Goal: Transaction & Acquisition: Book appointment/travel/reservation

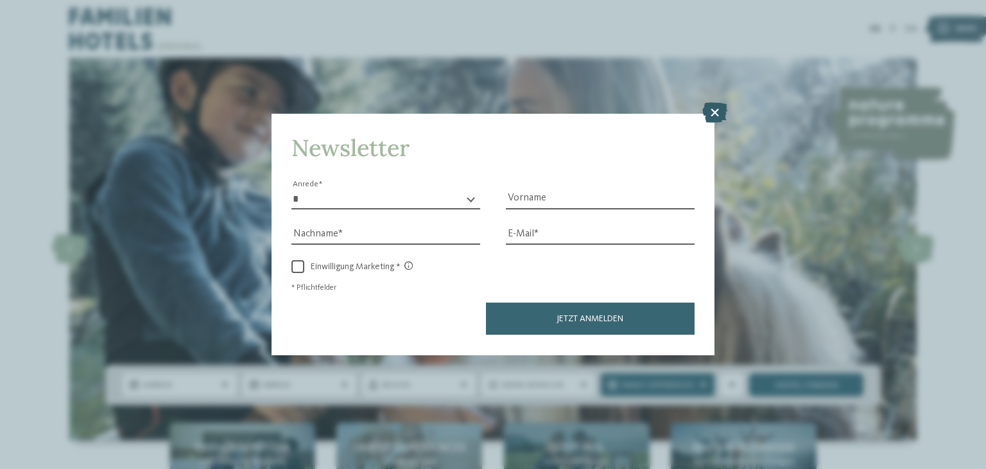
click at [717, 112] on icon at bounding box center [715, 113] width 25 height 21
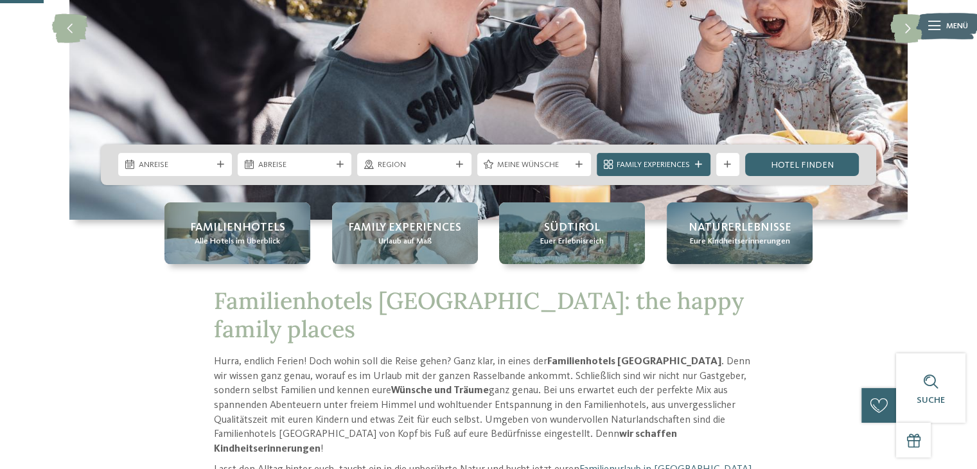
scroll to position [221, 0]
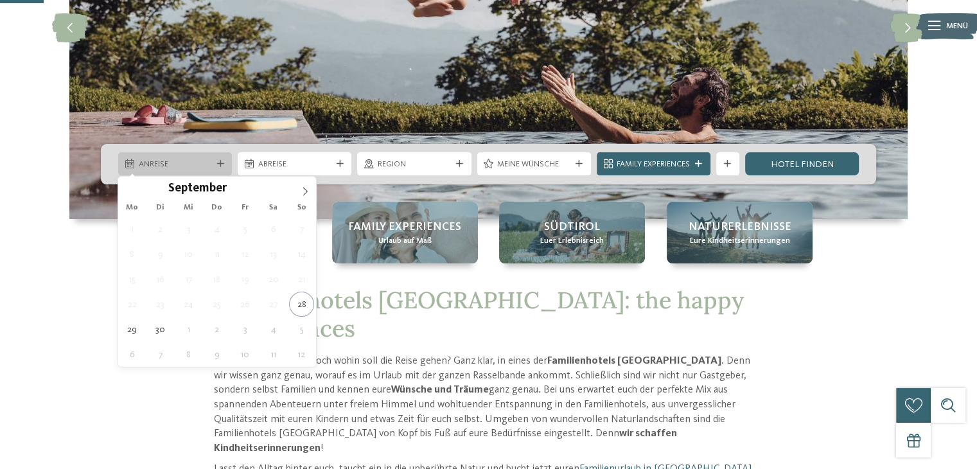
click at [211, 161] on span "Anreise" at bounding box center [175, 165] width 73 height 12
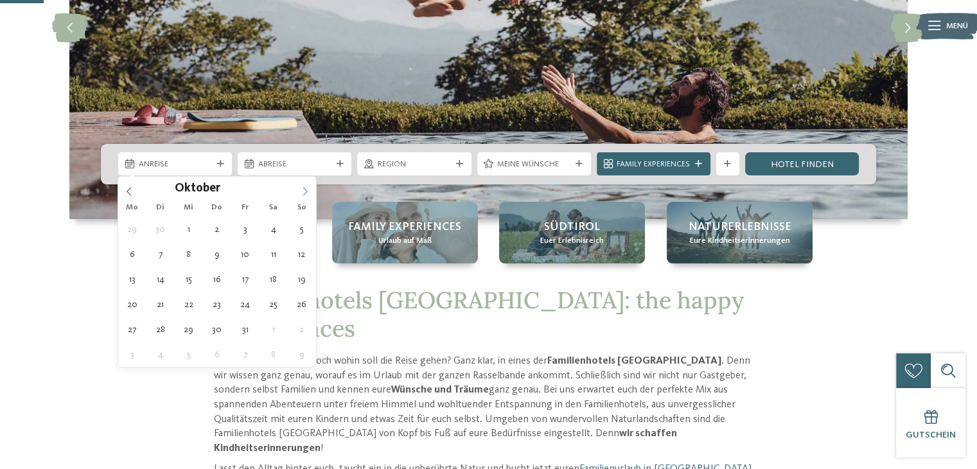
click at [304, 193] on icon at bounding box center [305, 191] width 9 height 9
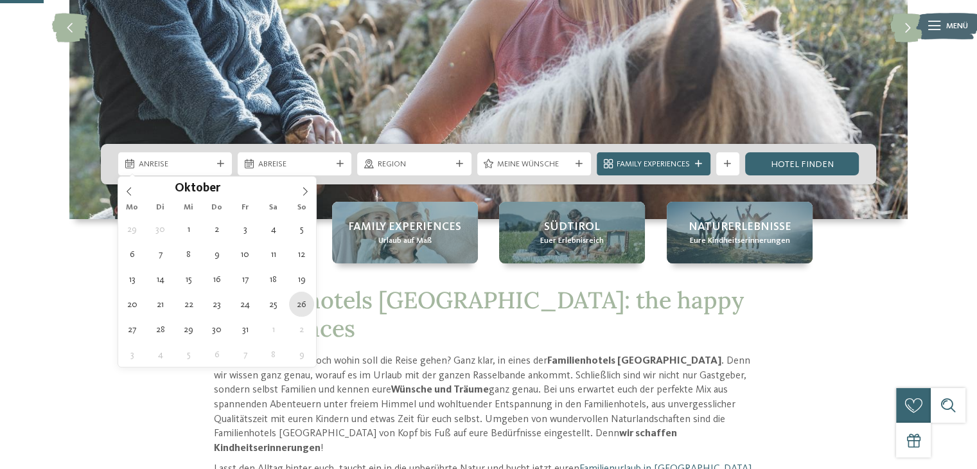
type div "26.10.2025"
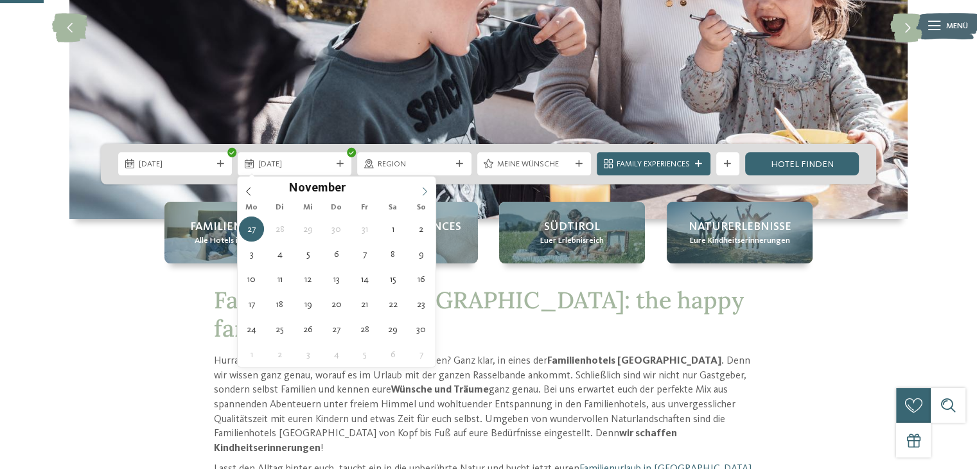
click at [426, 187] on icon at bounding box center [424, 191] width 9 height 9
type div "04.11.2025"
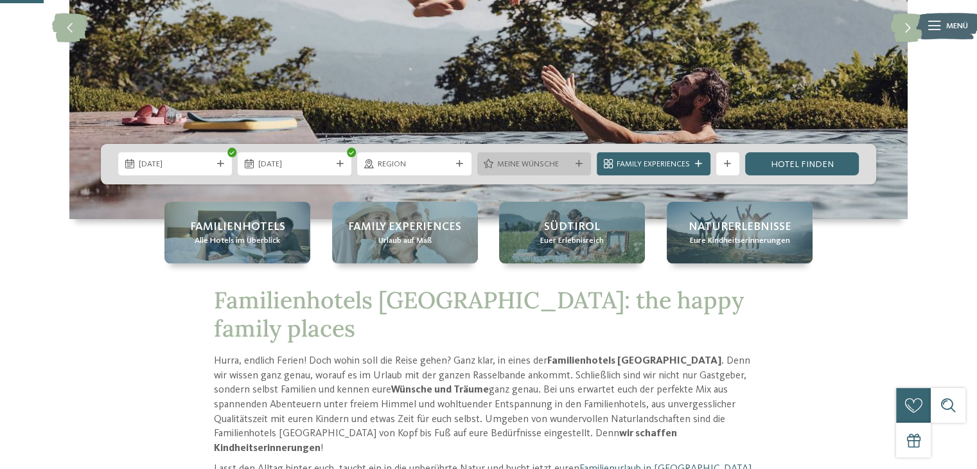
click at [584, 157] on div "Meine Wünsche" at bounding box center [534, 163] width 114 height 23
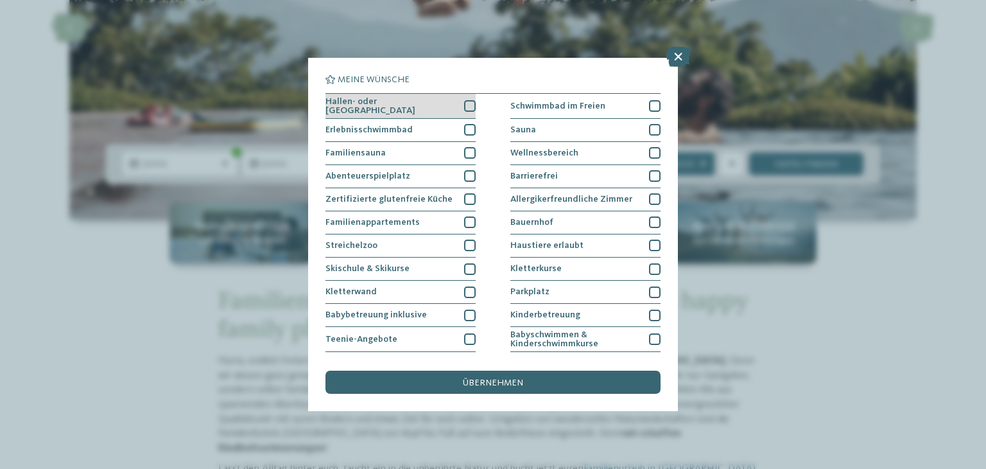
click at [464, 111] on div "Hallen- oder Schleusenbad" at bounding box center [401, 106] width 150 height 25
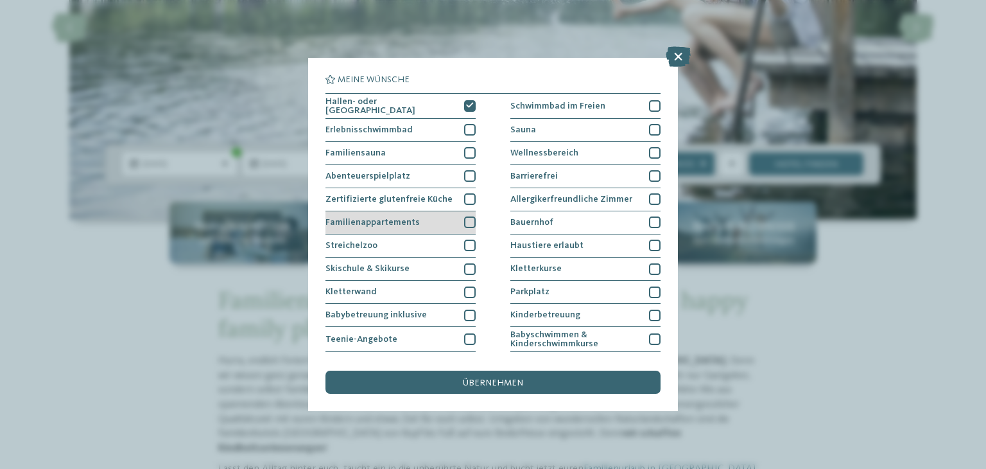
click at [466, 219] on div at bounding box center [470, 222] width 12 height 12
click at [466, 219] on icon at bounding box center [470, 222] width 8 height 7
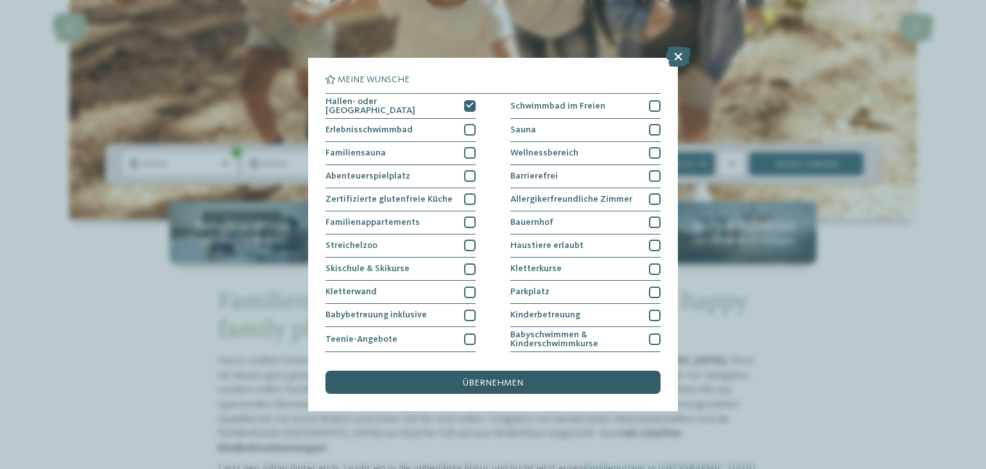
click at [512, 381] on span "übernehmen" at bounding box center [493, 382] width 60 height 9
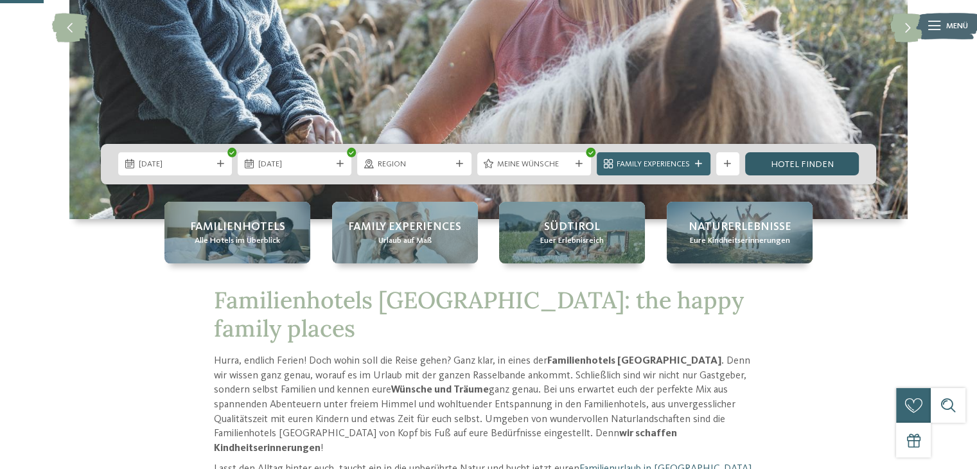
click at [825, 165] on link "Hotel finden" at bounding box center [802, 163] width 114 height 23
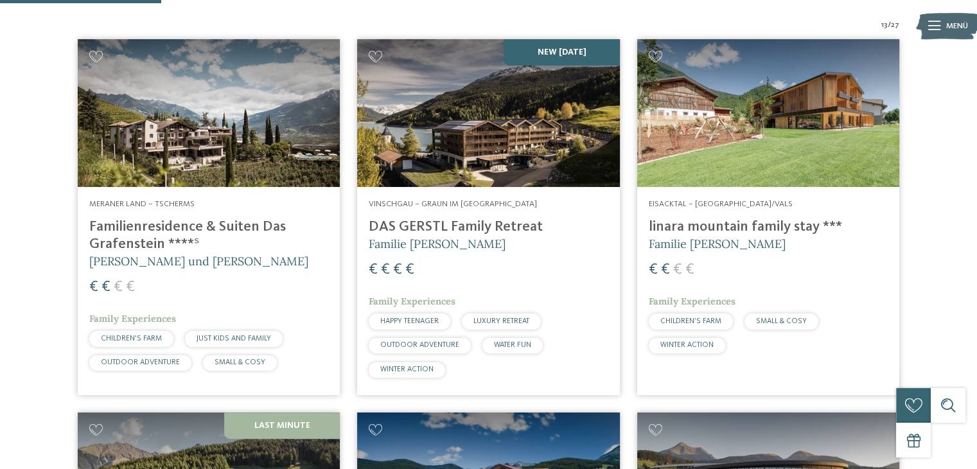
scroll to position [415, 0]
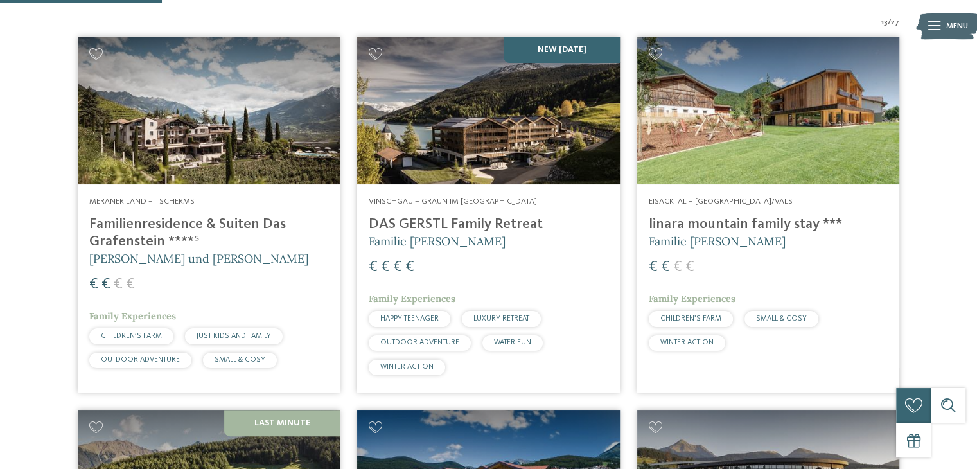
click at [267, 173] on img at bounding box center [209, 111] width 262 height 148
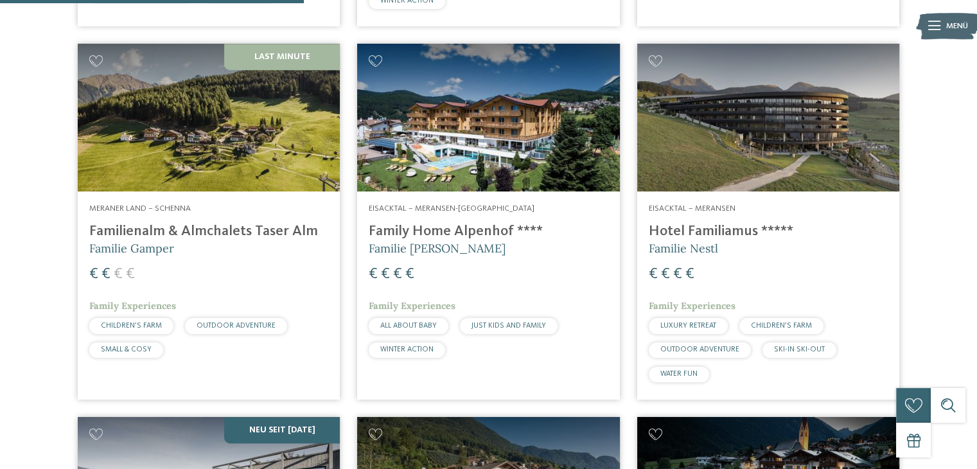
scroll to position [778, 0]
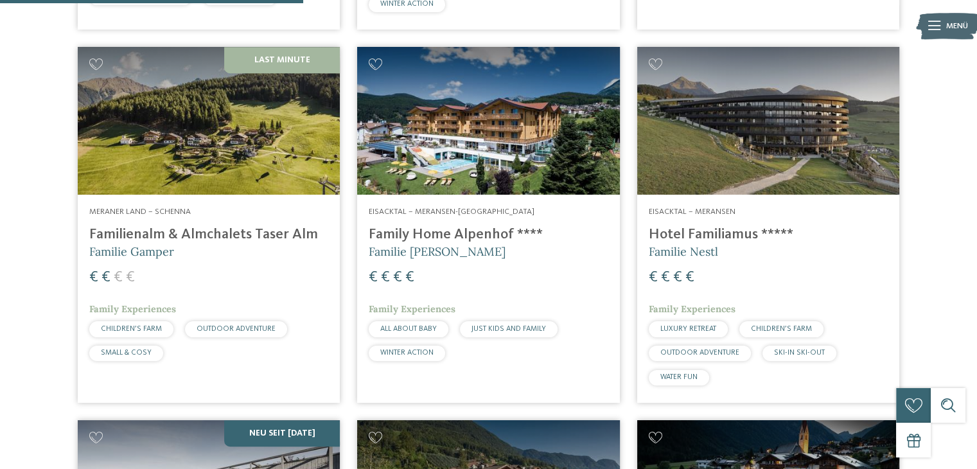
click at [204, 180] on img at bounding box center [209, 121] width 262 height 148
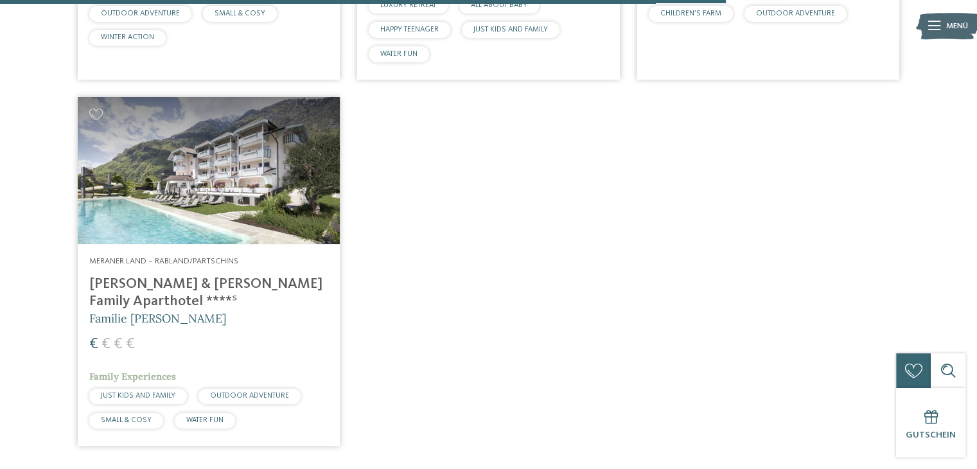
scroll to position [1864, 0]
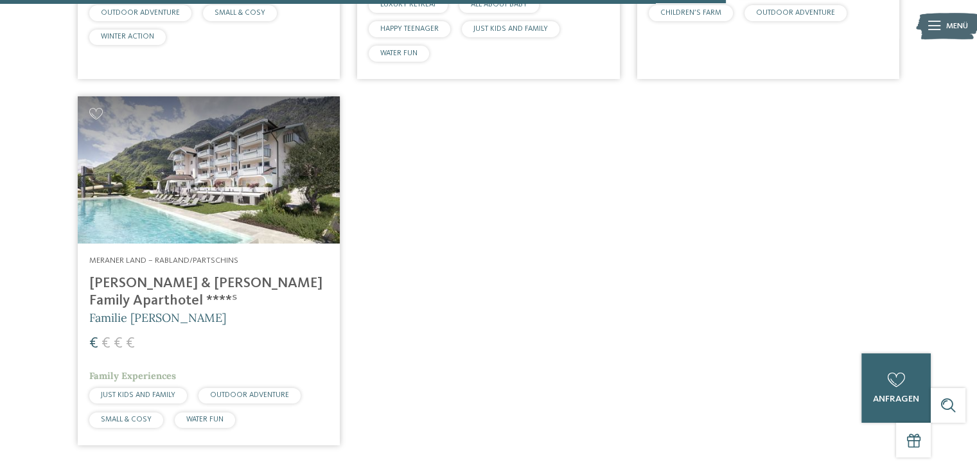
click at [218, 183] on img at bounding box center [209, 170] width 262 height 148
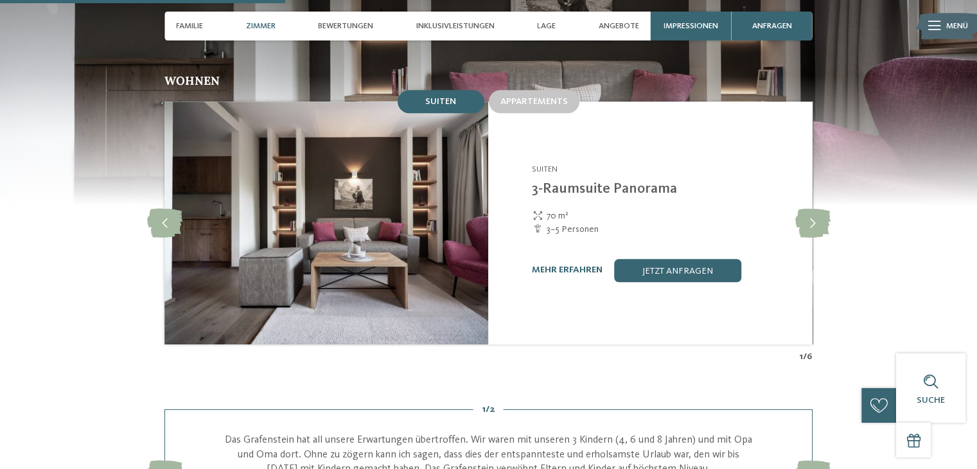
scroll to position [1120, 0]
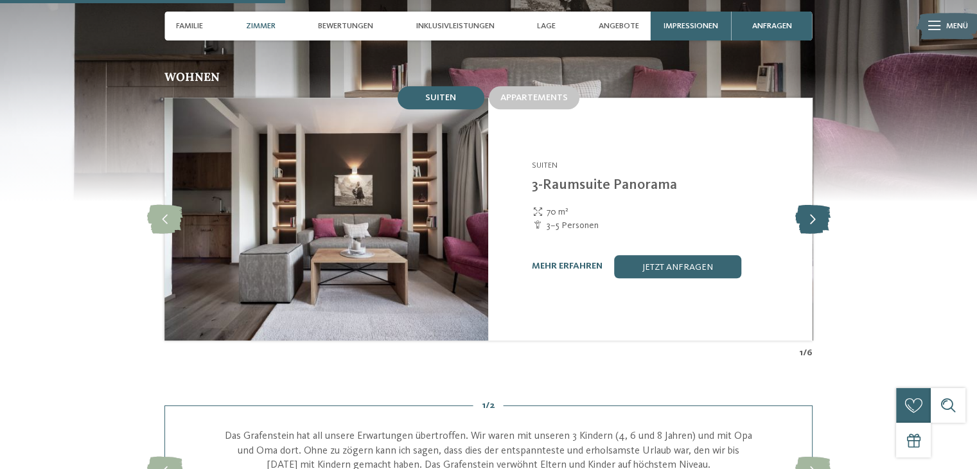
click at [810, 204] on icon at bounding box center [811, 218] width 35 height 29
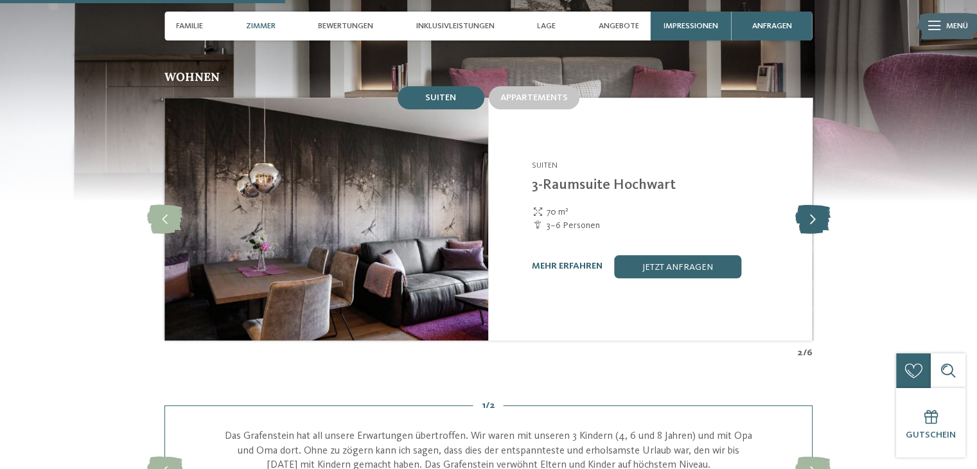
click at [810, 204] on icon at bounding box center [811, 218] width 35 height 29
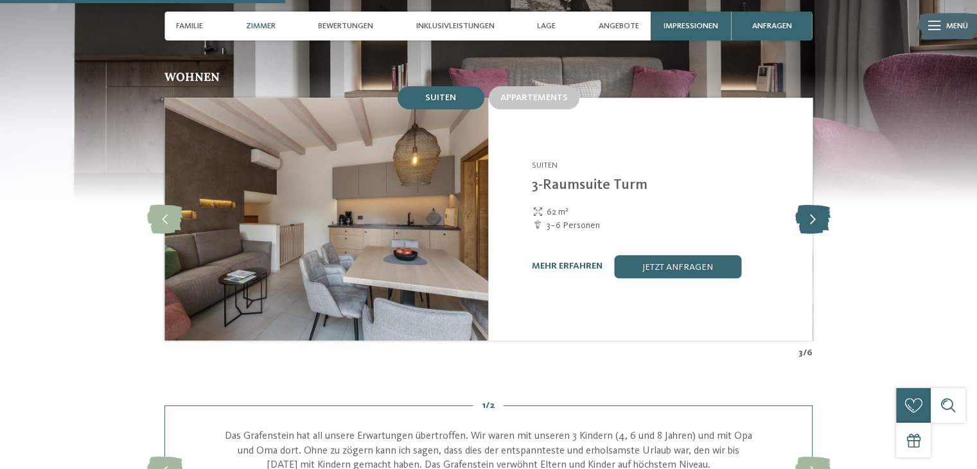
click at [810, 204] on icon at bounding box center [811, 218] width 35 height 29
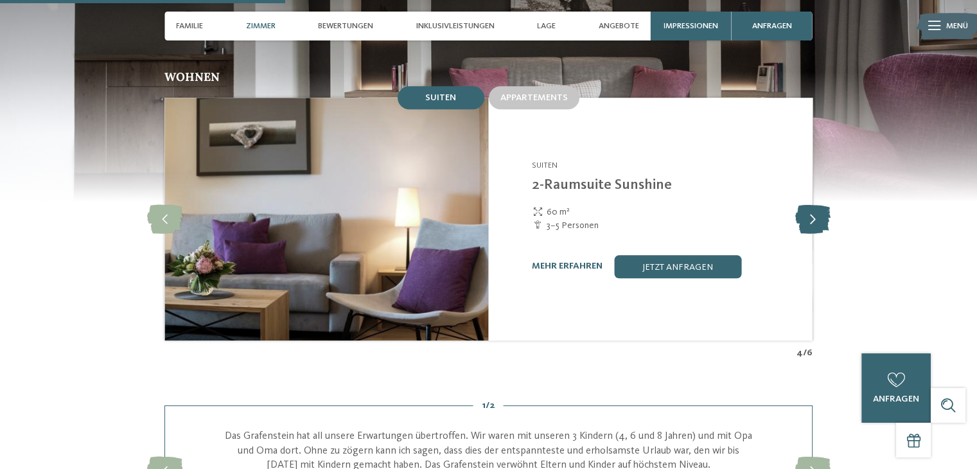
click at [810, 204] on icon at bounding box center [811, 218] width 35 height 29
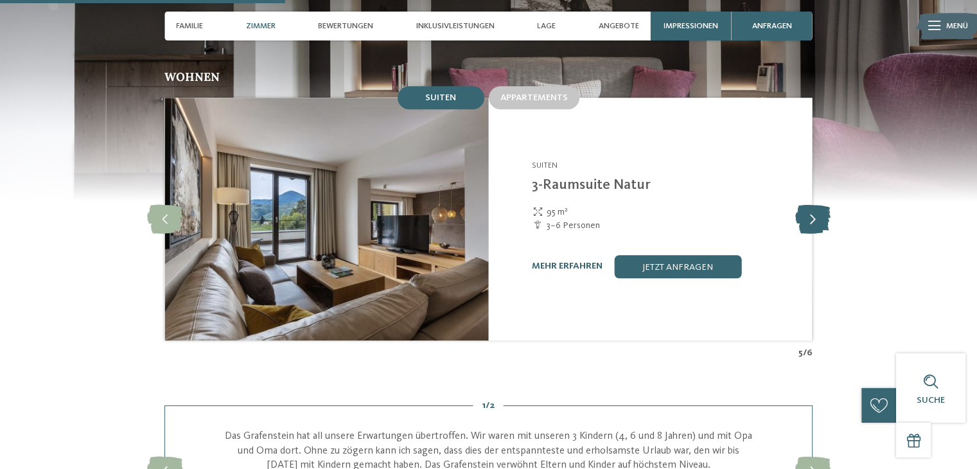
click at [810, 204] on icon at bounding box center [811, 218] width 35 height 29
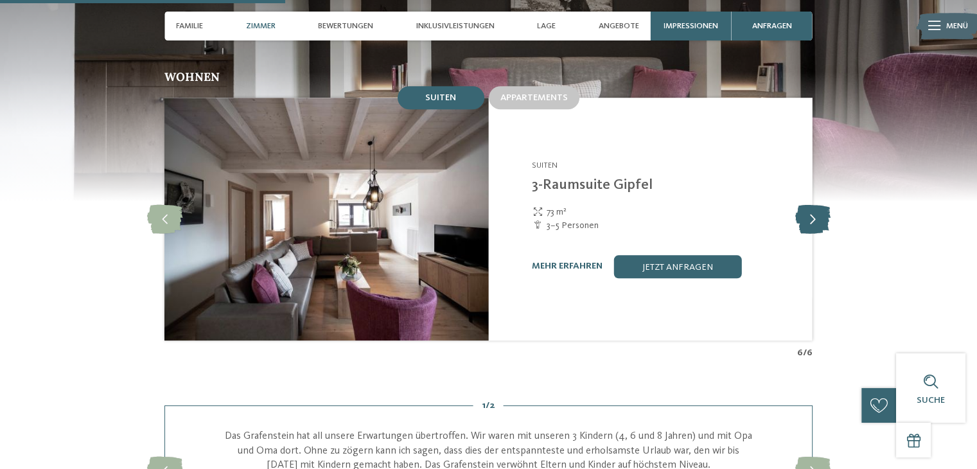
click at [810, 204] on icon at bounding box center [811, 218] width 35 height 29
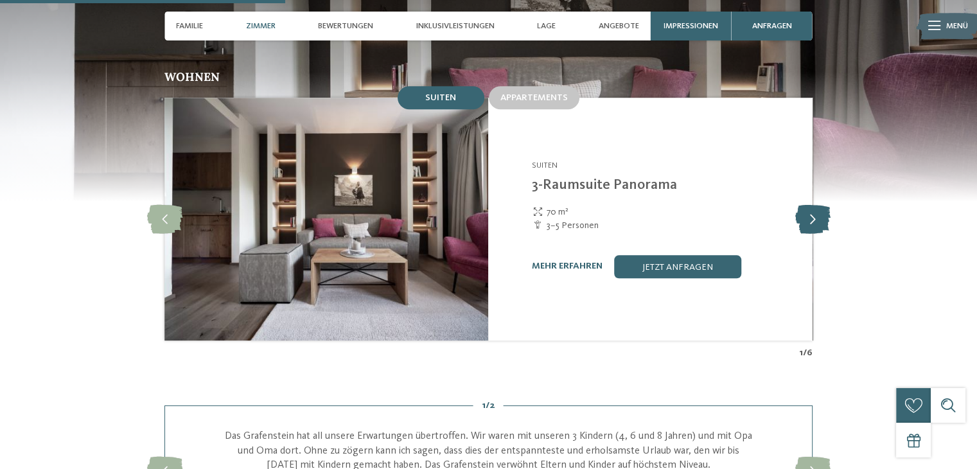
click at [810, 204] on icon at bounding box center [811, 218] width 35 height 29
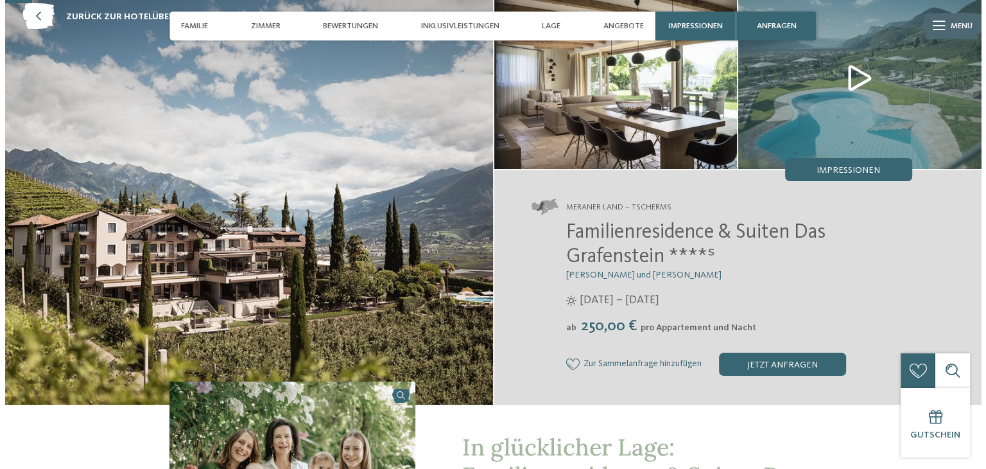
scroll to position [0, 0]
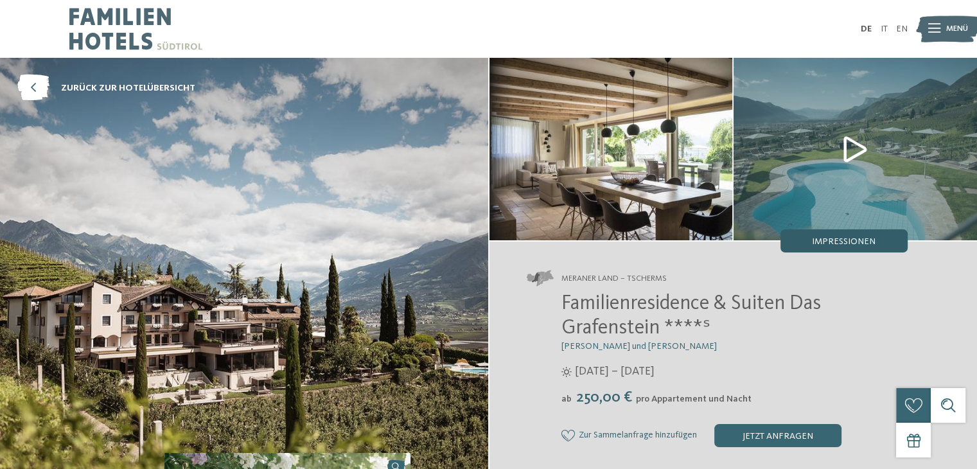
click at [857, 241] on span "Impressionen" at bounding box center [844, 241] width 64 height 9
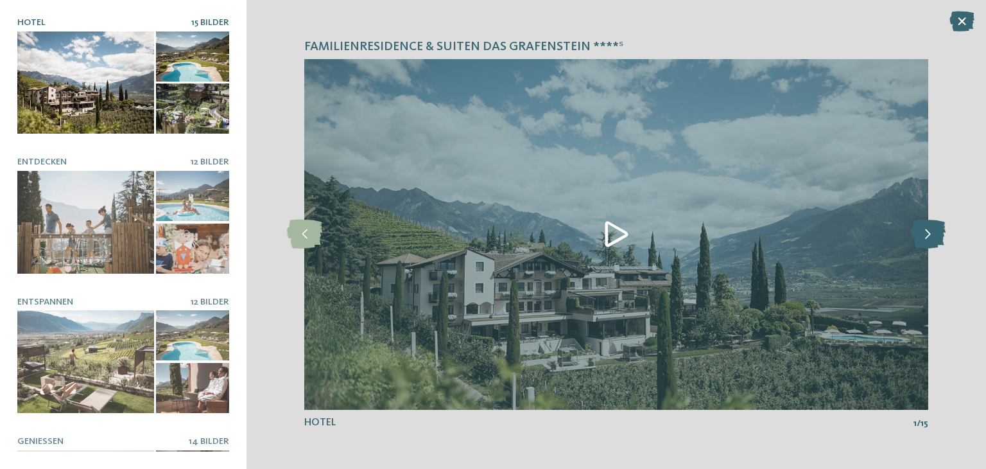
click at [931, 231] on icon at bounding box center [928, 234] width 35 height 29
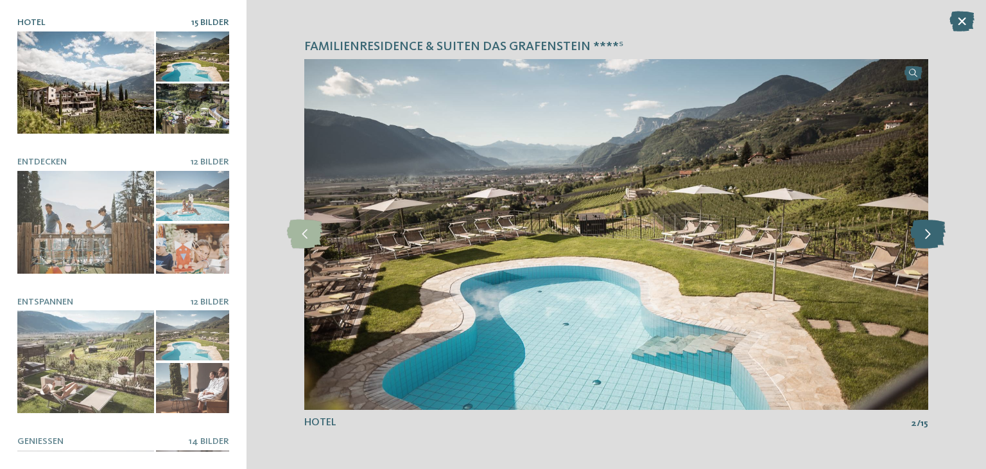
click at [931, 231] on icon at bounding box center [928, 234] width 35 height 29
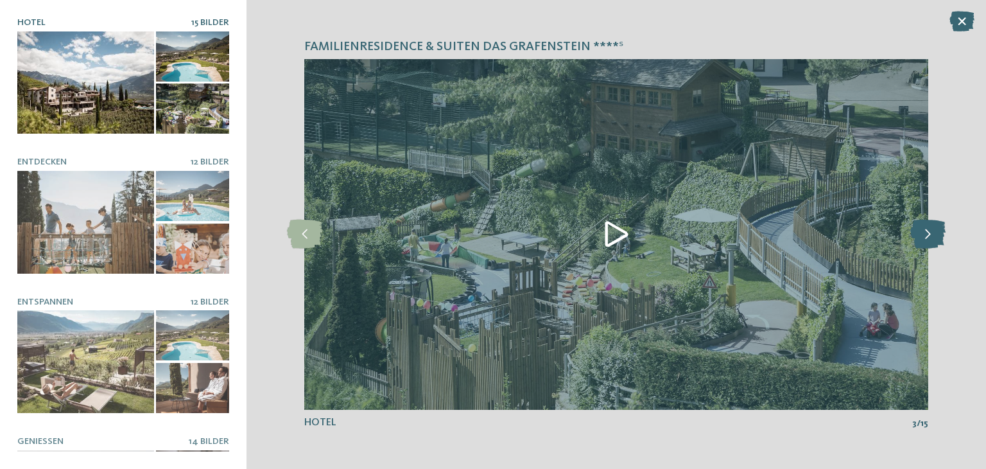
click at [931, 231] on icon at bounding box center [928, 234] width 35 height 29
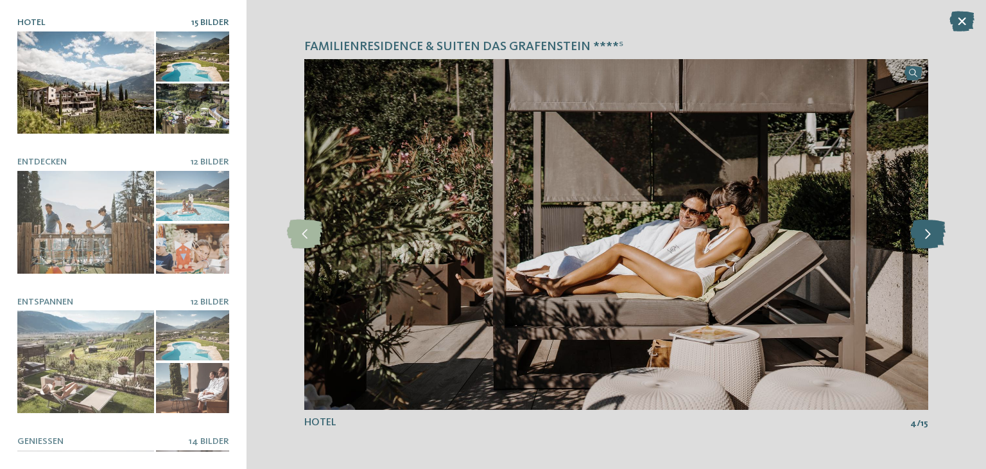
click at [931, 231] on icon at bounding box center [928, 234] width 35 height 29
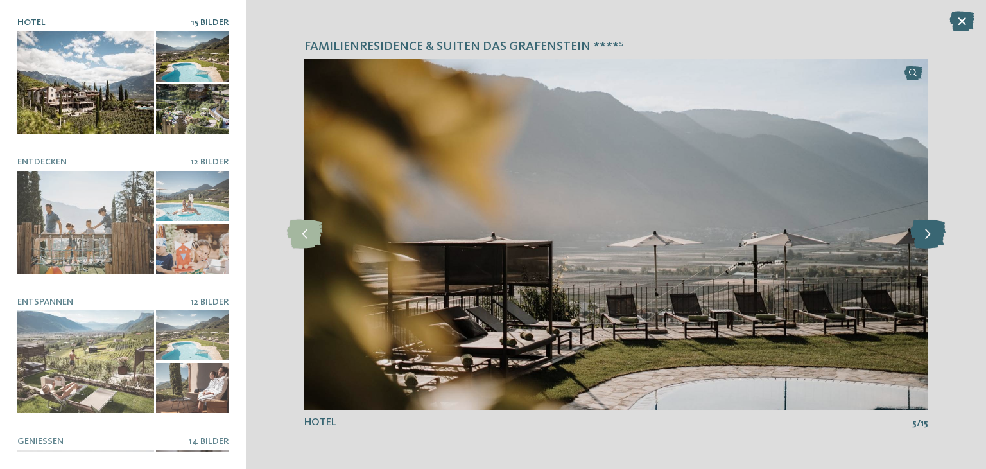
click at [931, 231] on icon at bounding box center [928, 234] width 35 height 29
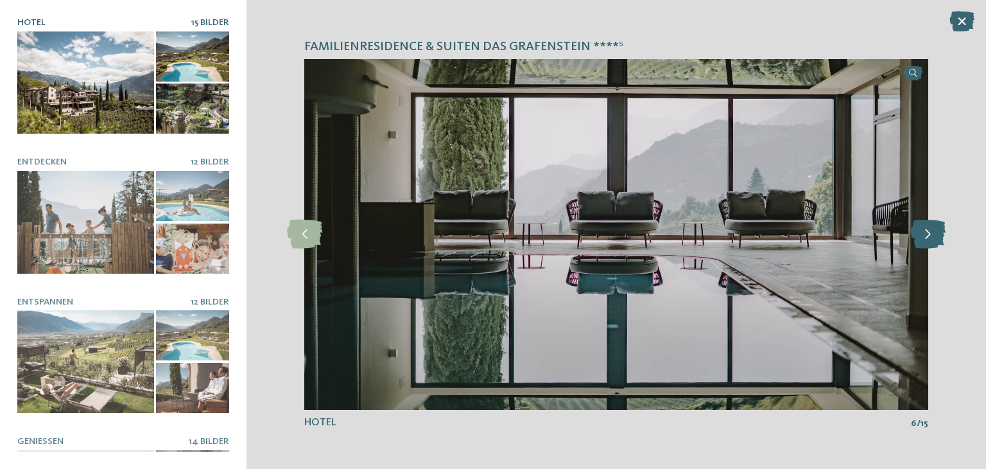
click at [931, 231] on icon at bounding box center [928, 234] width 35 height 29
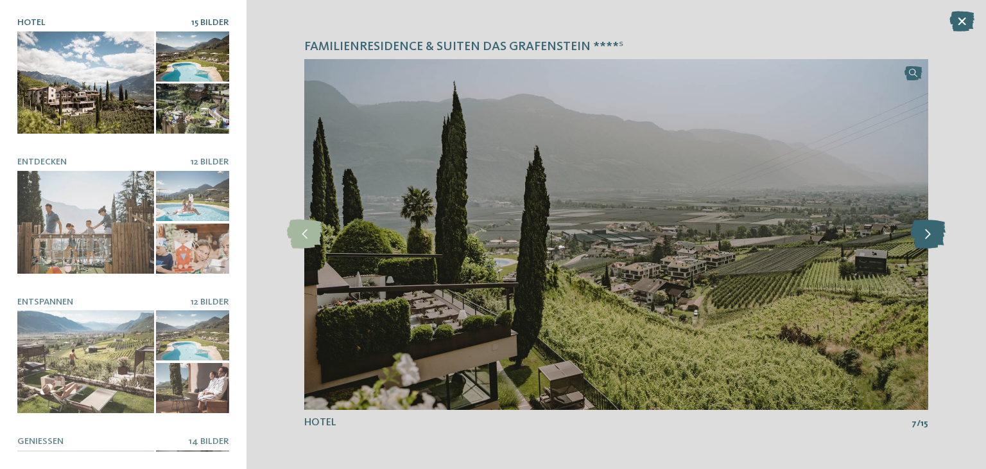
click at [931, 231] on icon at bounding box center [928, 234] width 35 height 29
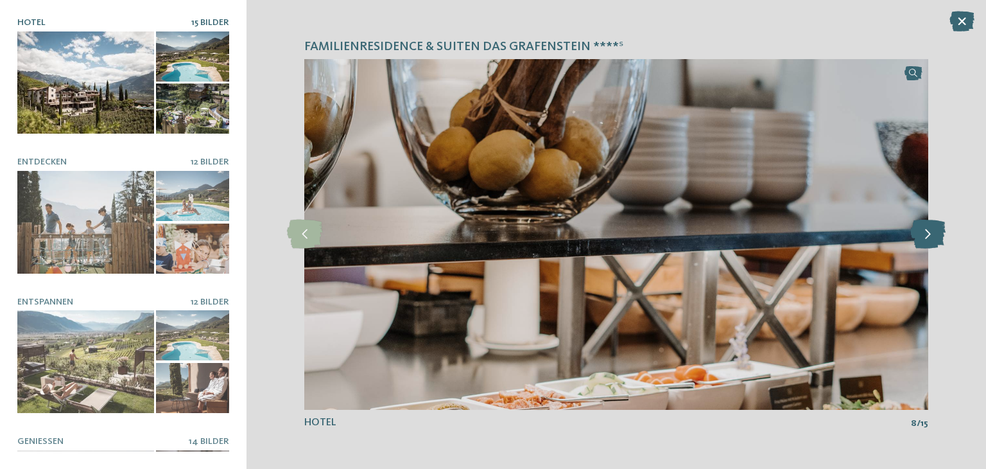
click at [931, 231] on icon at bounding box center [928, 234] width 35 height 29
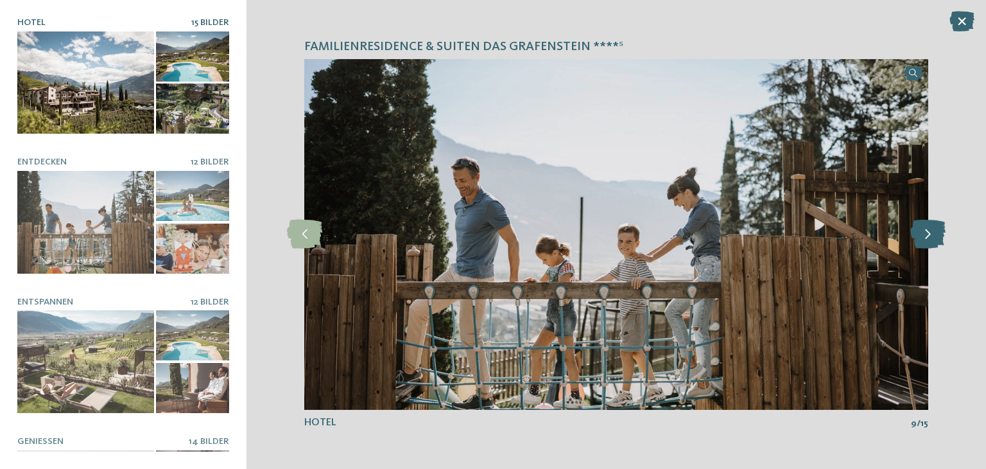
click at [931, 231] on icon at bounding box center [928, 234] width 35 height 29
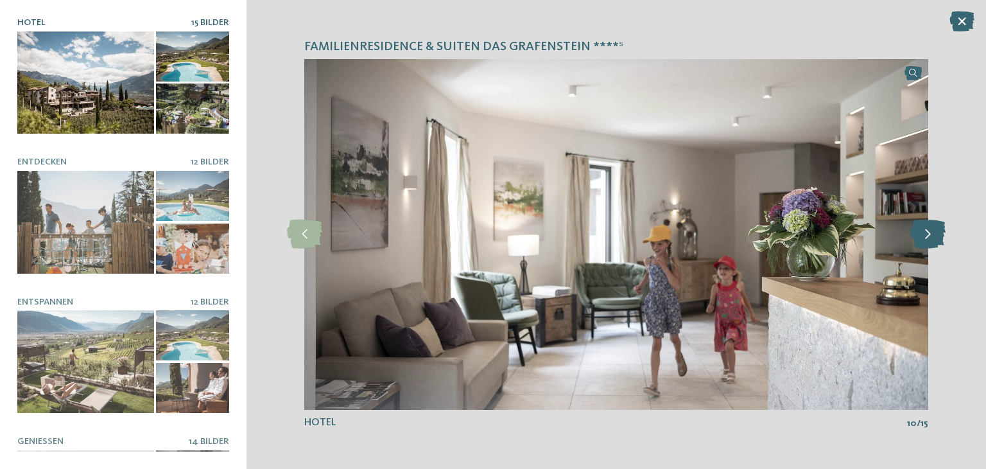
click at [931, 231] on icon at bounding box center [928, 234] width 35 height 29
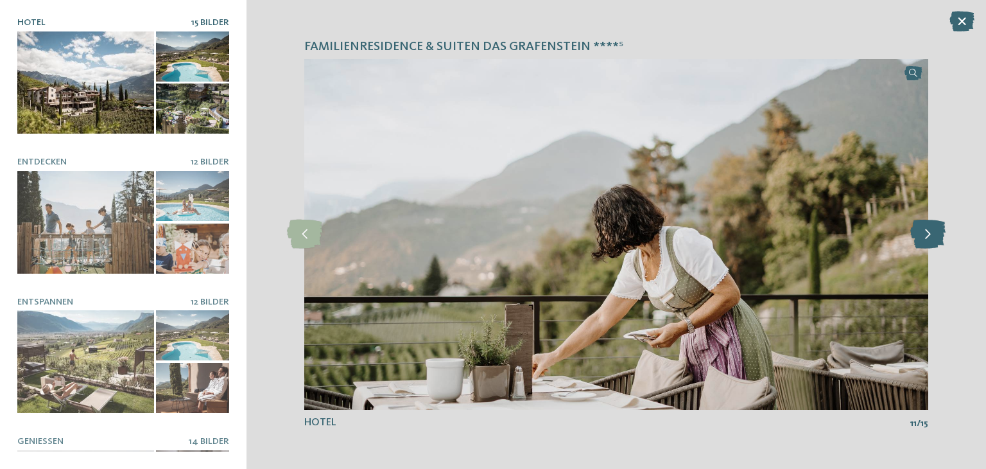
click at [931, 231] on icon at bounding box center [928, 234] width 35 height 29
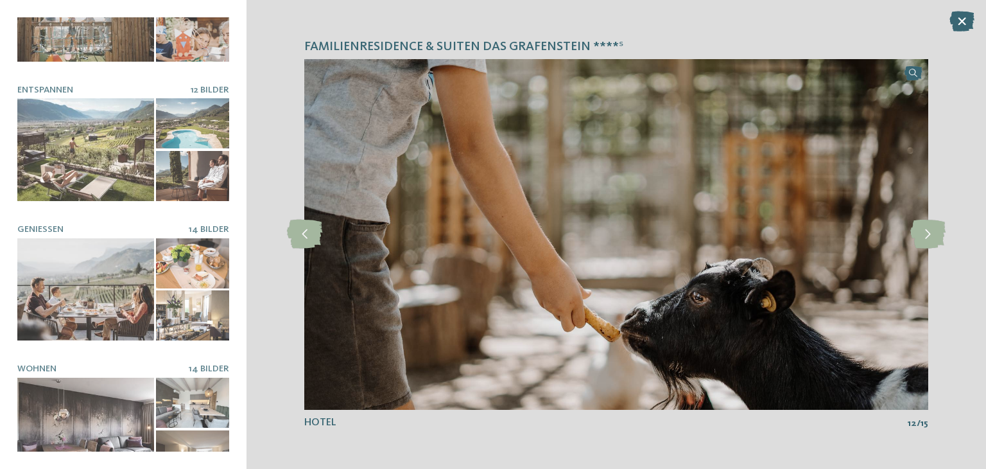
scroll to position [224, 0]
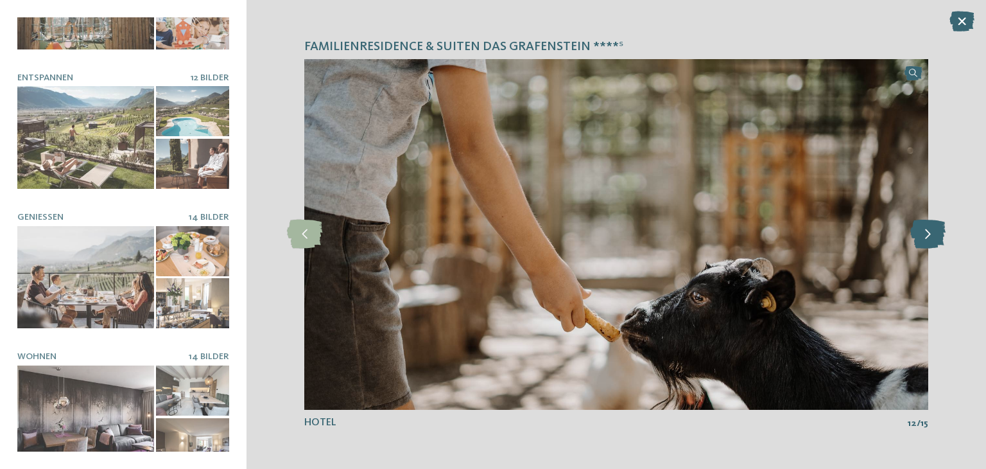
click at [927, 242] on icon at bounding box center [928, 234] width 35 height 29
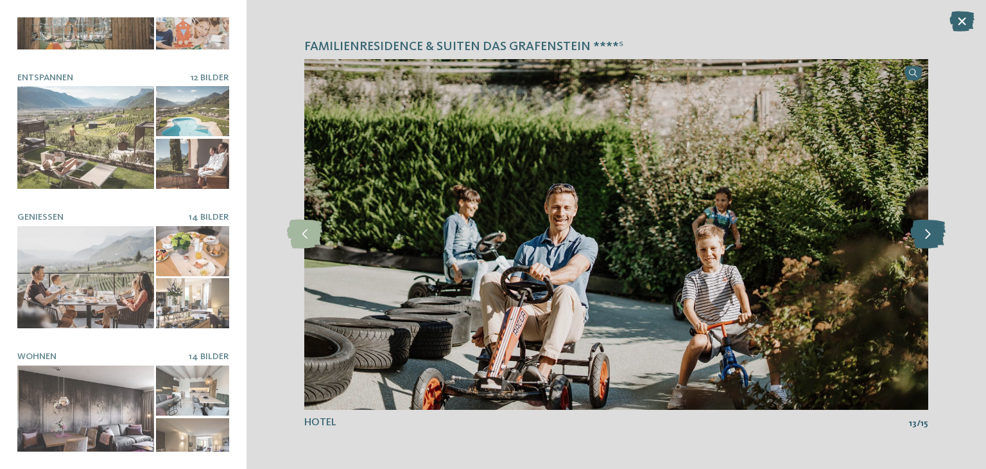
click at [927, 242] on icon at bounding box center [928, 234] width 35 height 29
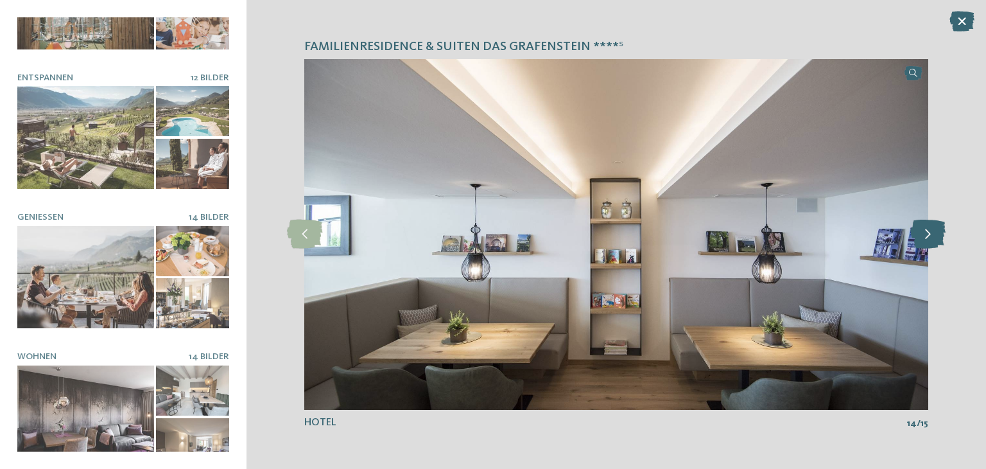
click at [927, 242] on icon at bounding box center [928, 234] width 35 height 29
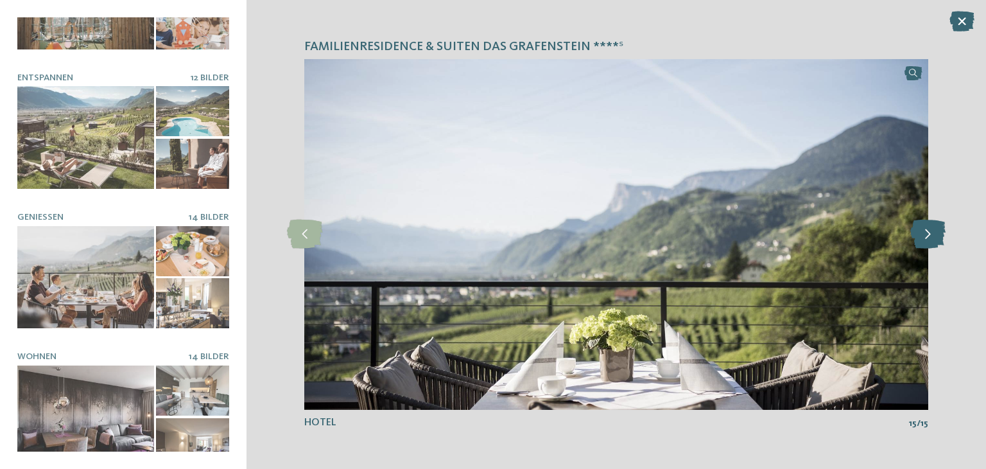
click at [927, 242] on icon at bounding box center [928, 234] width 35 height 29
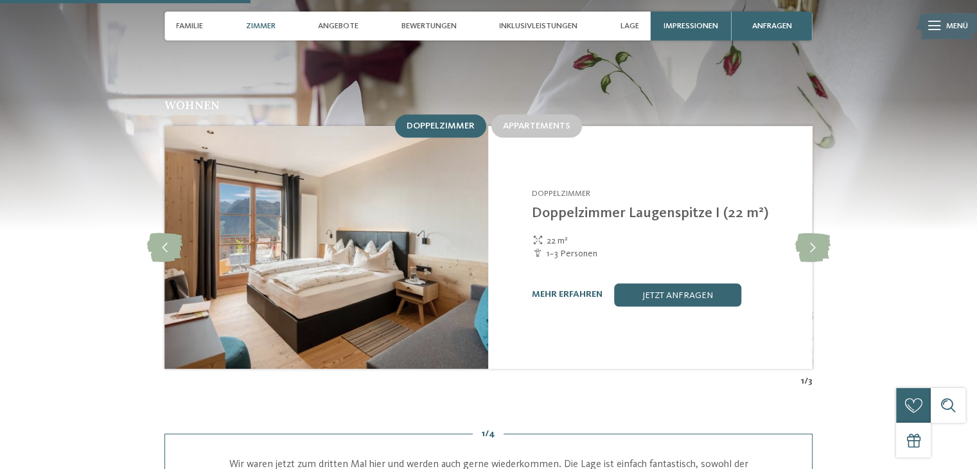
scroll to position [1187, 0]
click at [814, 232] on icon at bounding box center [811, 246] width 35 height 29
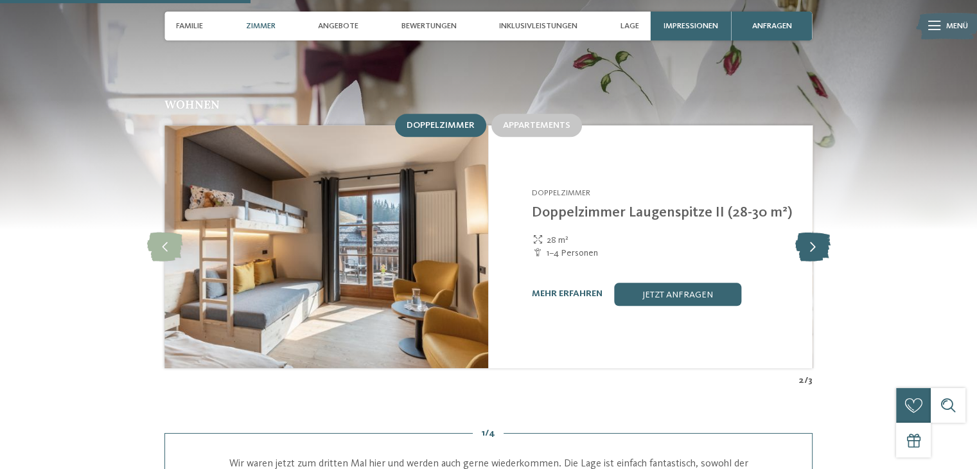
click at [814, 232] on icon at bounding box center [811, 246] width 35 height 29
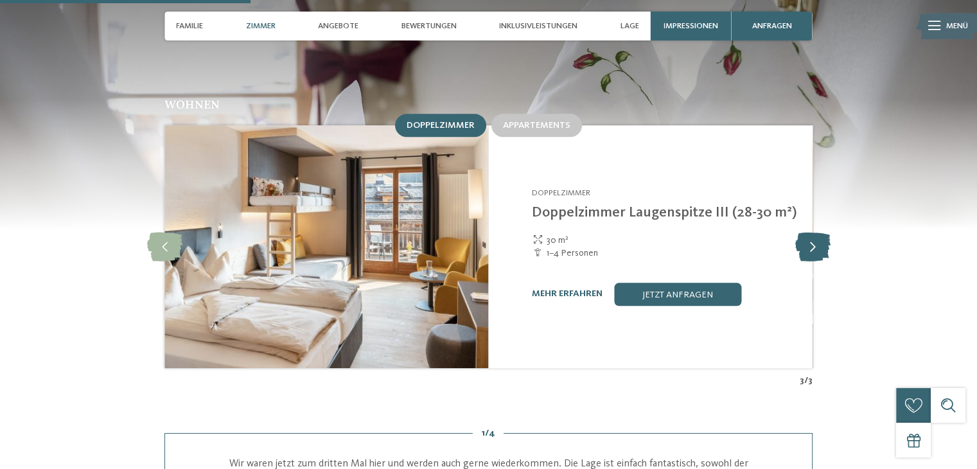
click at [814, 232] on icon at bounding box center [811, 246] width 35 height 29
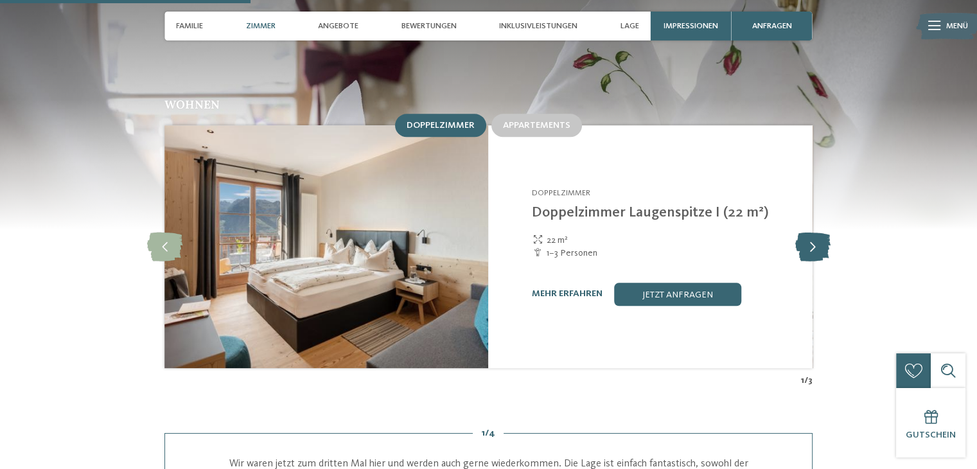
click at [814, 232] on icon at bounding box center [811, 246] width 35 height 29
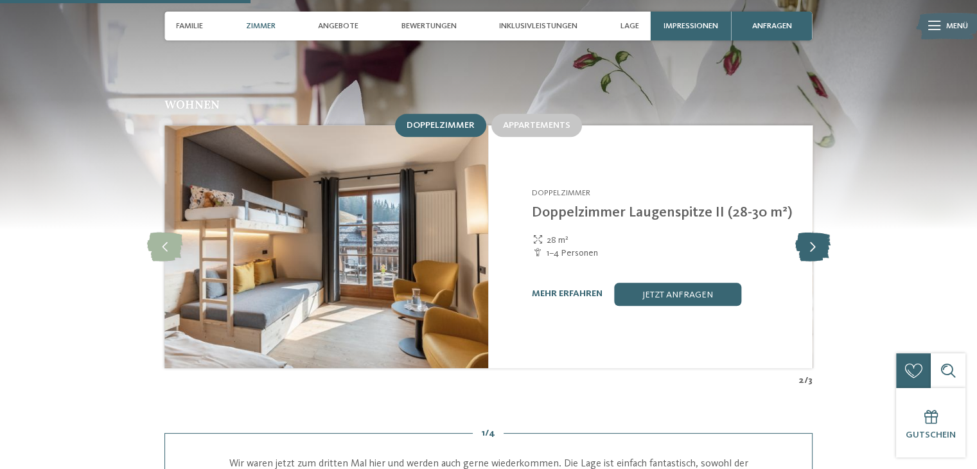
click at [814, 232] on icon at bounding box center [811, 246] width 35 height 29
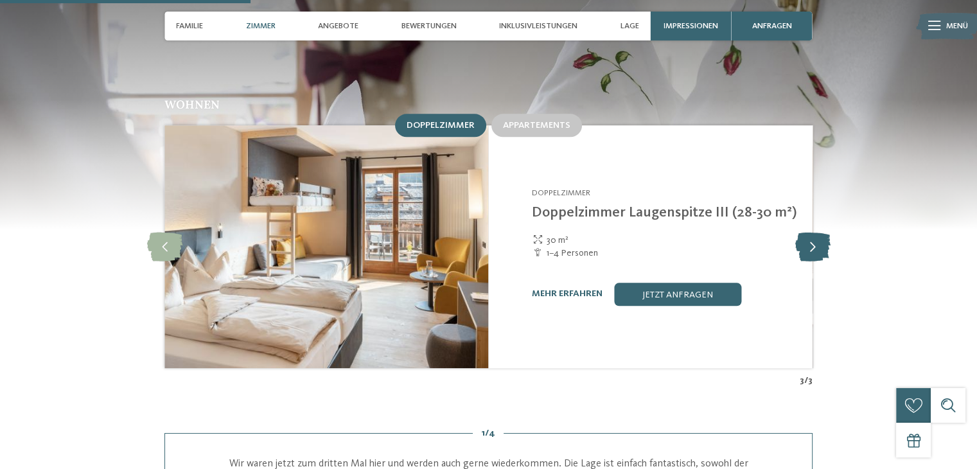
click at [814, 232] on icon at bounding box center [811, 246] width 35 height 29
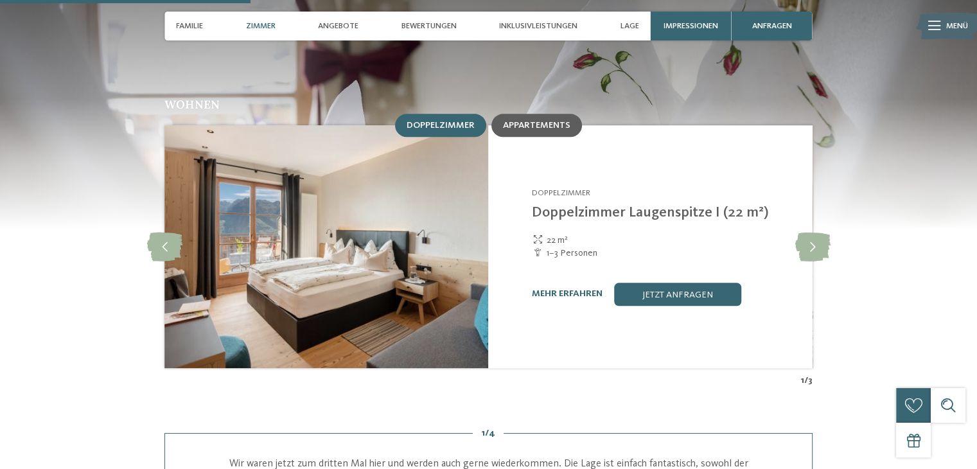
click at [524, 121] on span "Appartements" at bounding box center [536, 125] width 67 height 9
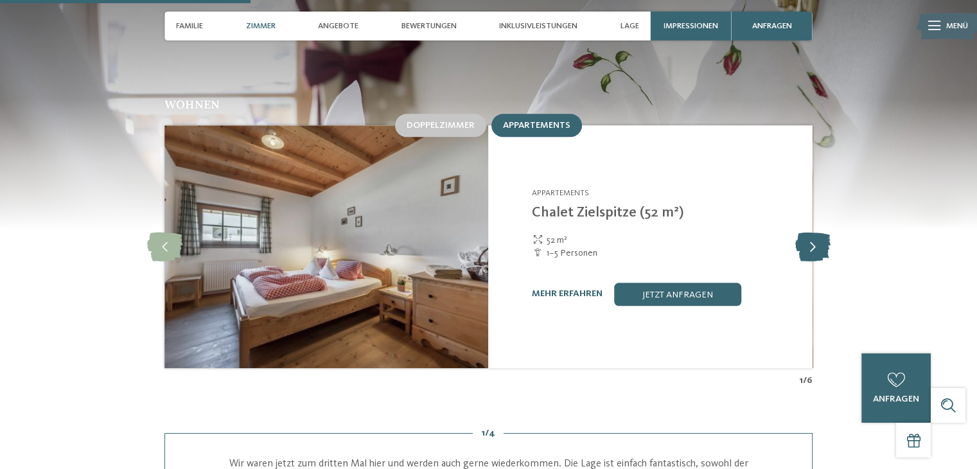
click at [811, 232] on icon at bounding box center [811, 246] width 35 height 29
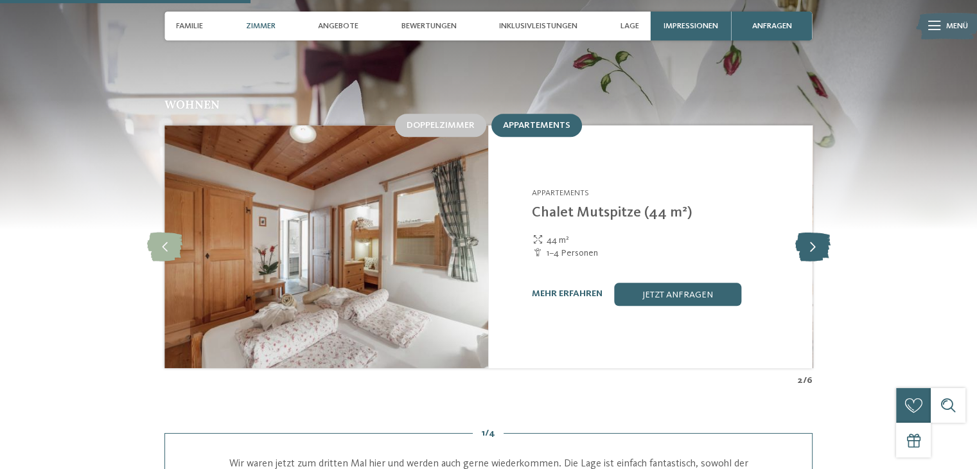
click at [811, 232] on icon at bounding box center [811, 246] width 35 height 29
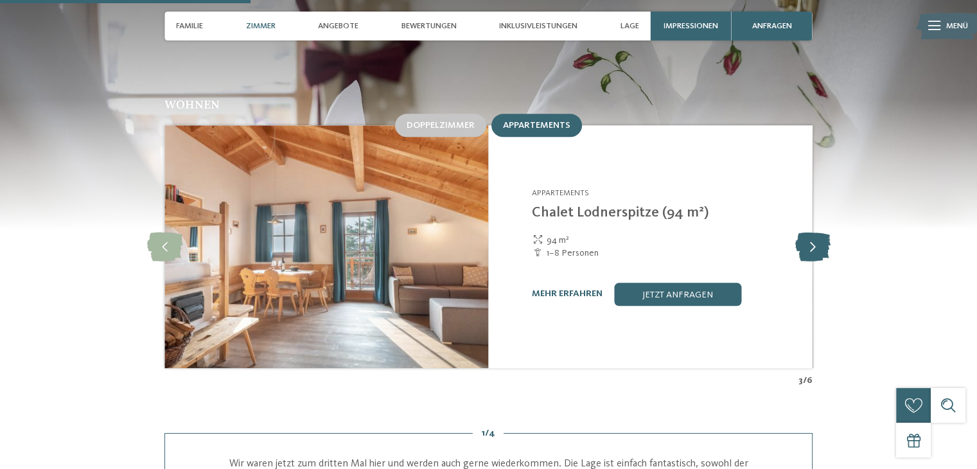
click at [811, 232] on icon at bounding box center [811, 246] width 35 height 29
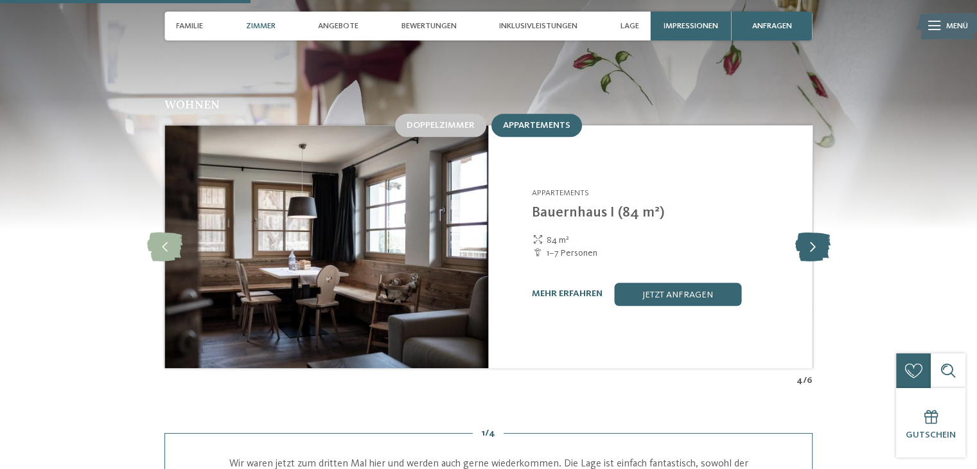
click at [811, 232] on icon at bounding box center [811, 246] width 35 height 29
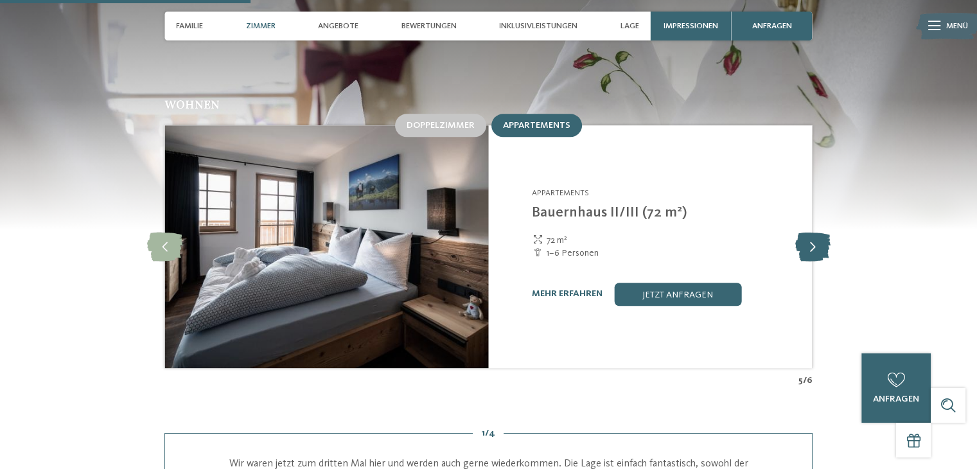
click at [811, 232] on icon at bounding box center [811, 246] width 35 height 29
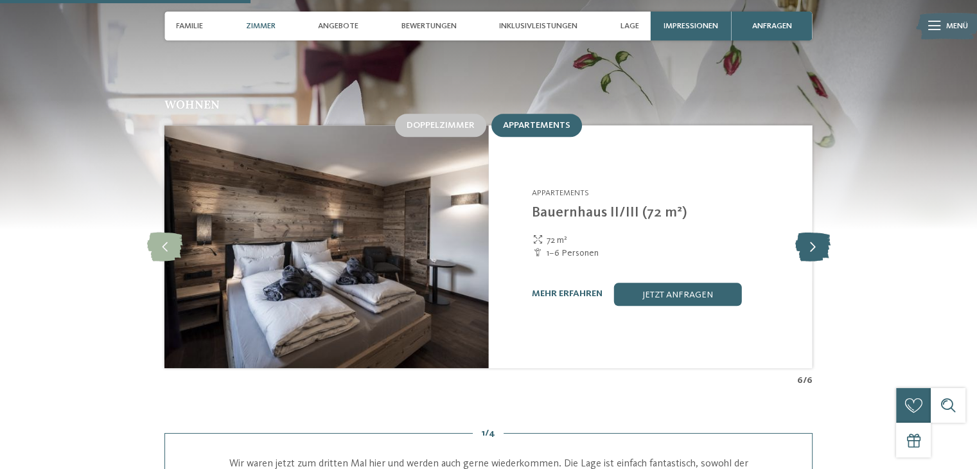
click at [811, 232] on icon at bounding box center [811, 246] width 35 height 29
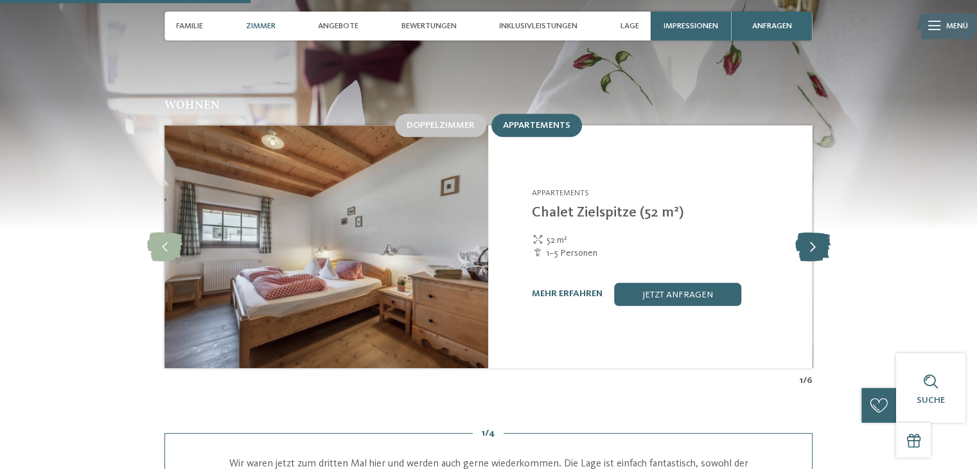
click at [811, 232] on icon at bounding box center [811, 246] width 35 height 29
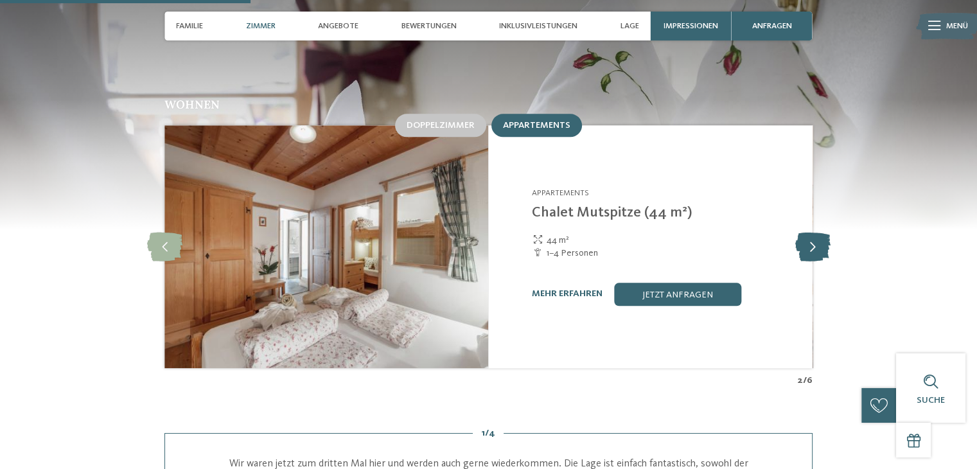
click at [811, 232] on icon at bounding box center [811, 246] width 35 height 29
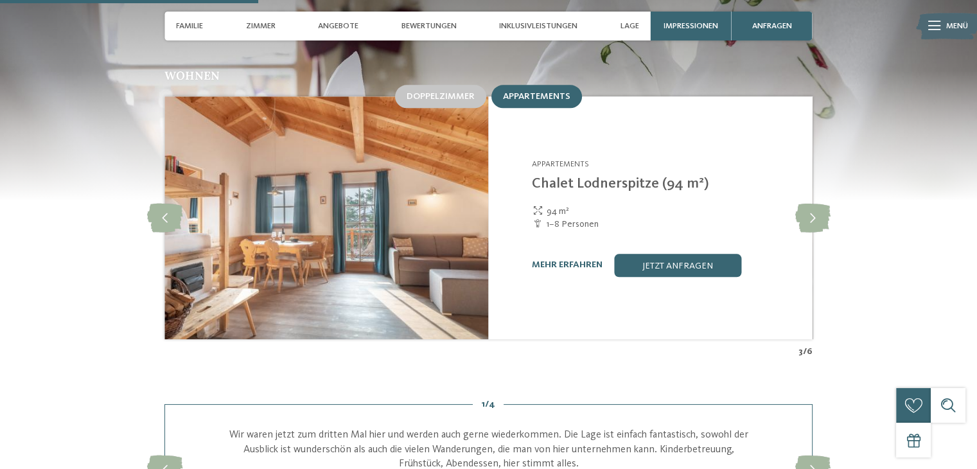
scroll to position [1215, 0]
click at [170, 204] on icon at bounding box center [164, 218] width 35 height 29
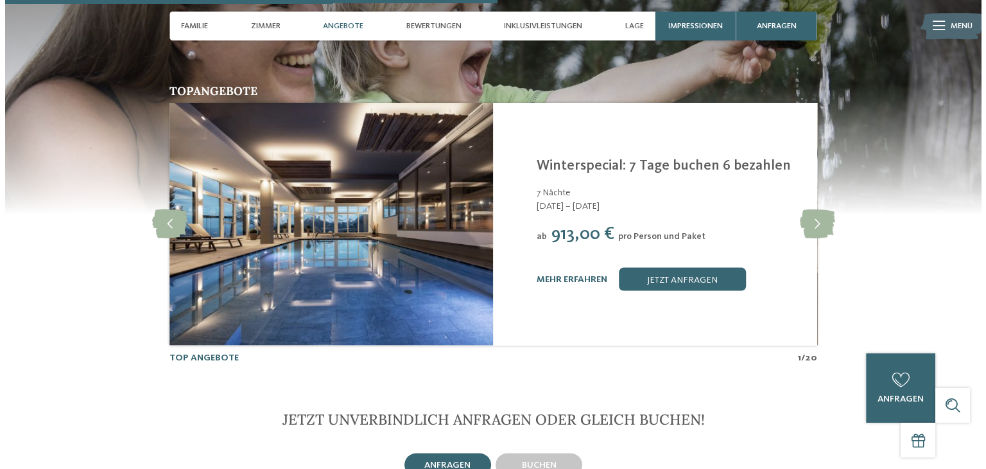
scroll to position [2310, 0]
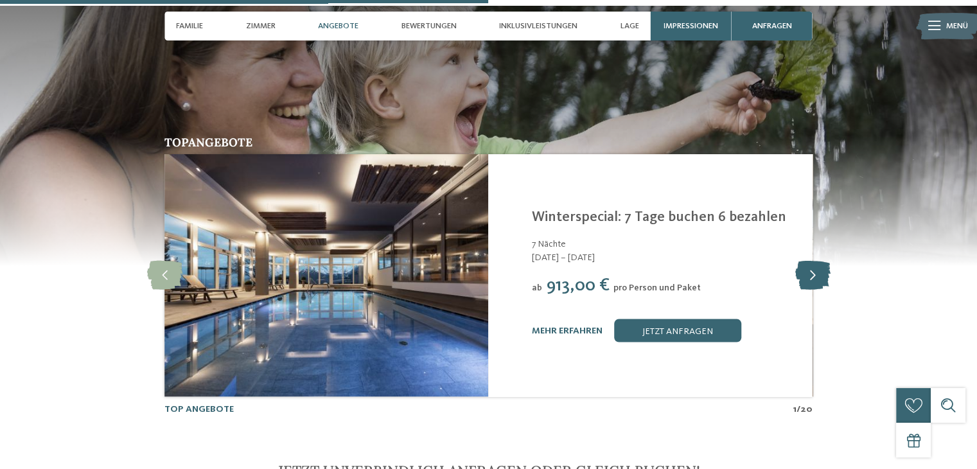
click at [807, 261] on icon at bounding box center [811, 275] width 35 height 29
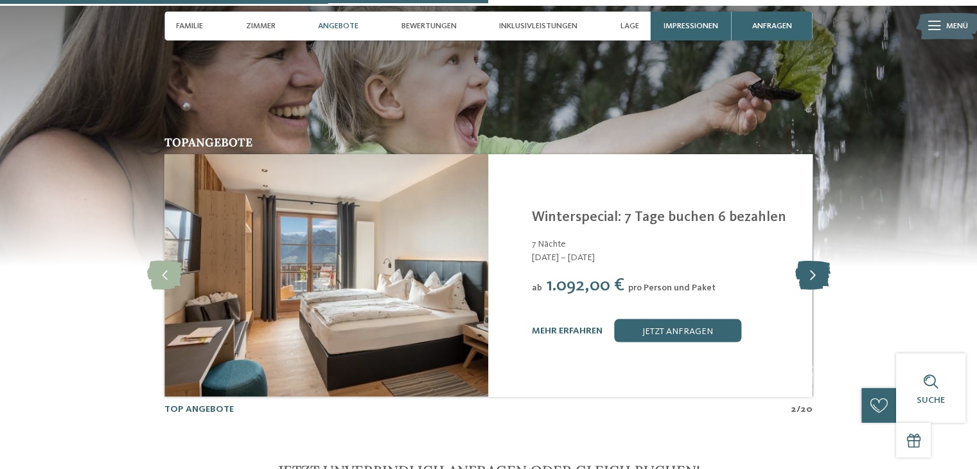
click at [807, 261] on icon at bounding box center [811, 275] width 35 height 29
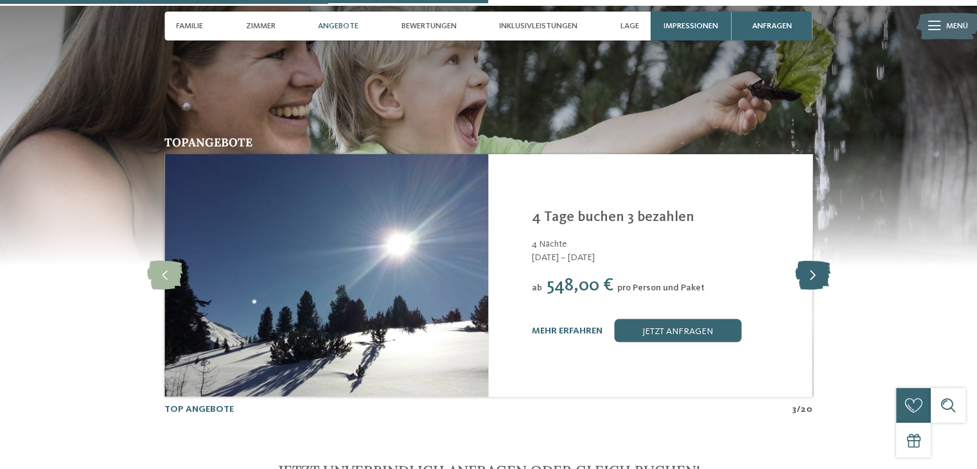
click at [807, 261] on icon at bounding box center [811, 275] width 35 height 29
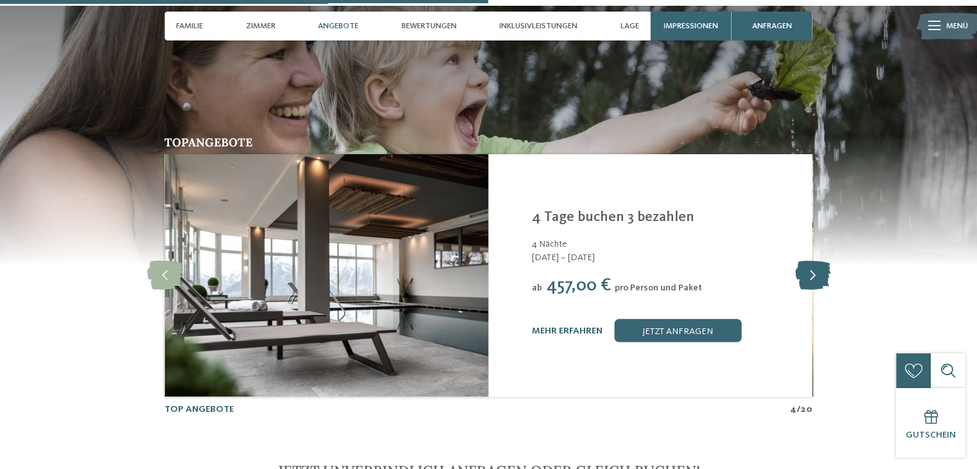
click at [807, 261] on icon at bounding box center [811, 275] width 35 height 29
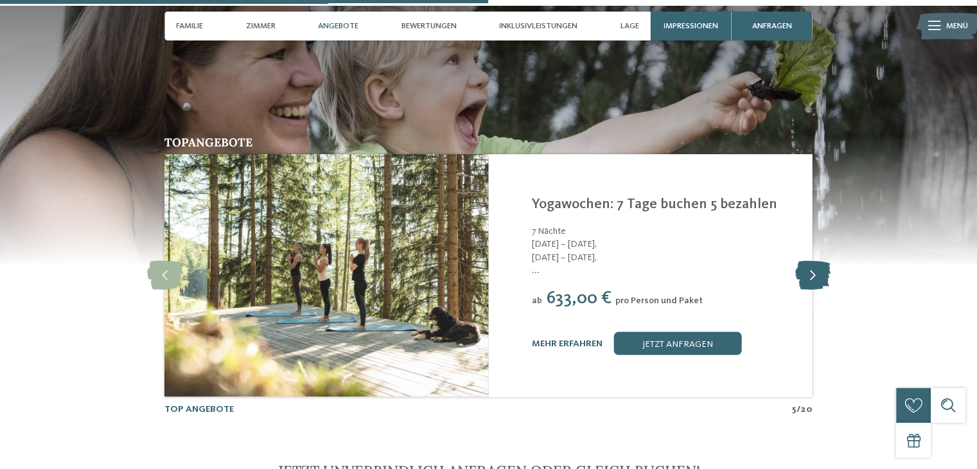
click at [807, 261] on icon at bounding box center [811, 275] width 35 height 29
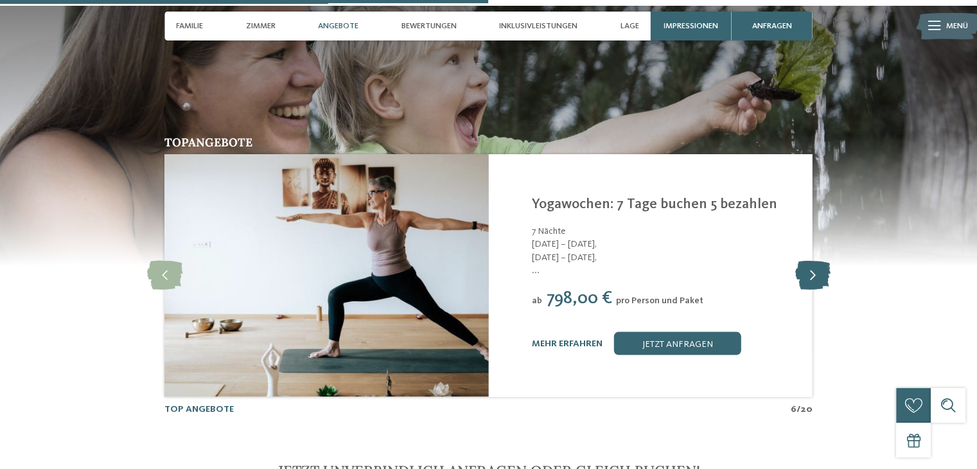
click at [807, 261] on icon at bounding box center [811, 275] width 35 height 29
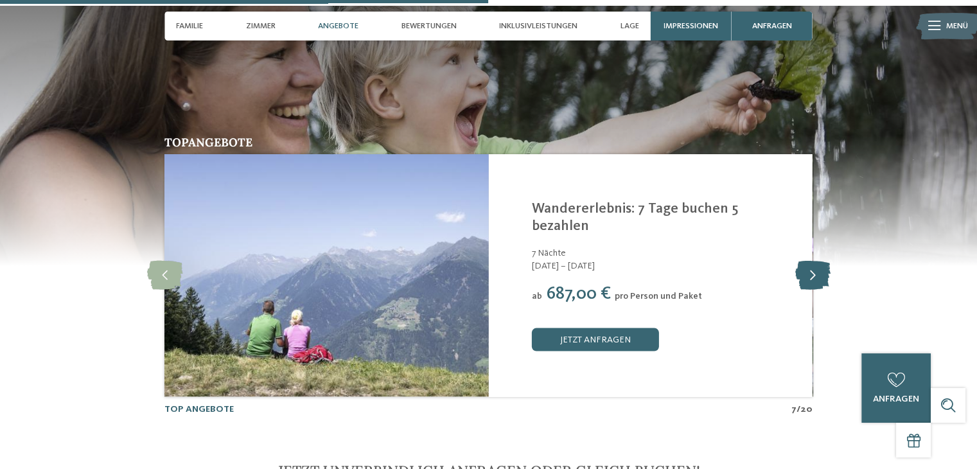
click at [807, 261] on icon at bounding box center [811, 275] width 35 height 29
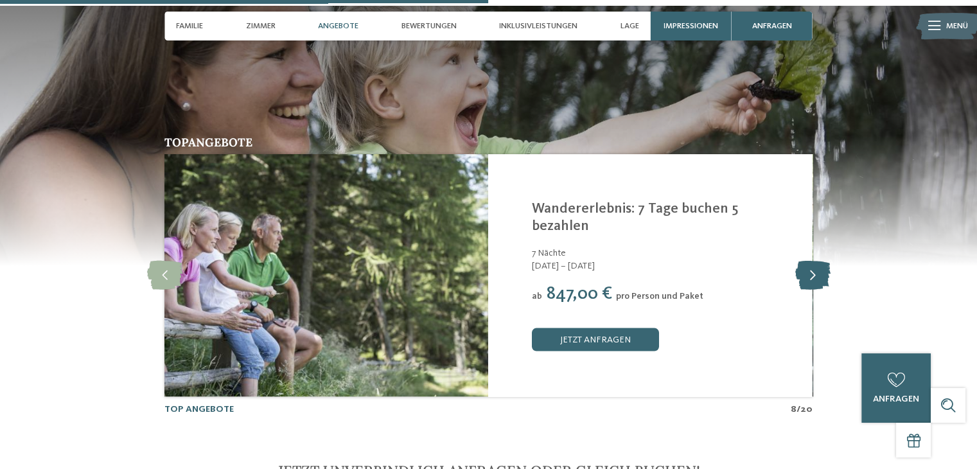
click at [807, 261] on icon at bounding box center [811, 275] width 35 height 29
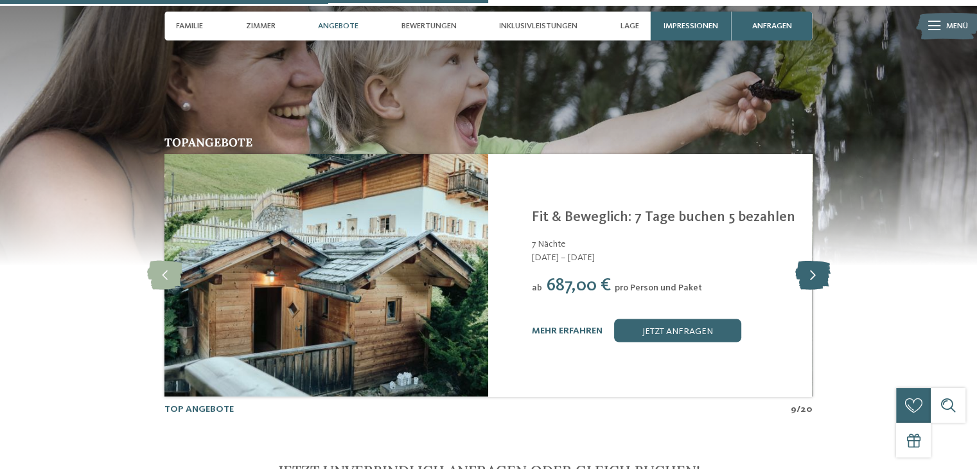
click at [807, 261] on icon at bounding box center [811, 275] width 35 height 29
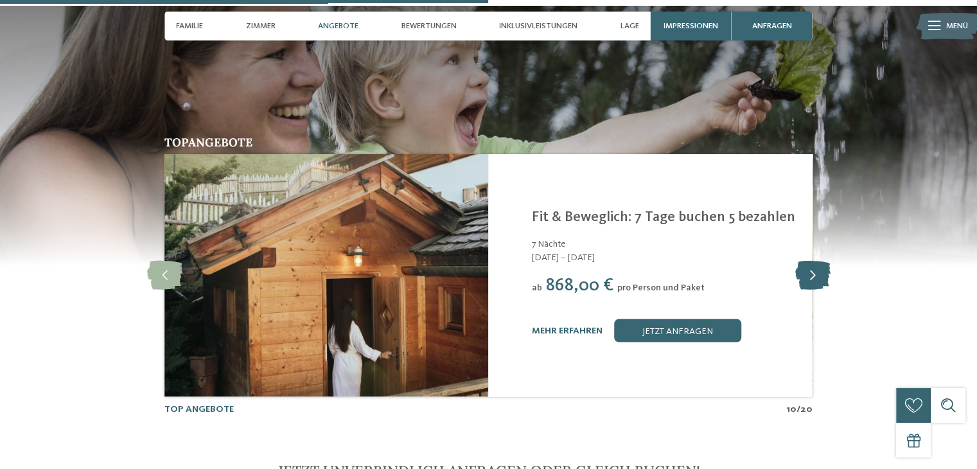
click at [807, 261] on icon at bounding box center [811, 275] width 35 height 29
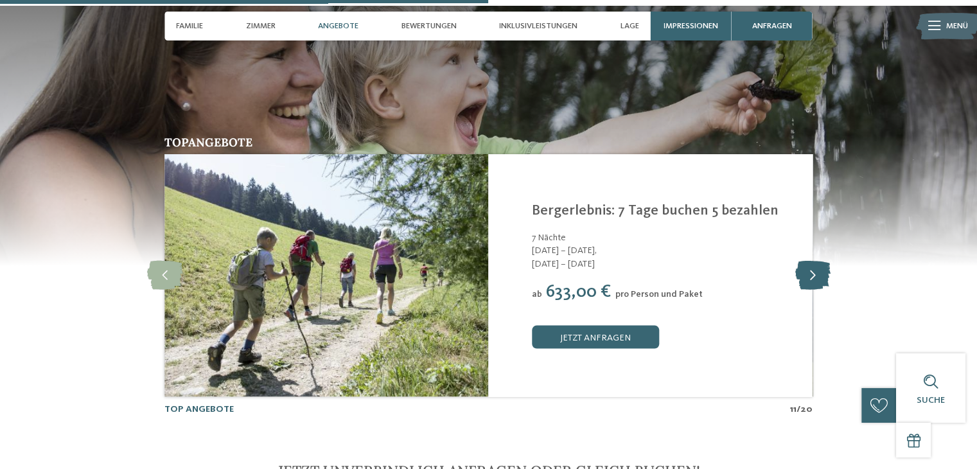
click at [807, 261] on icon at bounding box center [811, 275] width 35 height 29
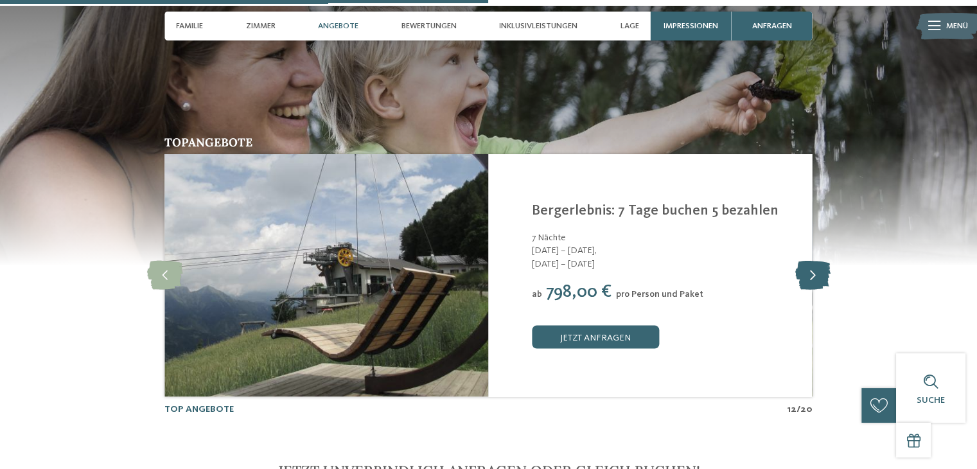
click at [807, 261] on icon at bounding box center [811, 275] width 35 height 29
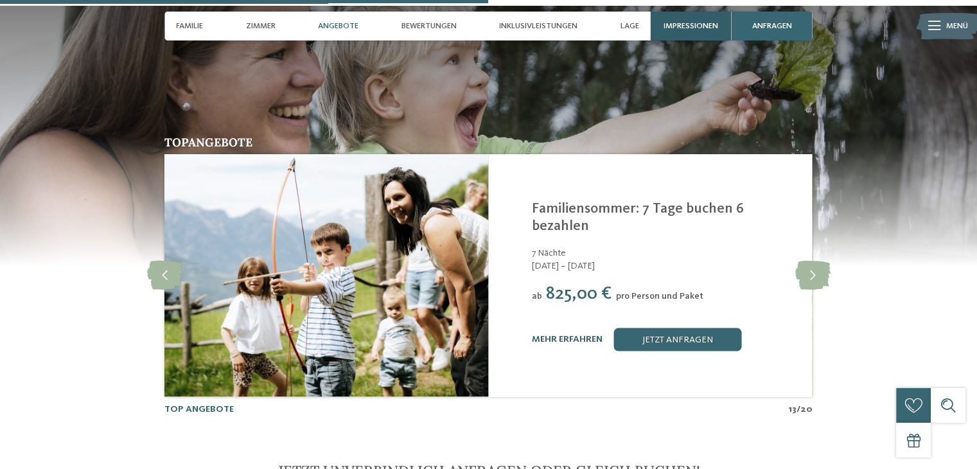
click at [692, 27] on span "Impressionen" at bounding box center [690, 26] width 55 height 10
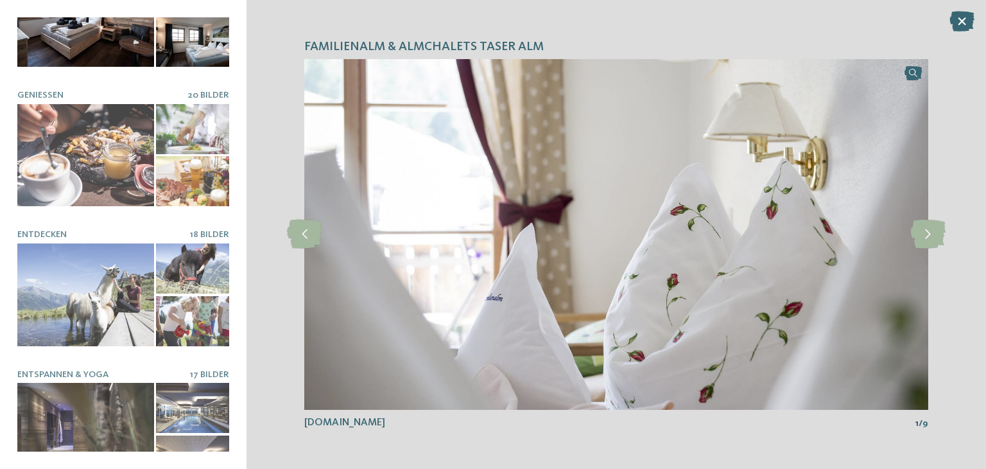
scroll to position [361, 0]
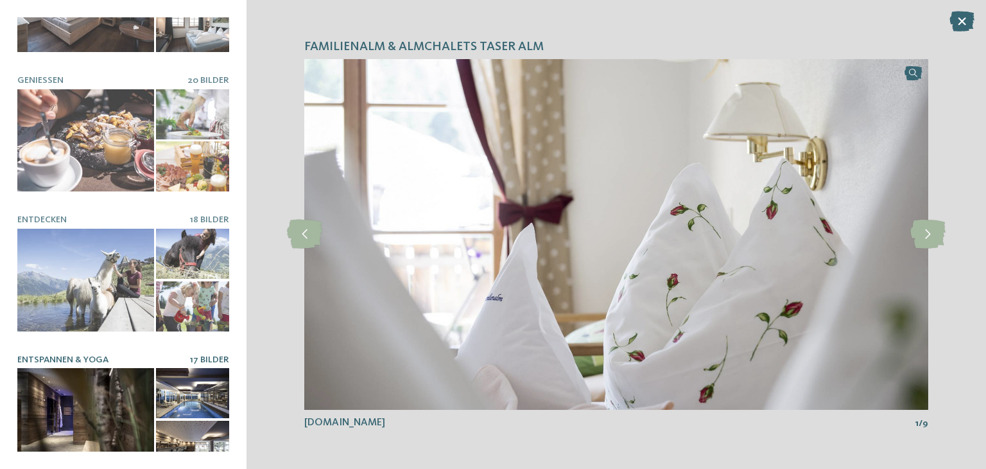
click at [95, 368] on div at bounding box center [85, 419] width 137 height 103
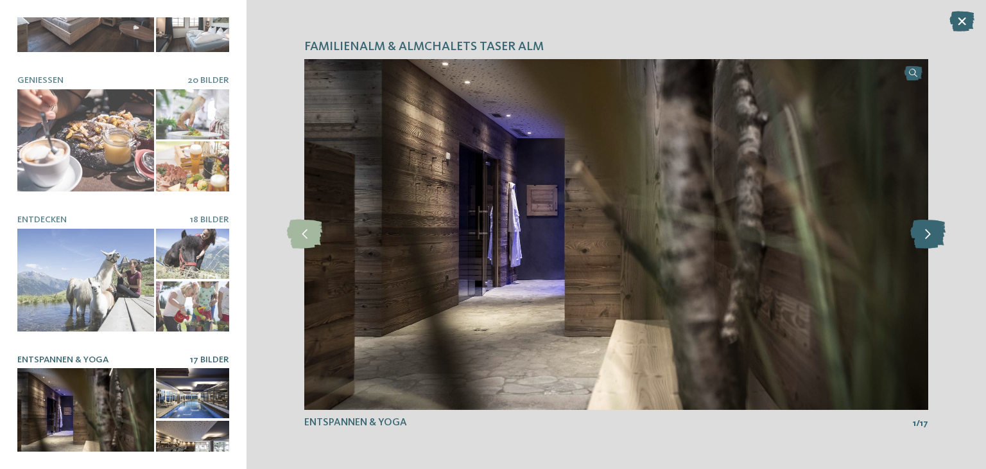
click at [938, 242] on icon at bounding box center [928, 234] width 35 height 29
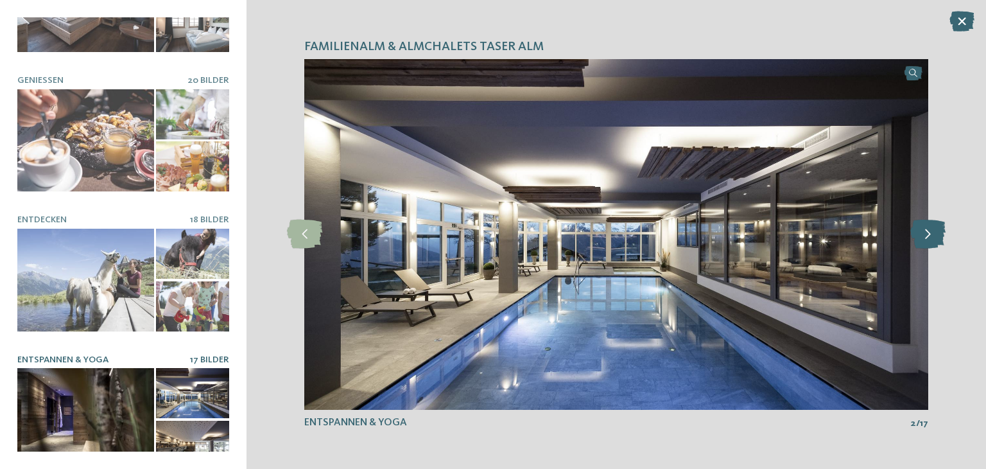
click at [938, 242] on icon at bounding box center [928, 234] width 35 height 29
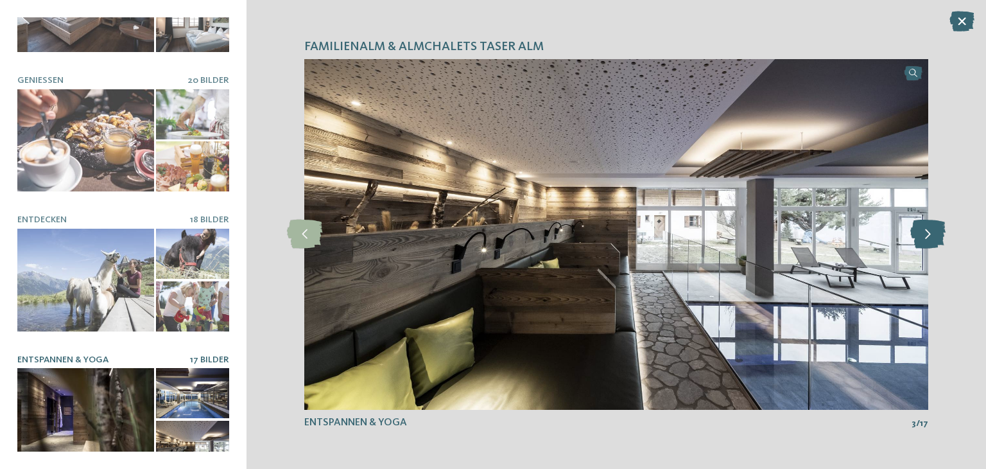
click at [938, 242] on icon at bounding box center [928, 234] width 35 height 29
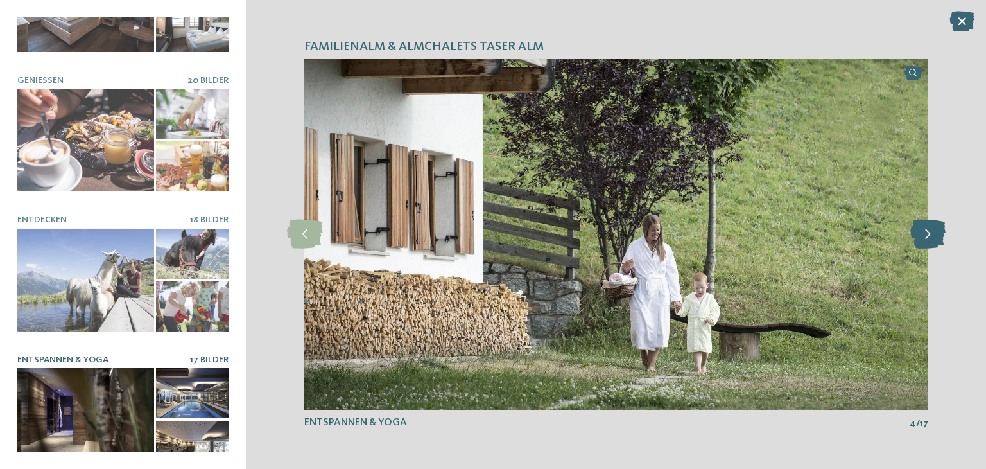
click at [938, 242] on icon at bounding box center [928, 234] width 35 height 29
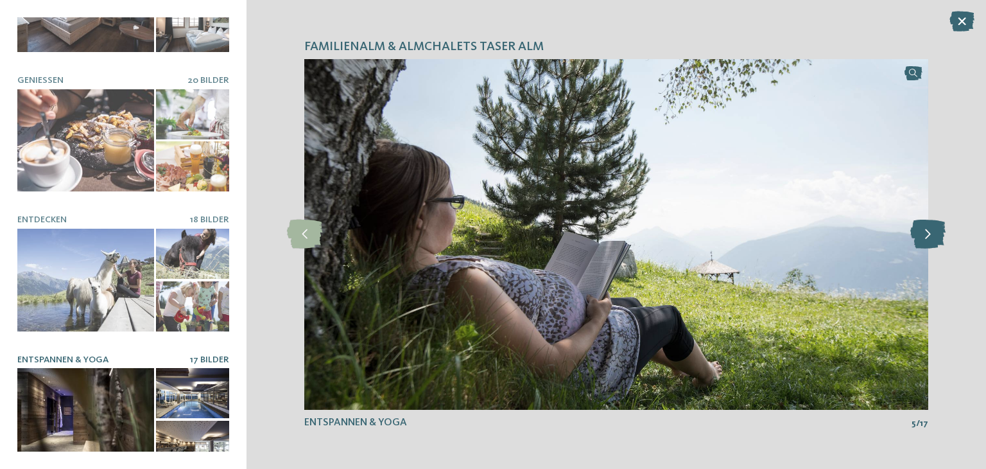
click at [938, 242] on icon at bounding box center [928, 234] width 35 height 29
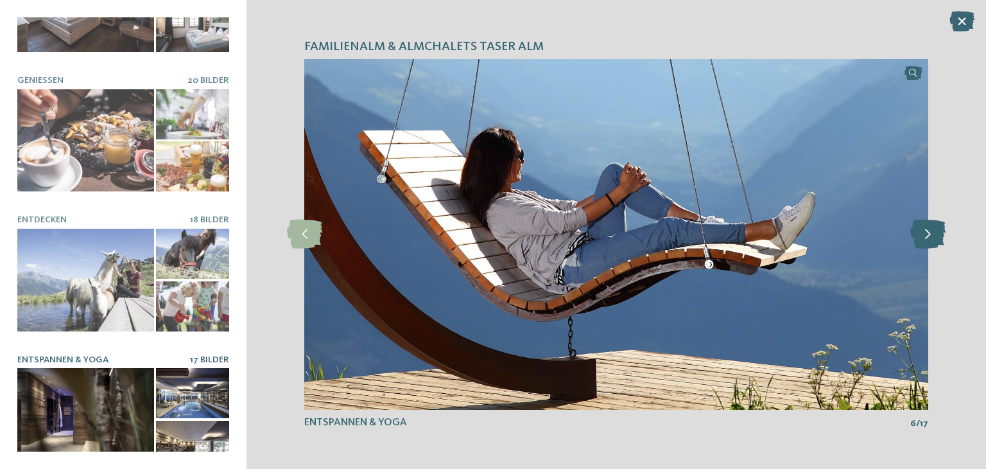
click at [938, 242] on icon at bounding box center [928, 234] width 35 height 29
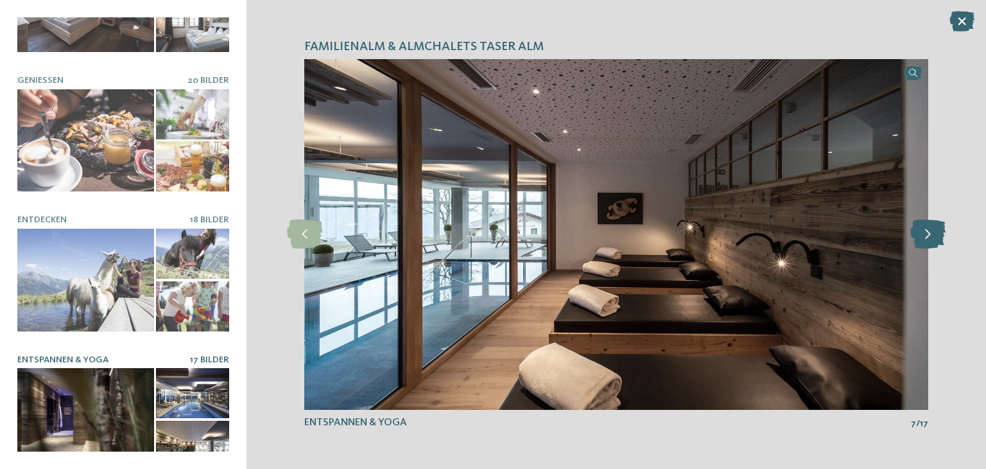
click at [938, 242] on icon at bounding box center [928, 234] width 35 height 29
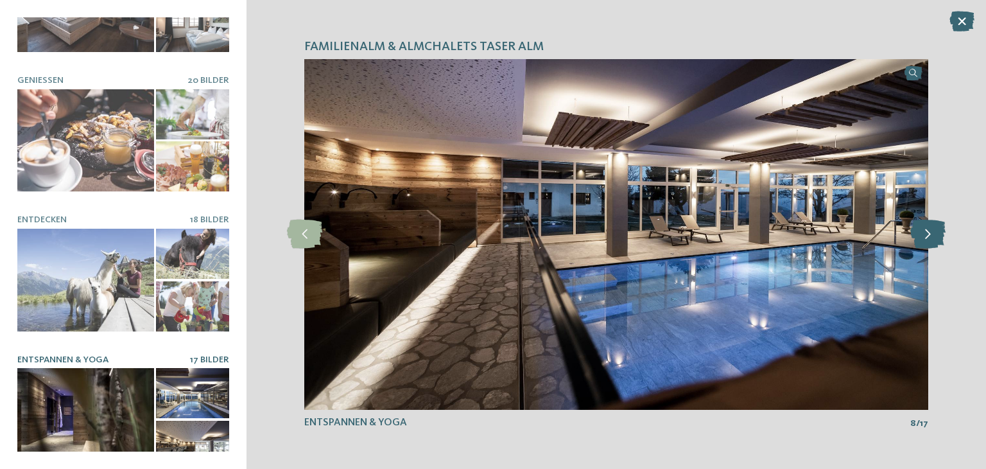
click at [938, 242] on icon at bounding box center [928, 234] width 35 height 29
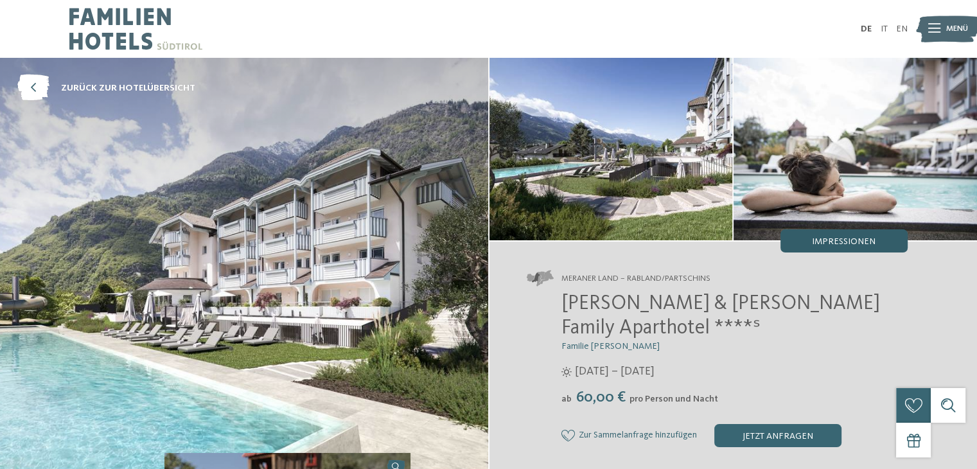
click at [851, 235] on div "Impressionen" at bounding box center [843, 240] width 127 height 23
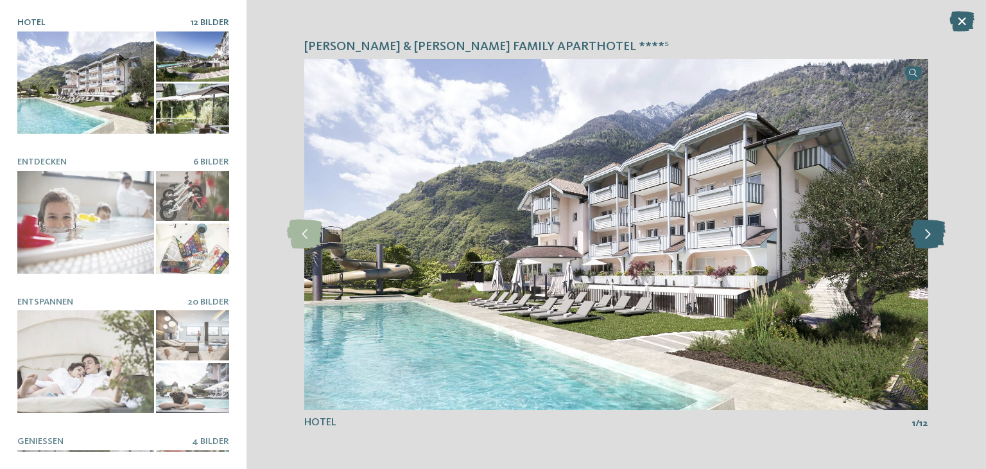
click at [930, 242] on icon at bounding box center [928, 234] width 35 height 29
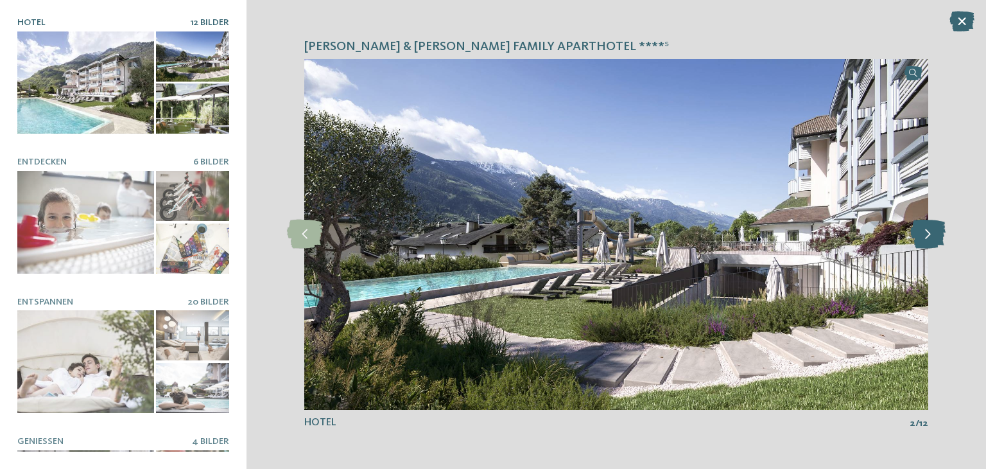
click at [930, 242] on icon at bounding box center [928, 234] width 35 height 29
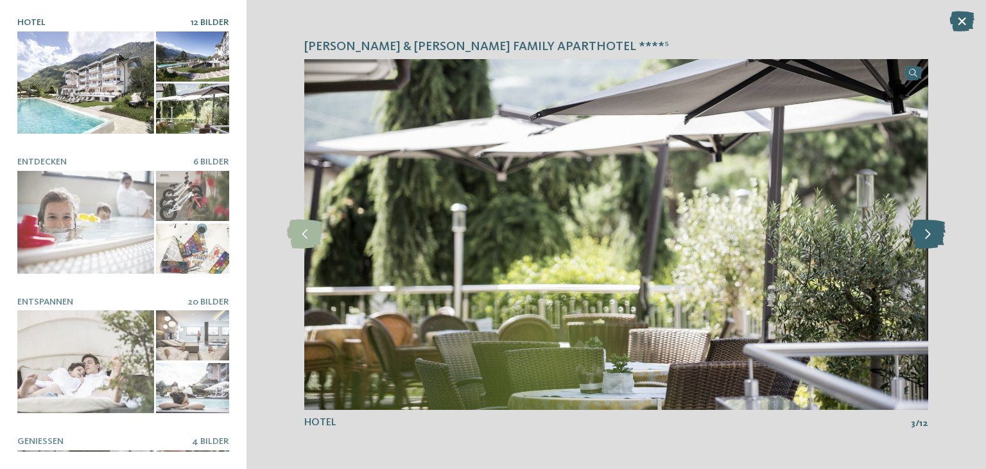
click at [930, 242] on icon at bounding box center [928, 234] width 35 height 29
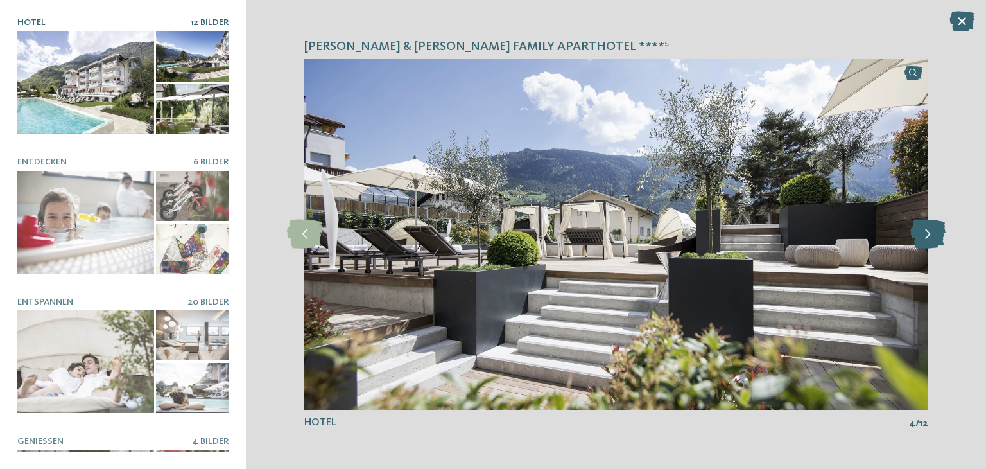
click at [930, 242] on icon at bounding box center [928, 234] width 35 height 29
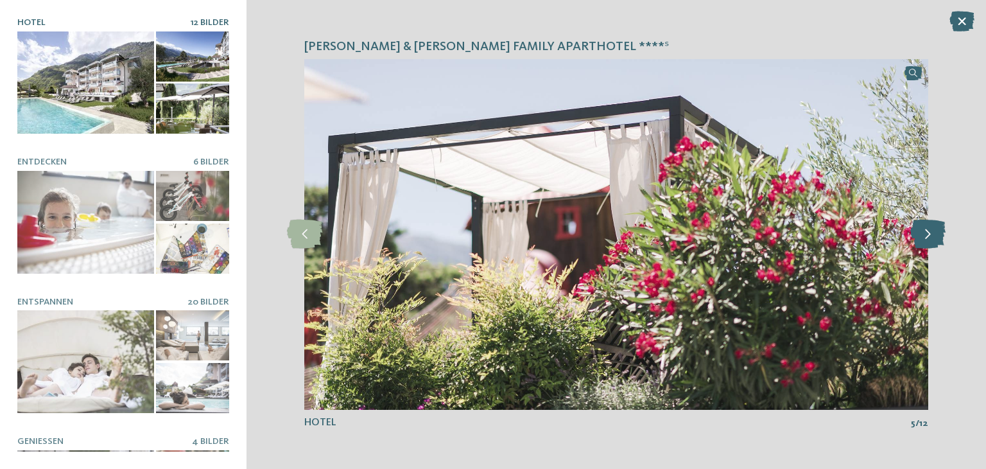
click at [930, 242] on icon at bounding box center [928, 234] width 35 height 29
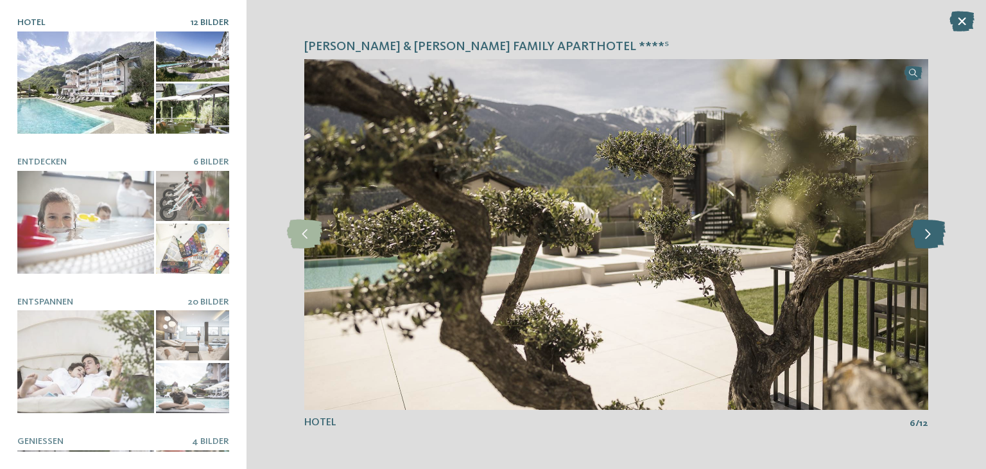
click at [930, 242] on icon at bounding box center [928, 234] width 35 height 29
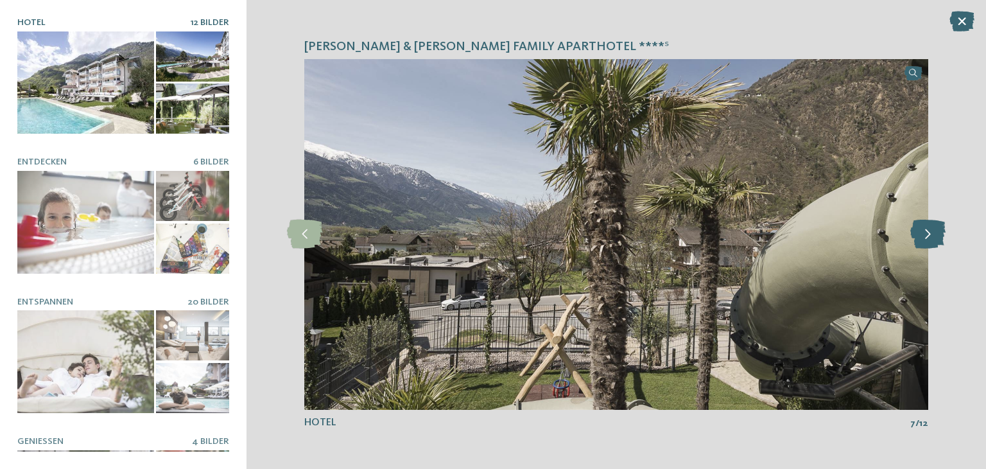
click at [930, 242] on icon at bounding box center [928, 234] width 35 height 29
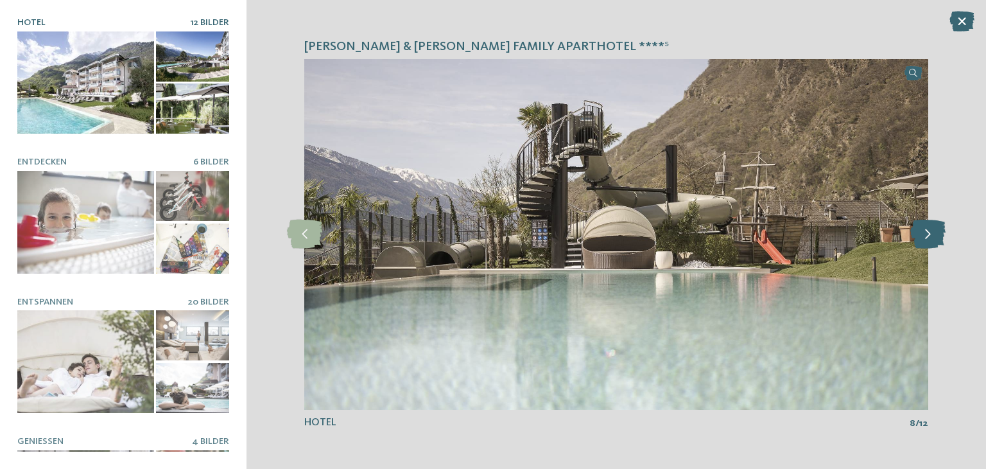
click at [930, 242] on icon at bounding box center [928, 234] width 35 height 29
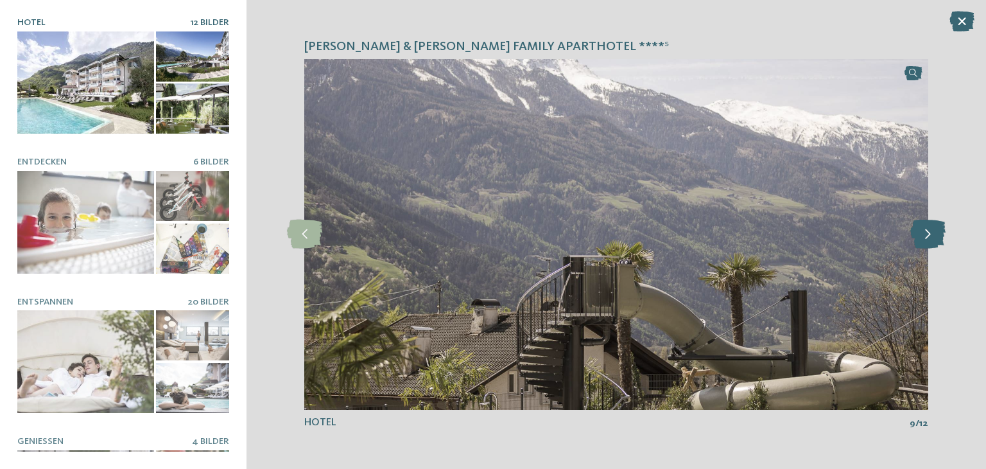
click at [930, 242] on icon at bounding box center [928, 234] width 35 height 29
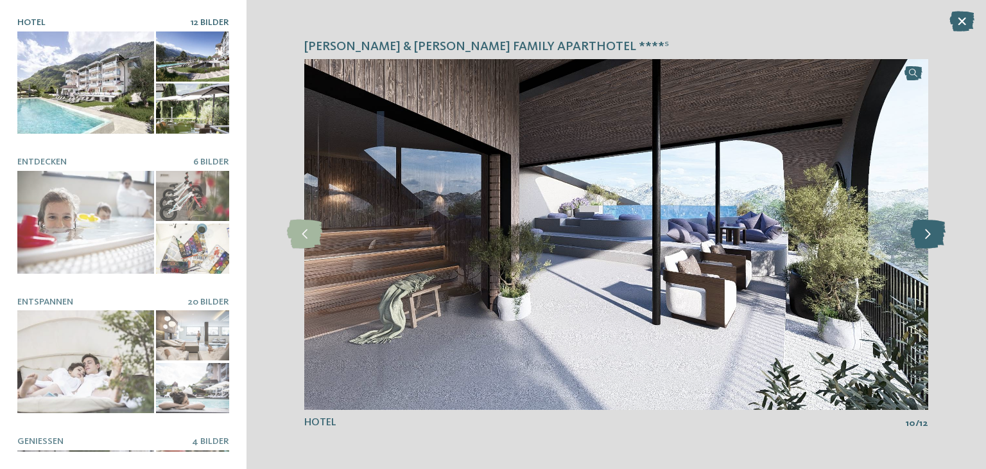
click at [930, 242] on icon at bounding box center [928, 234] width 35 height 29
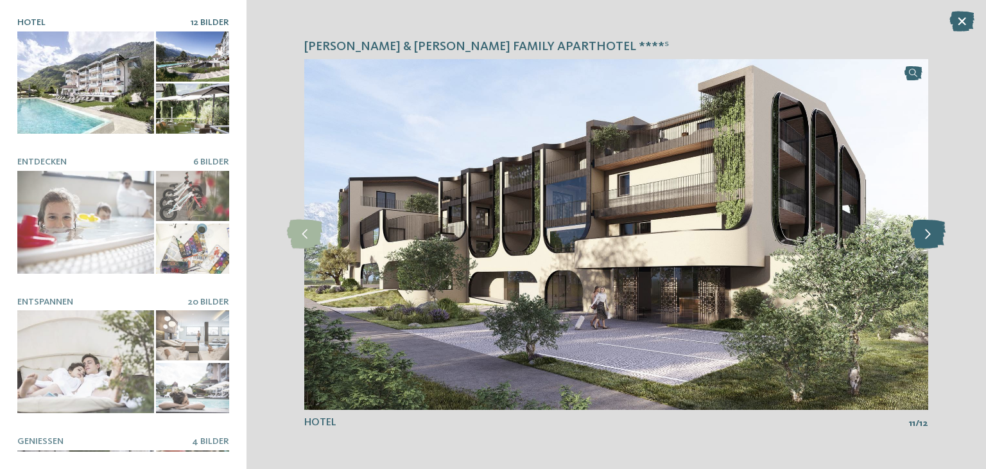
click at [930, 242] on icon at bounding box center [928, 234] width 35 height 29
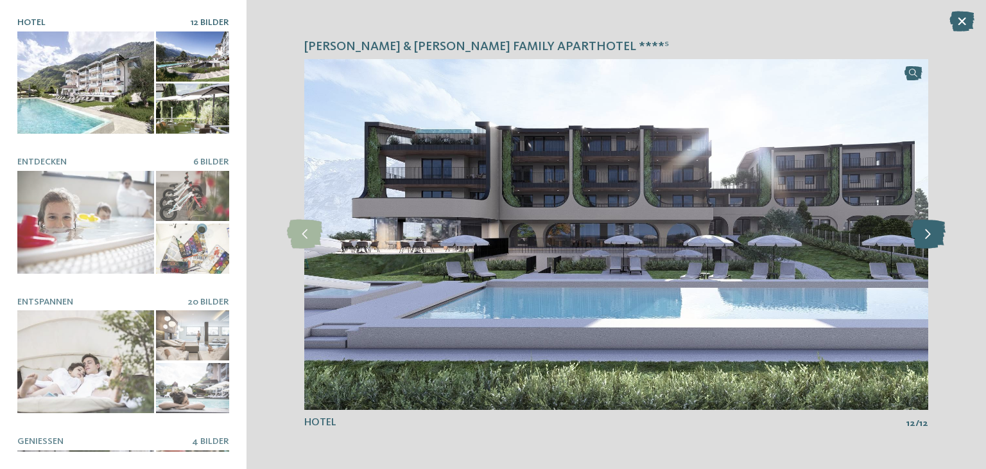
click at [930, 242] on icon at bounding box center [928, 234] width 35 height 29
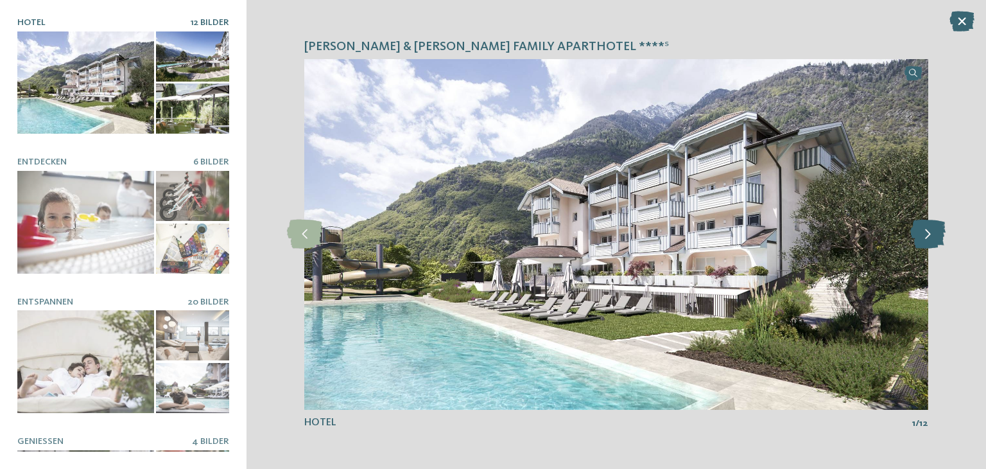
click at [930, 242] on icon at bounding box center [928, 234] width 35 height 29
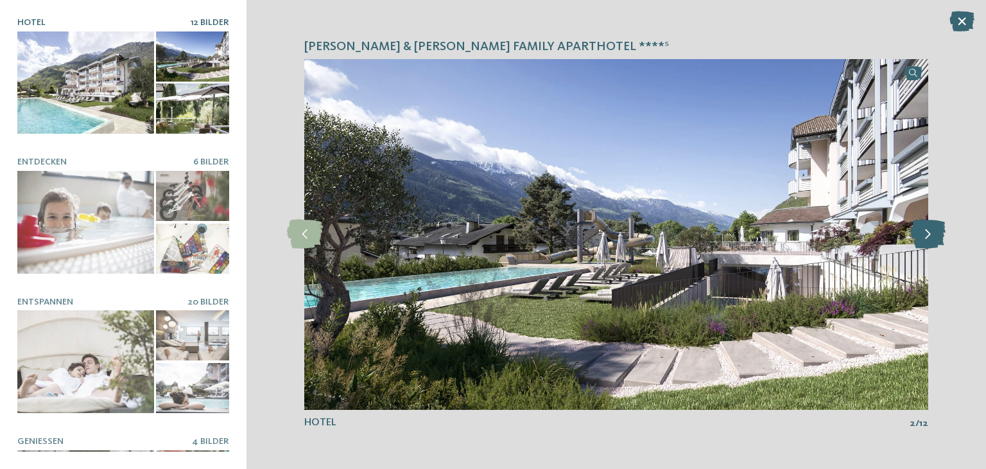
click at [930, 242] on icon at bounding box center [928, 234] width 35 height 29
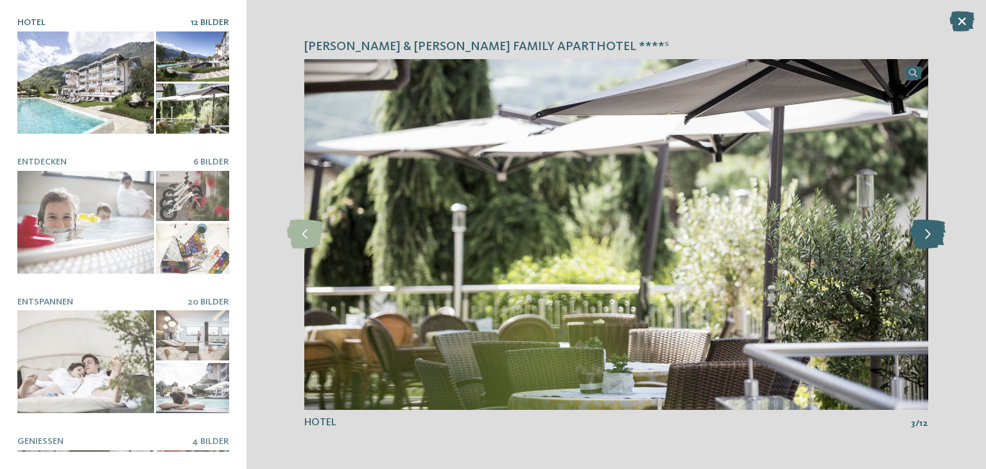
click at [930, 242] on icon at bounding box center [928, 234] width 35 height 29
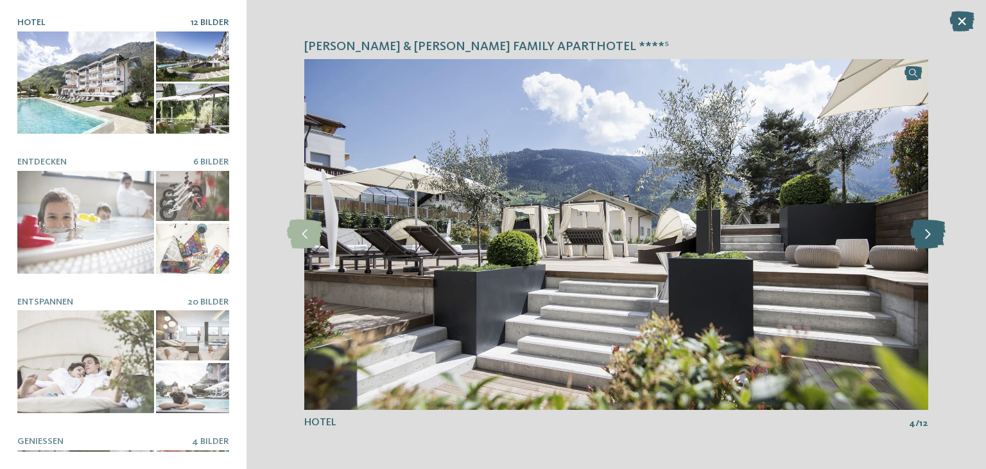
click at [930, 242] on icon at bounding box center [928, 234] width 35 height 29
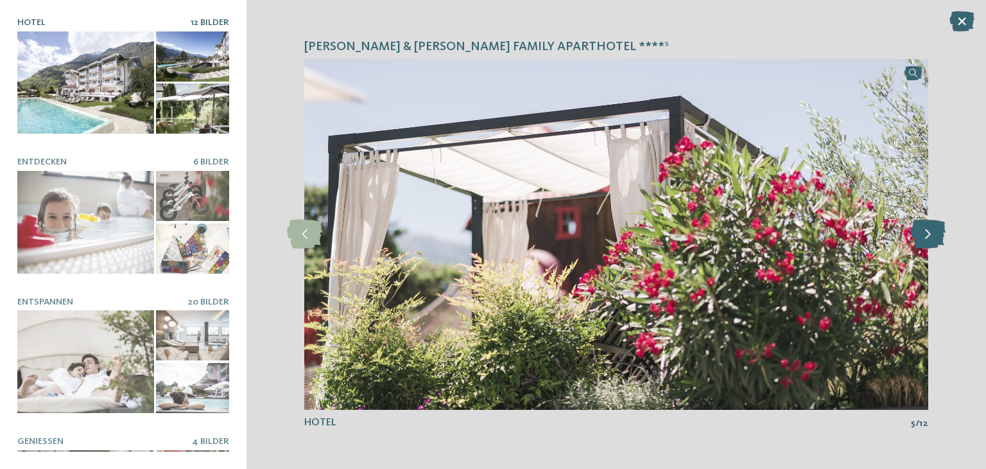
click at [930, 242] on icon at bounding box center [928, 234] width 35 height 29
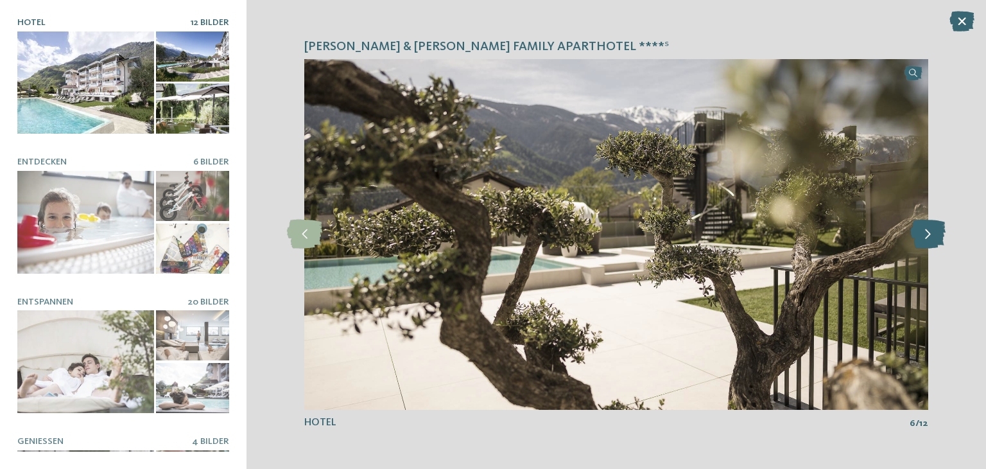
click at [930, 242] on icon at bounding box center [928, 234] width 35 height 29
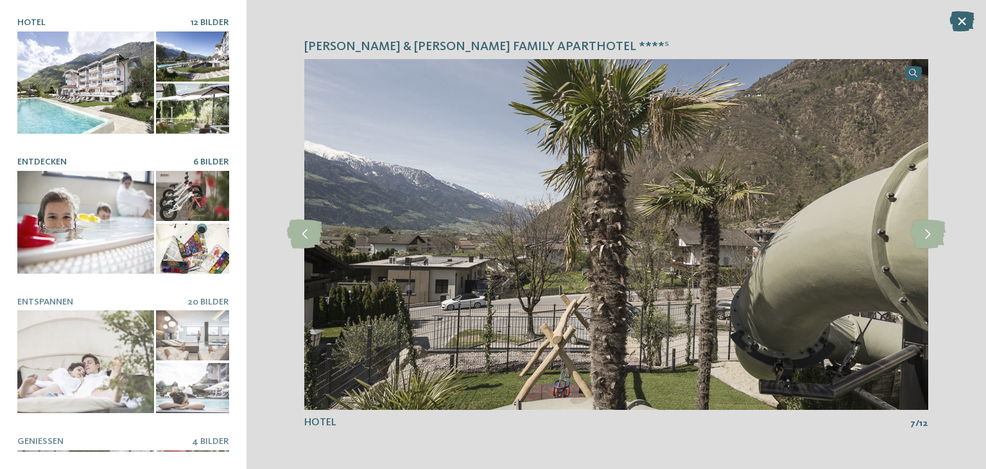
click at [88, 223] on div at bounding box center [85, 222] width 137 height 103
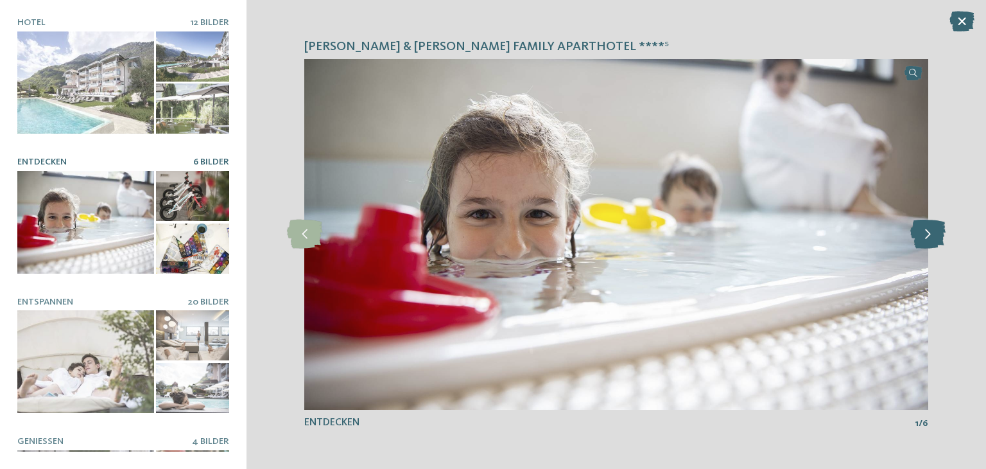
click at [932, 232] on icon at bounding box center [928, 234] width 35 height 29
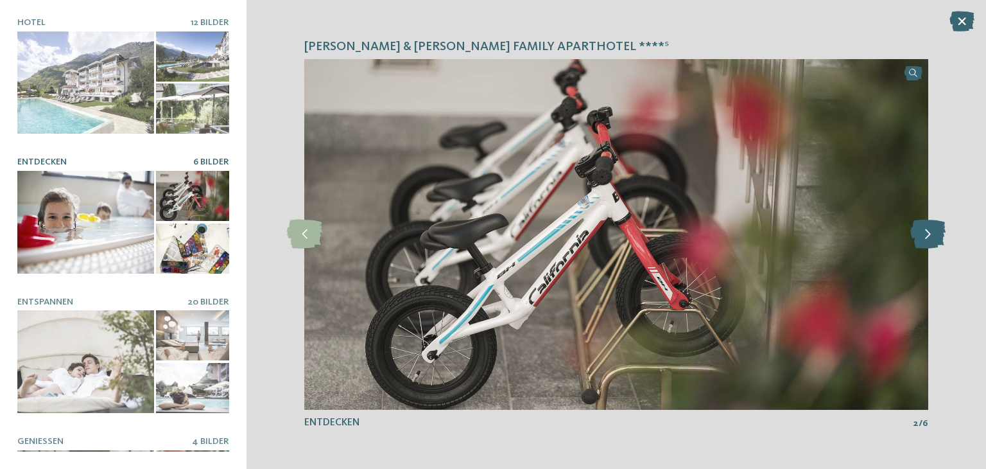
click at [932, 232] on icon at bounding box center [928, 234] width 35 height 29
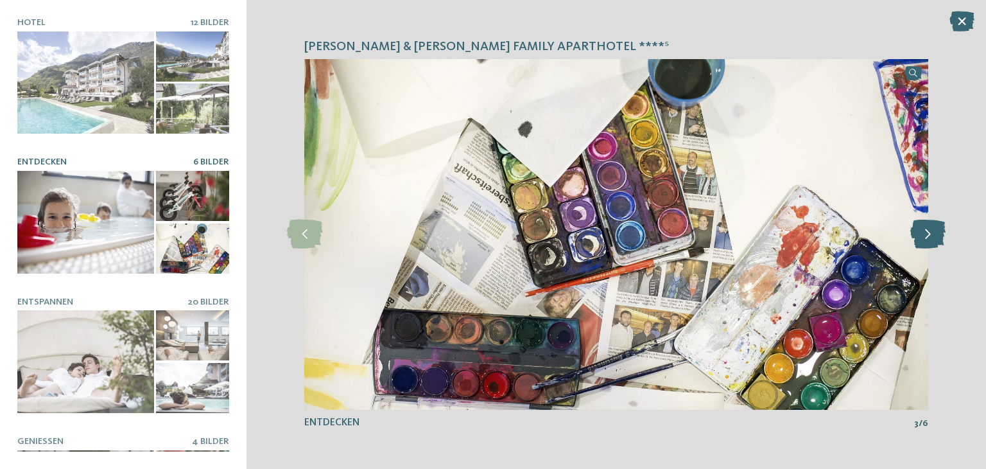
click at [932, 232] on icon at bounding box center [928, 234] width 35 height 29
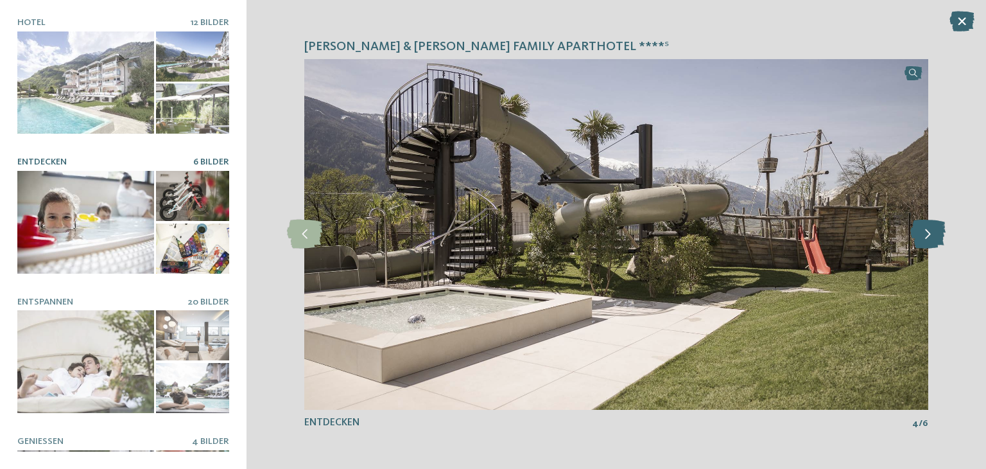
click at [932, 232] on icon at bounding box center [928, 234] width 35 height 29
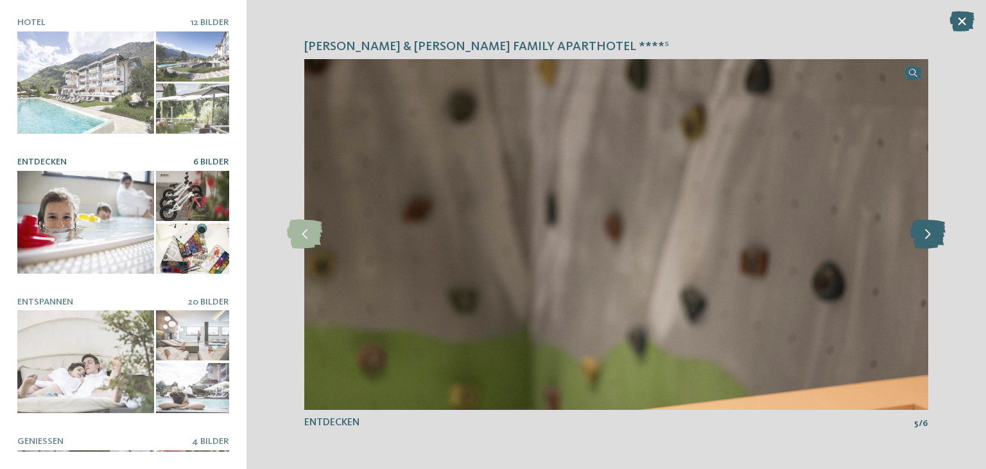
click at [932, 232] on icon at bounding box center [928, 234] width 35 height 29
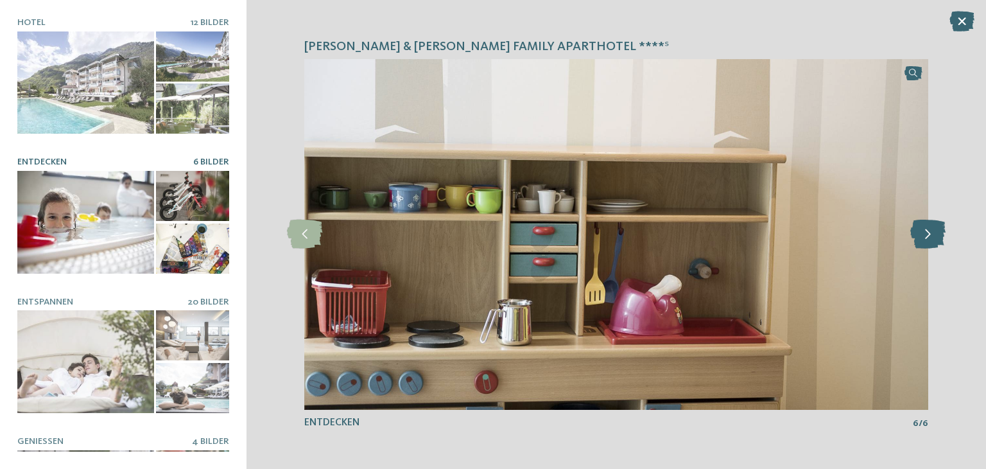
click at [932, 232] on icon at bounding box center [928, 234] width 35 height 29
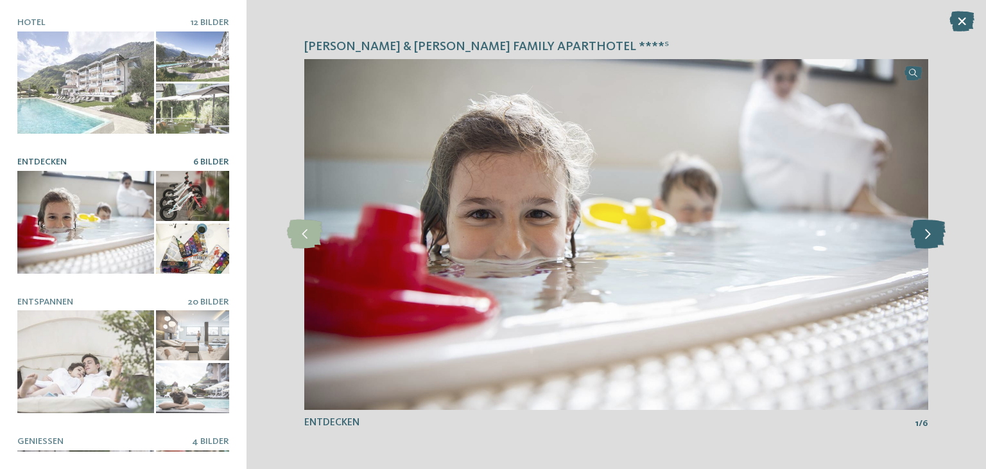
click at [932, 232] on icon at bounding box center [928, 234] width 35 height 29
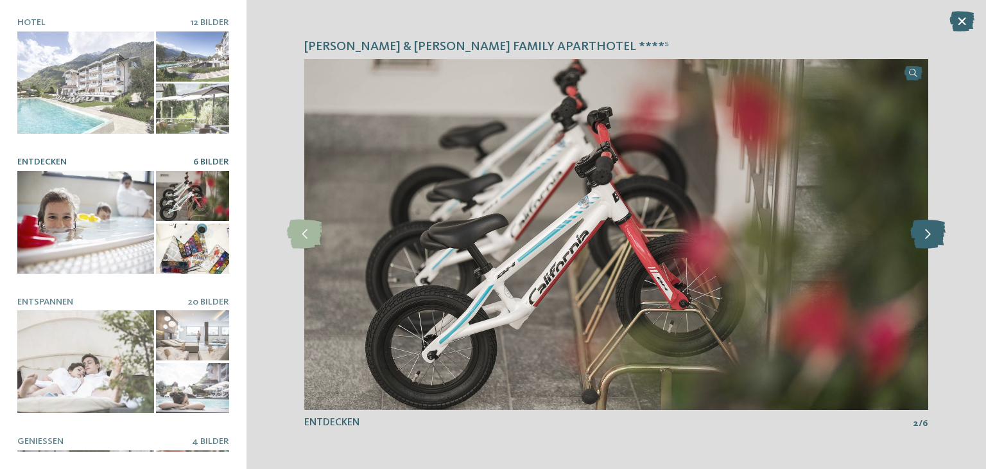
click at [932, 232] on icon at bounding box center [928, 234] width 35 height 29
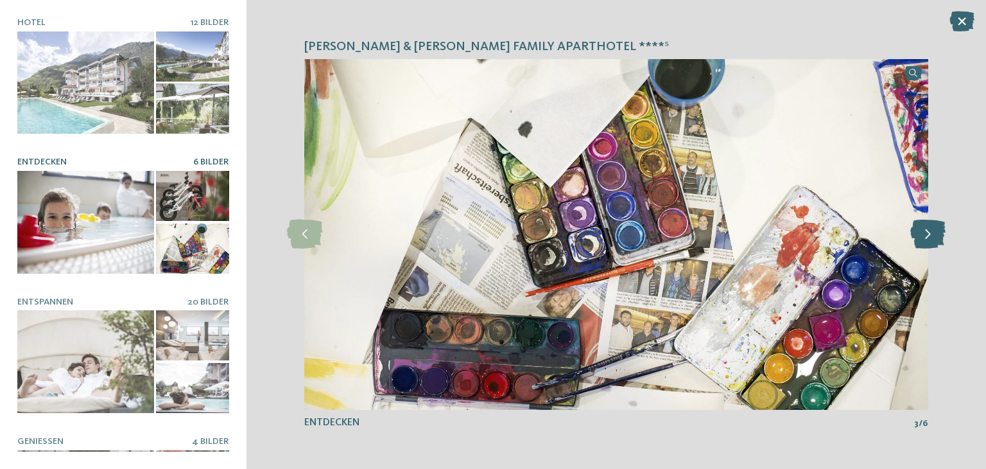
click at [932, 232] on icon at bounding box center [928, 234] width 35 height 29
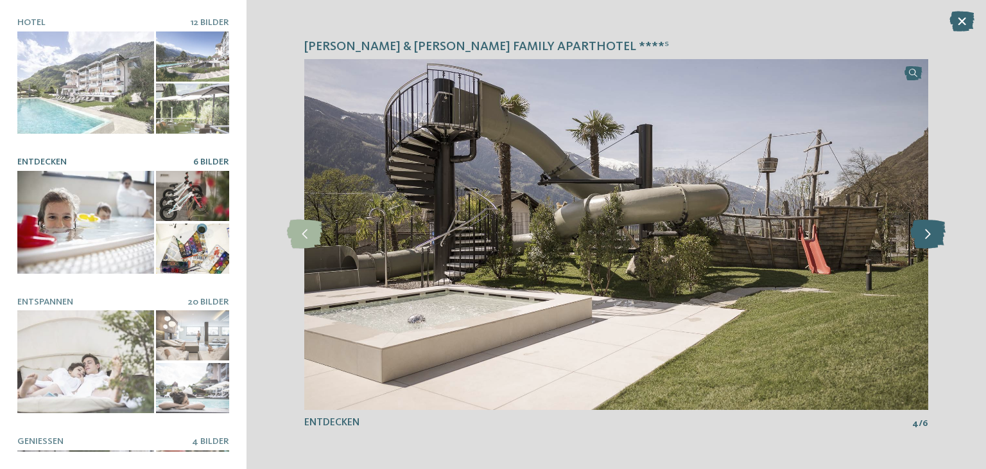
click at [932, 232] on icon at bounding box center [928, 234] width 35 height 29
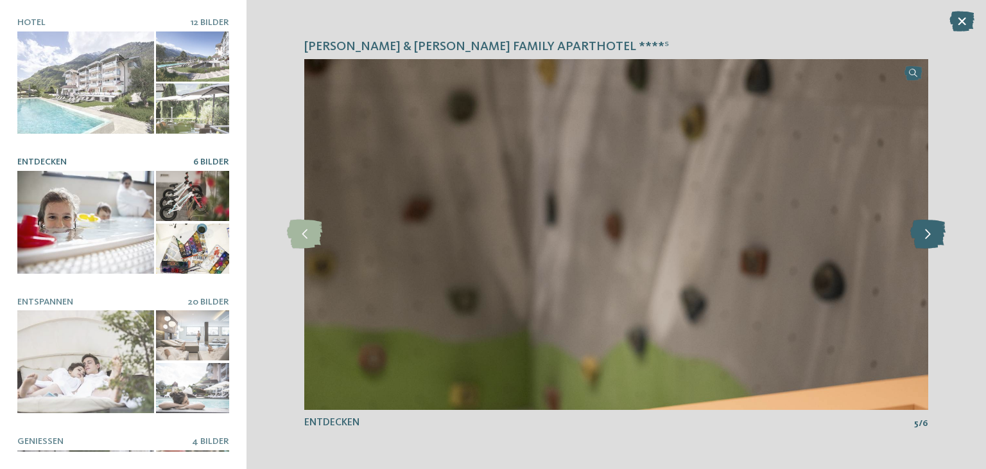
click at [932, 232] on icon at bounding box center [928, 234] width 35 height 29
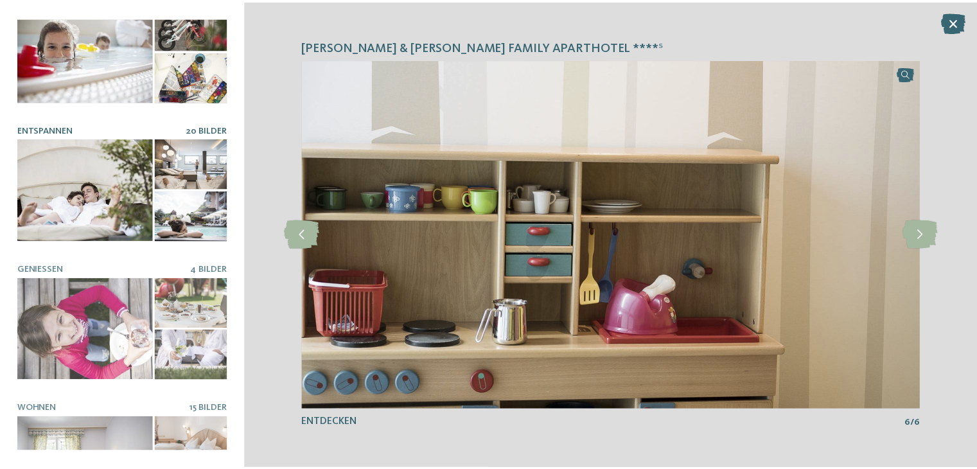
scroll to position [224, 0]
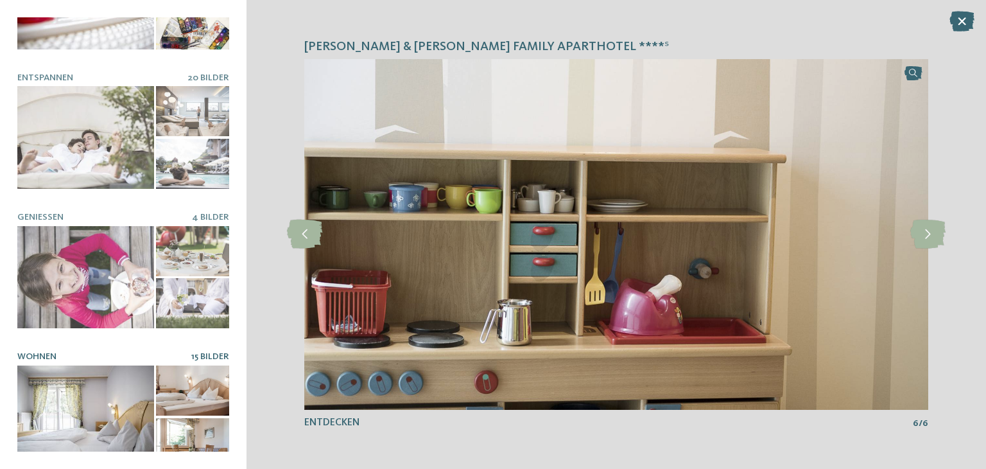
click at [98, 390] on div at bounding box center [85, 416] width 137 height 103
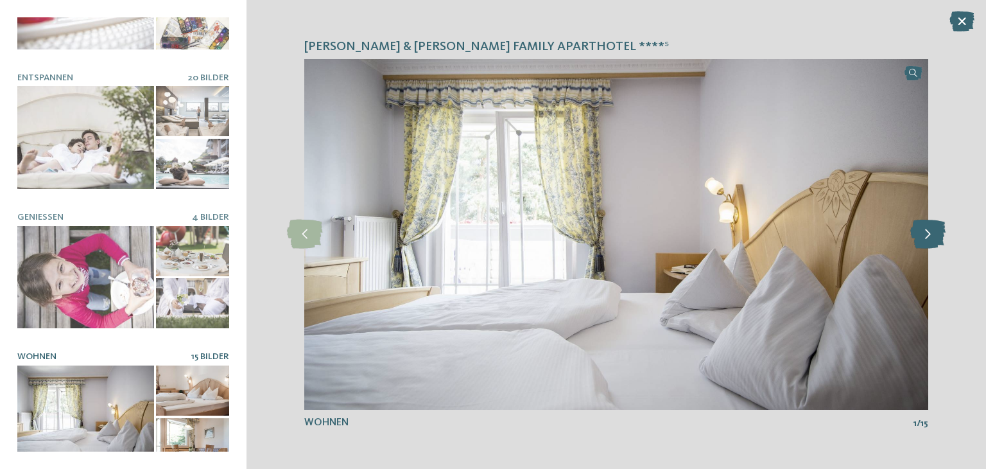
click at [933, 239] on icon at bounding box center [928, 234] width 35 height 29
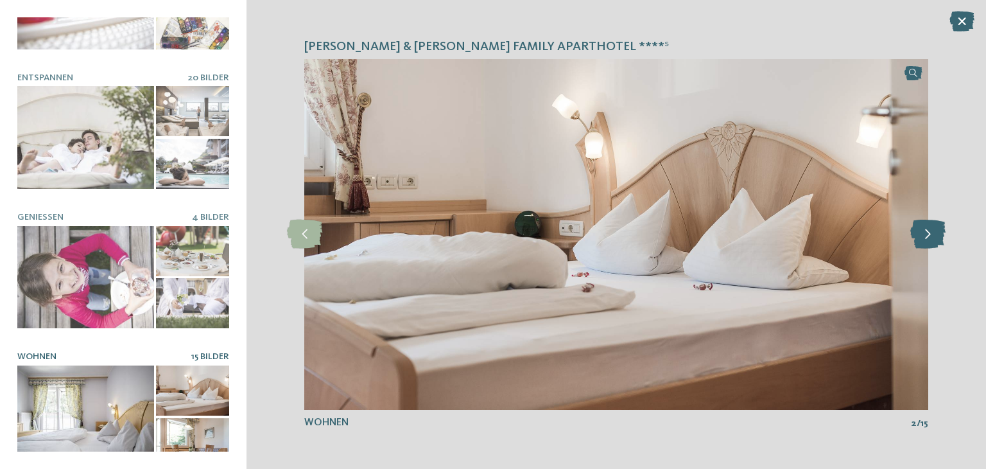
click at [933, 239] on icon at bounding box center [928, 234] width 35 height 29
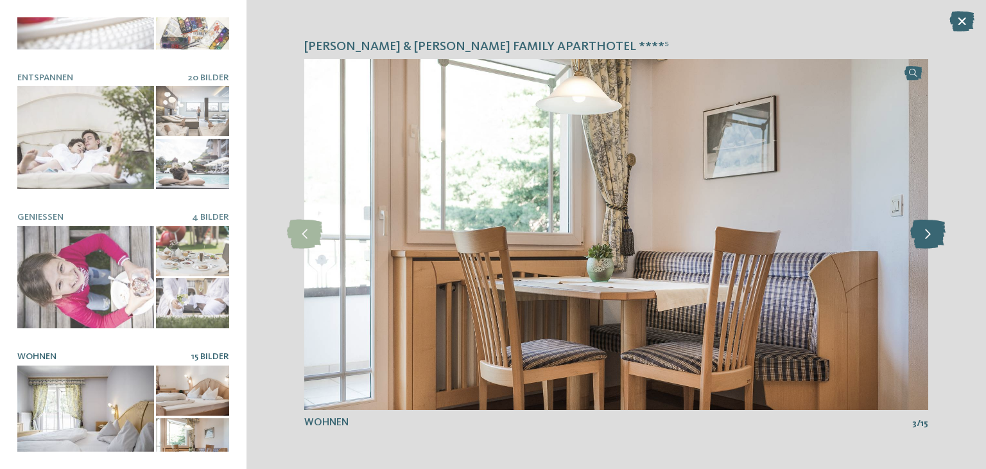
click at [933, 239] on icon at bounding box center [928, 234] width 35 height 29
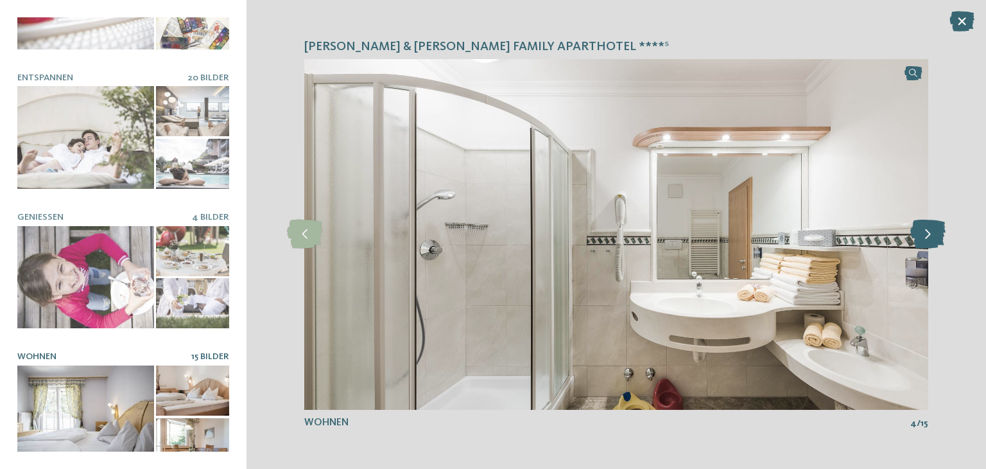
click at [933, 239] on icon at bounding box center [928, 234] width 35 height 29
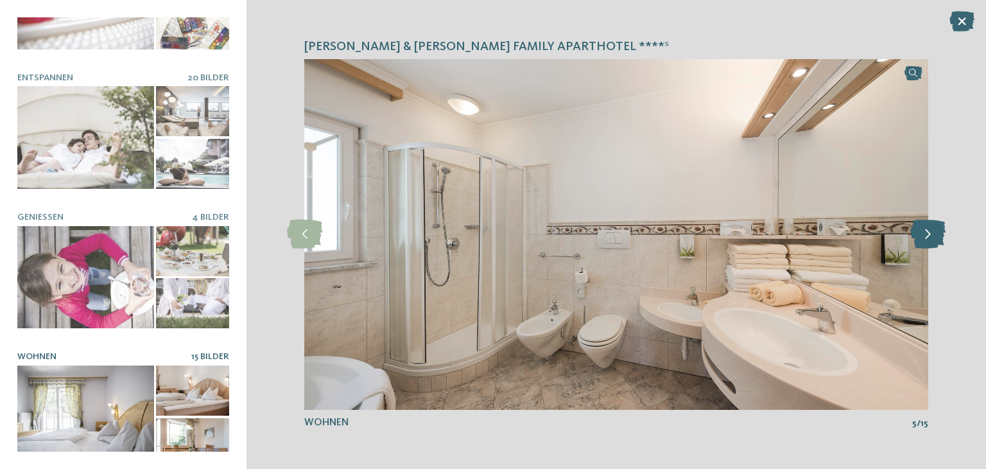
click at [933, 239] on icon at bounding box center [928, 234] width 35 height 29
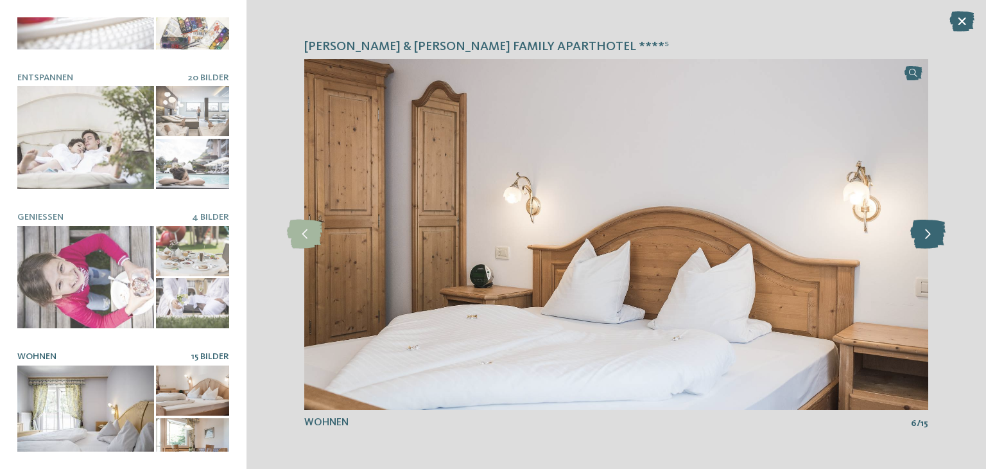
click at [933, 239] on icon at bounding box center [928, 234] width 35 height 29
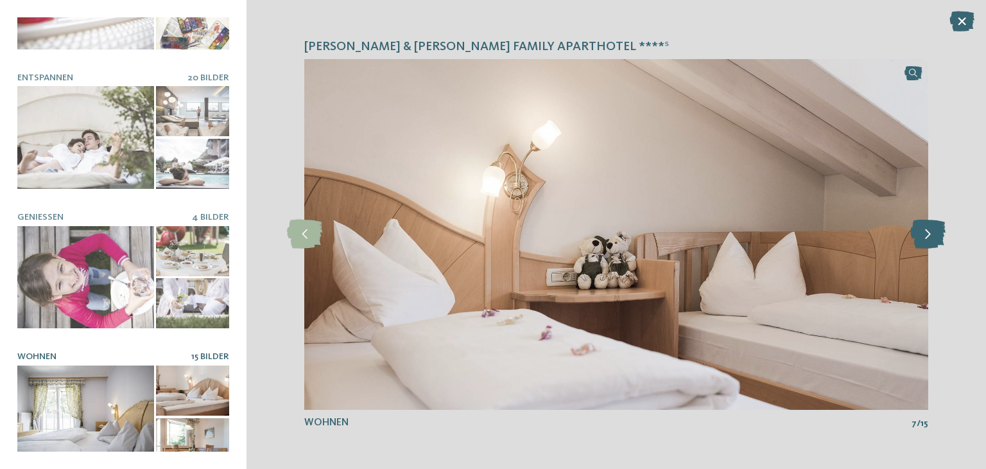
click at [933, 239] on icon at bounding box center [928, 234] width 35 height 29
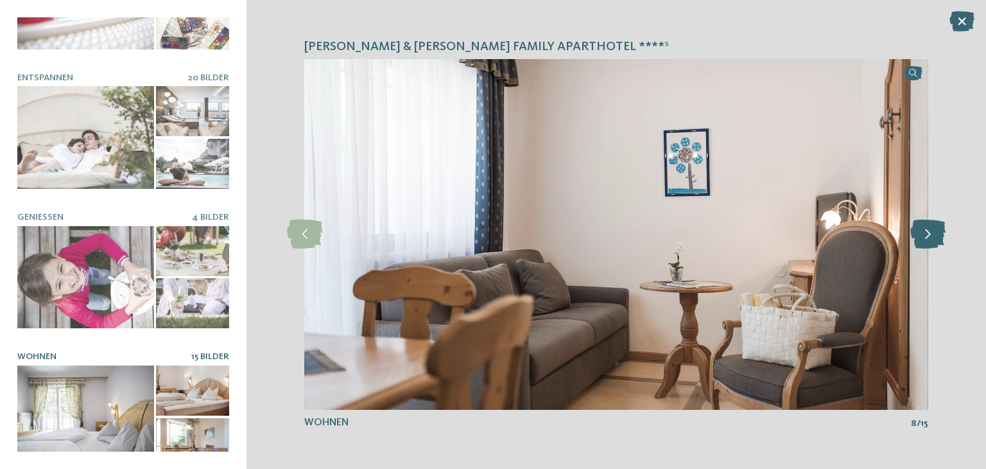
click at [933, 239] on icon at bounding box center [928, 234] width 35 height 29
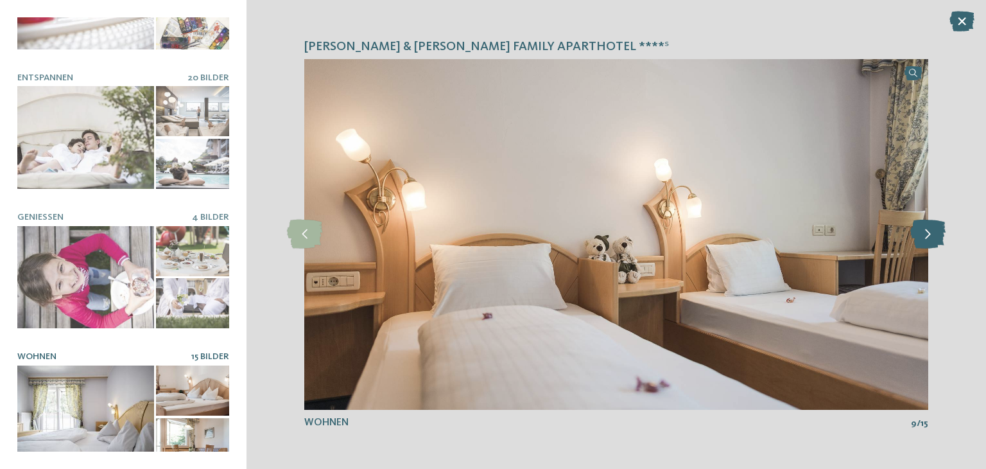
click at [933, 239] on icon at bounding box center [928, 234] width 35 height 29
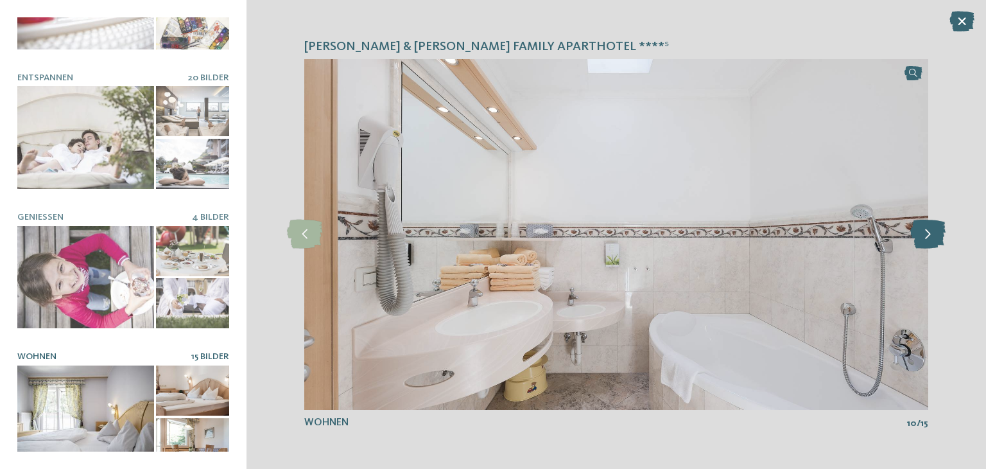
click at [933, 239] on icon at bounding box center [928, 234] width 35 height 29
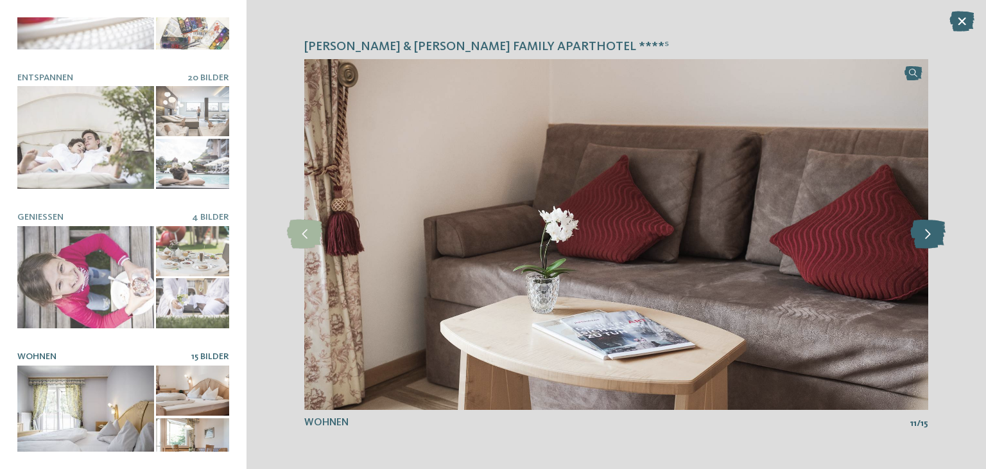
click at [933, 239] on icon at bounding box center [928, 234] width 35 height 29
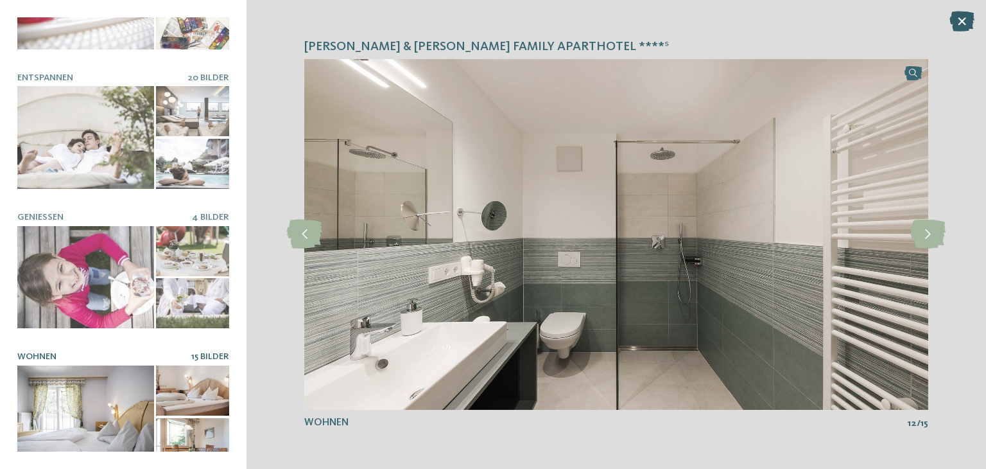
click at [966, 26] on icon at bounding box center [962, 21] width 25 height 21
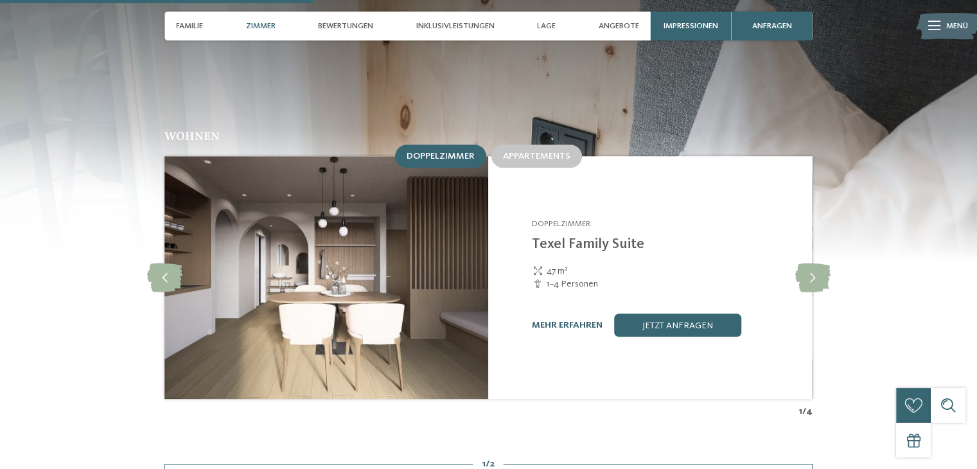
scroll to position [1299, 0]
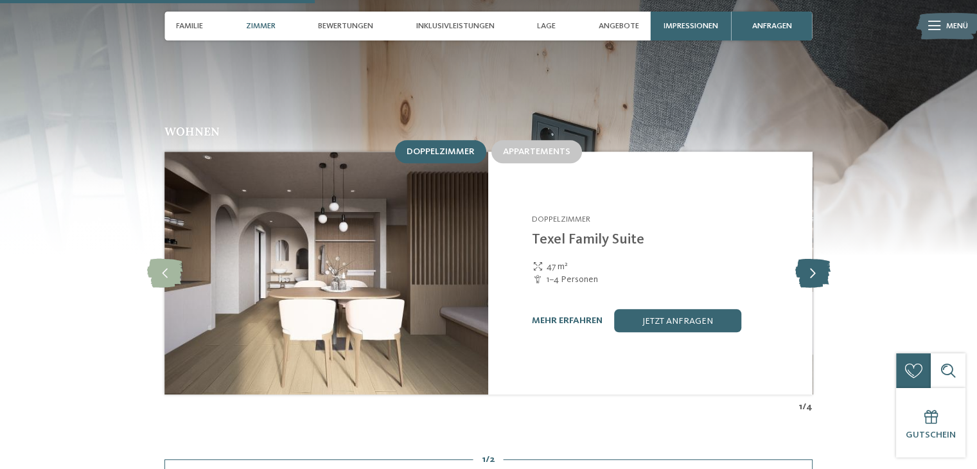
click at [804, 258] on icon at bounding box center [811, 272] width 35 height 29
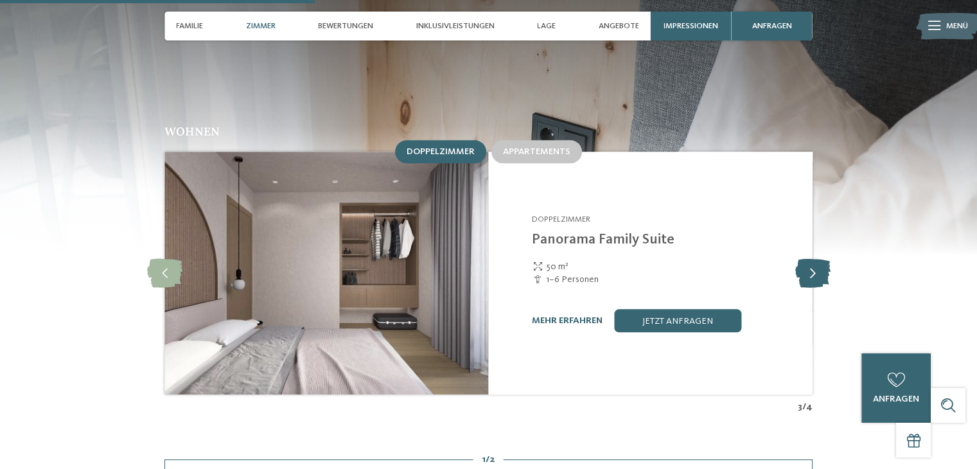
click at [804, 258] on icon at bounding box center [811, 272] width 35 height 29
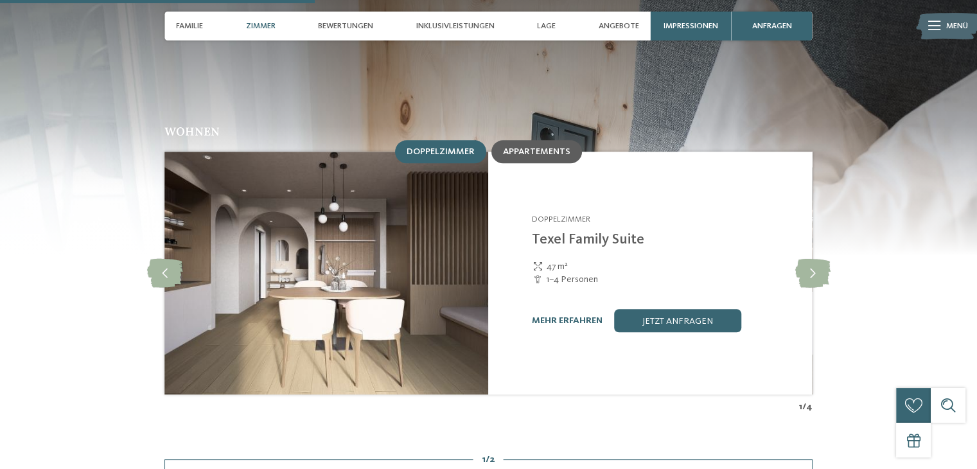
click at [546, 147] on span "Appartements" at bounding box center [536, 151] width 67 height 9
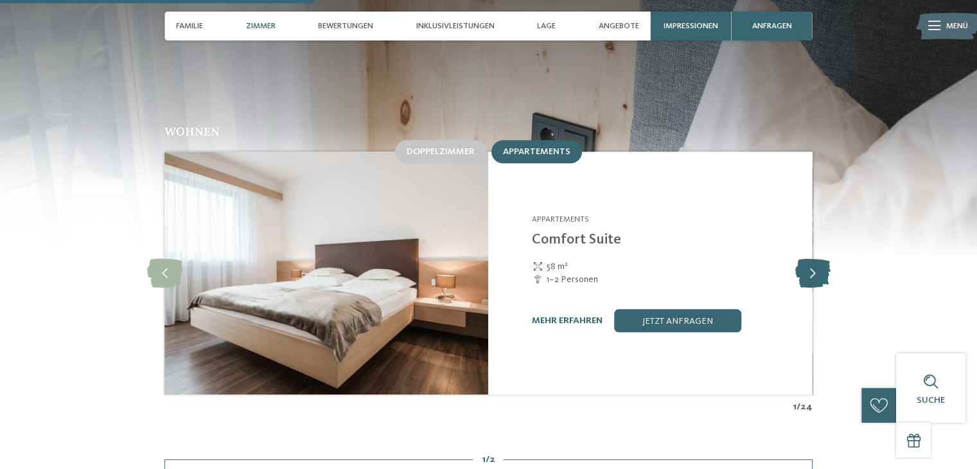
click at [819, 258] on icon at bounding box center [811, 272] width 35 height 29
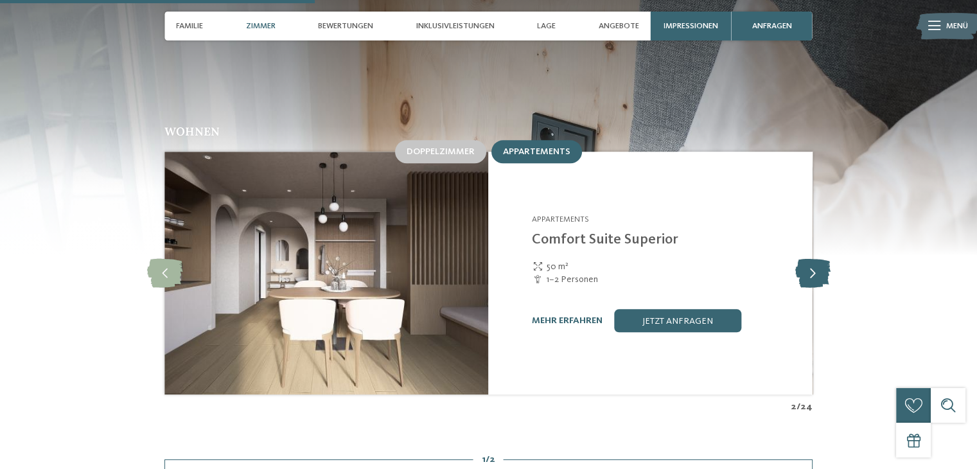
click at [819, 258] on icon at bounding box center [811, 272] width 35 height 29
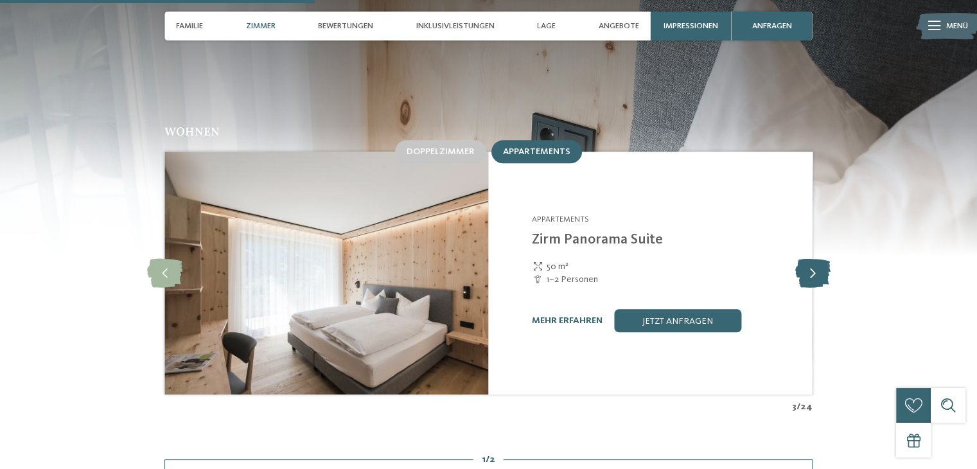
click at [819, 258] on icon at bounding box center [811, 272] width 35 height 29
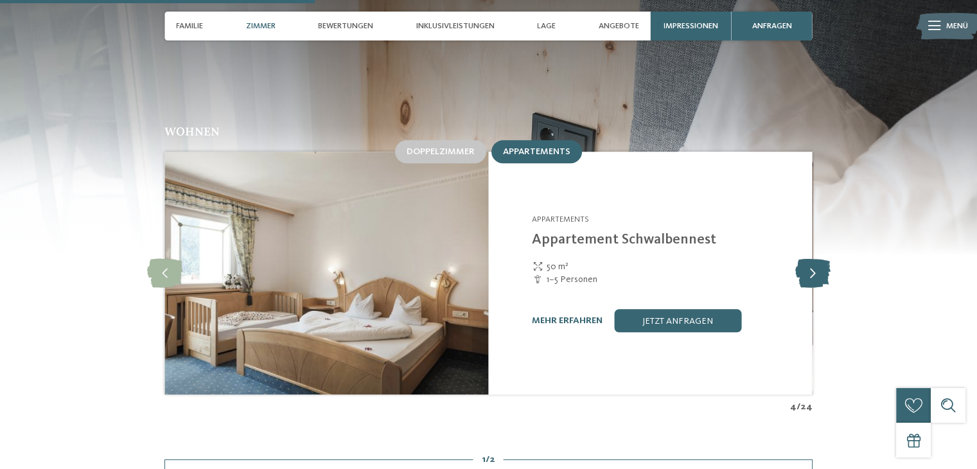
click at [819, 258] on icon at bounding box center [811, 272] width 35 height 29
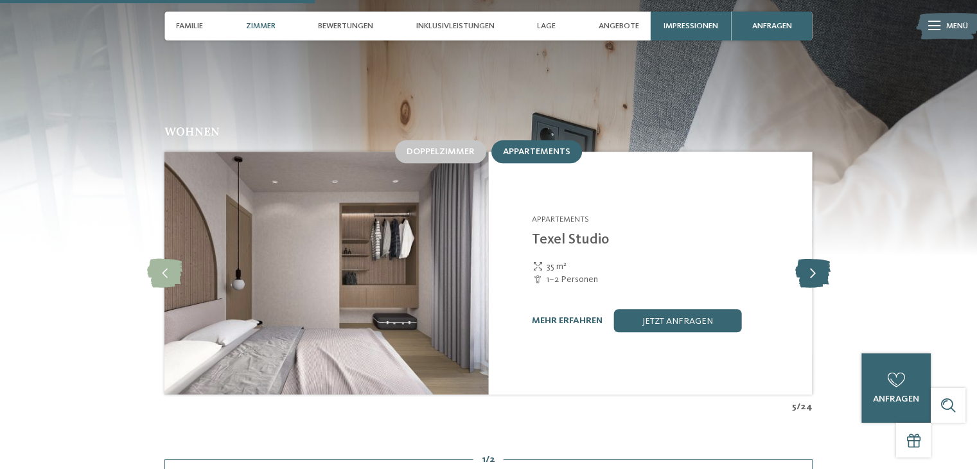
click at [819, 258] on icon at bounding box center [811, 272] width 35 height 29
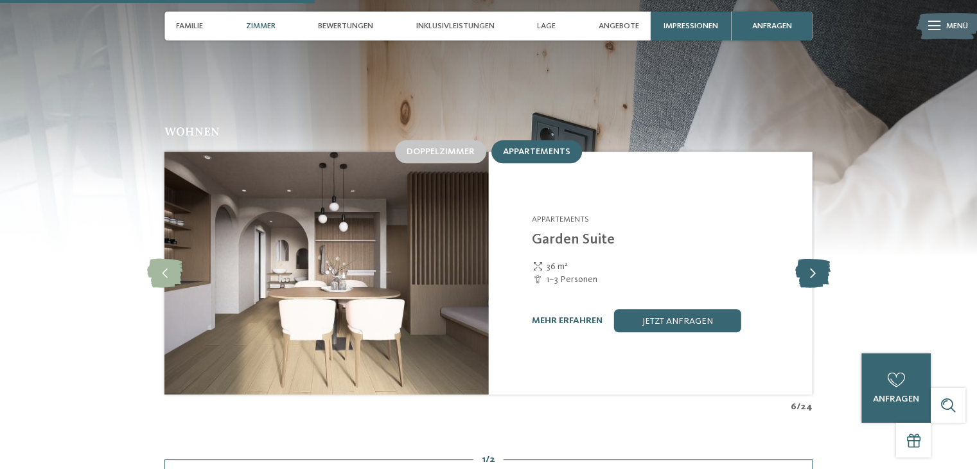
click at [819, 258] on icon at bounding box center [811, 272] width 35 height 29
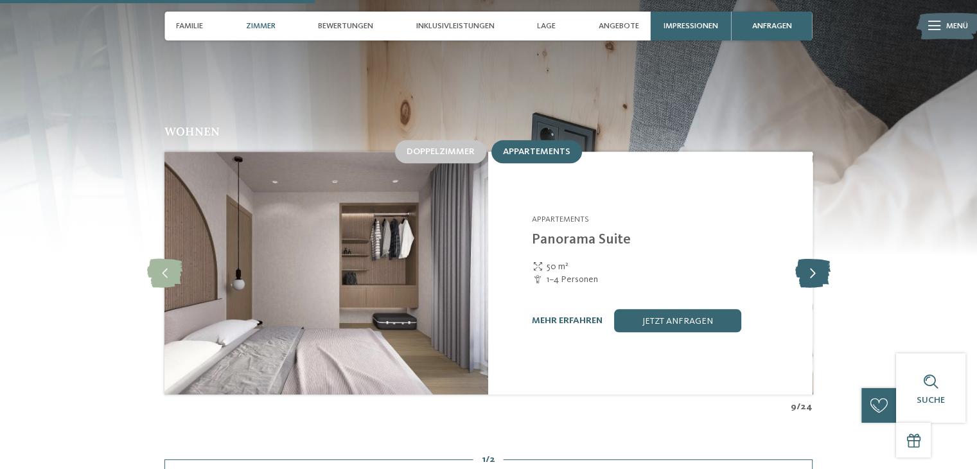
click at [819, 258] on icon at bounding box center [811, 272] width 35 height 29
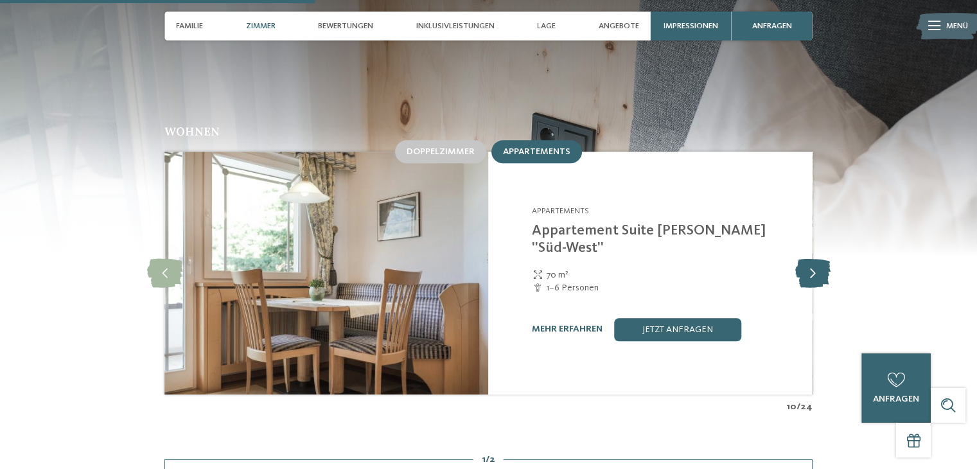
click at [819, 258] on icon at bounding box center [811, 272] width 35 height 29
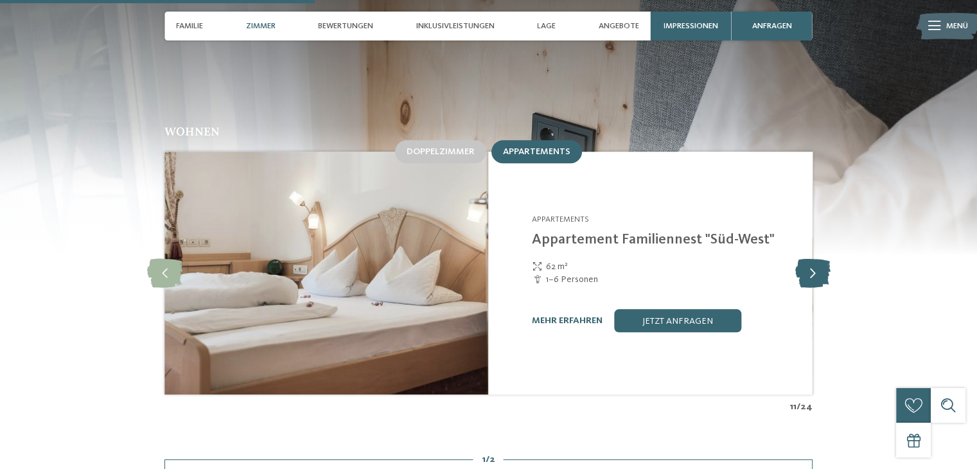
click at [819, 258] on icon at bounding box center [811, 272] width 35 height 29
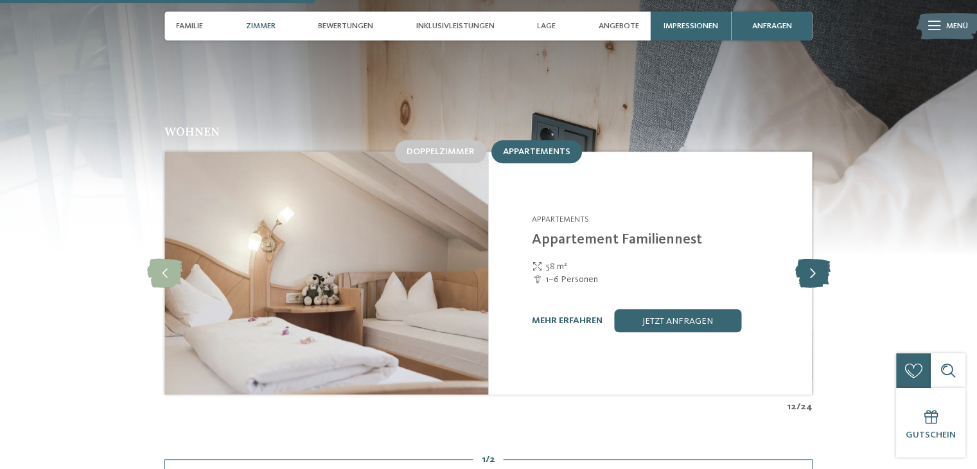
click at [819, 258] on icon at bounding box center [811, 272] width 35 height 29
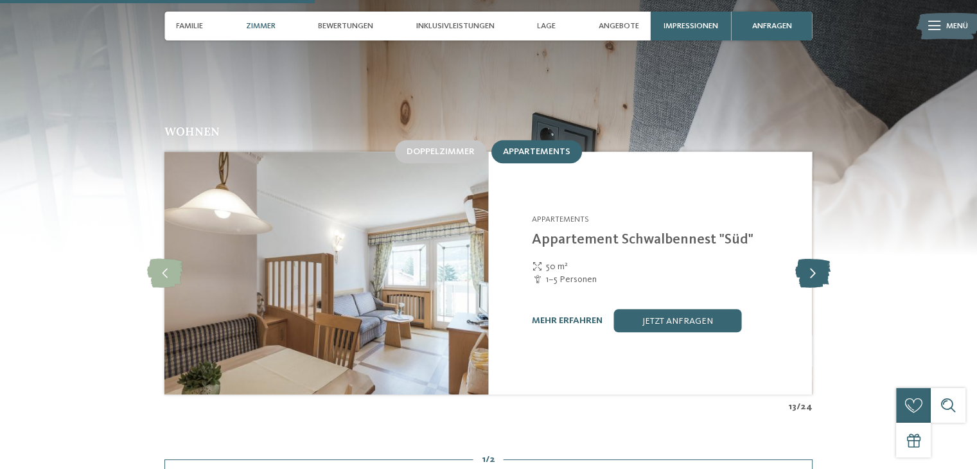
click at [819, 258] on icon at bounding box center [811, 272] width 35 height 29
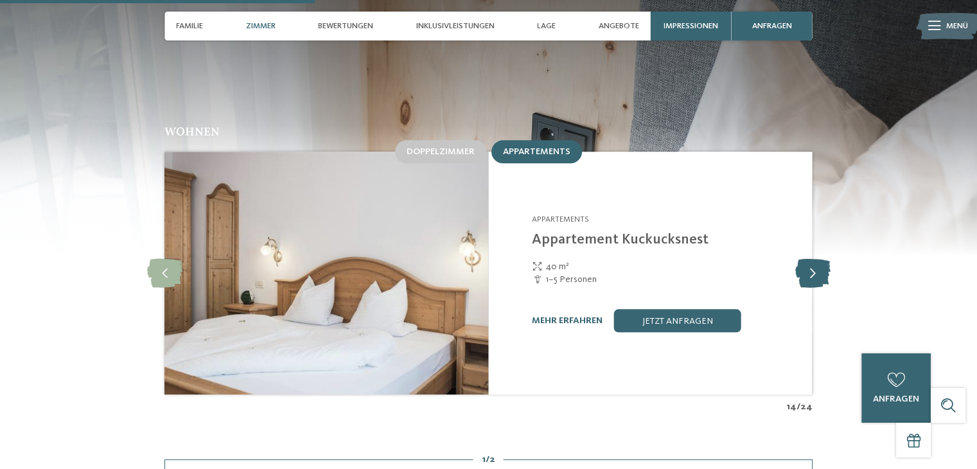
click at [819, 258] on icon at bounding box center [811, 272] width 35 height 29
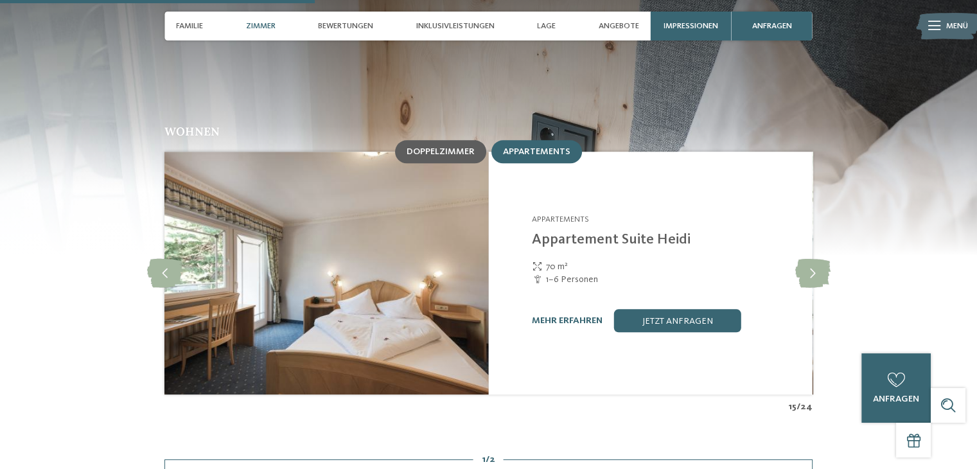
click at [446, 140] on div "Doppelzimmer" at bounding box center [440, 151] width 91 height 23
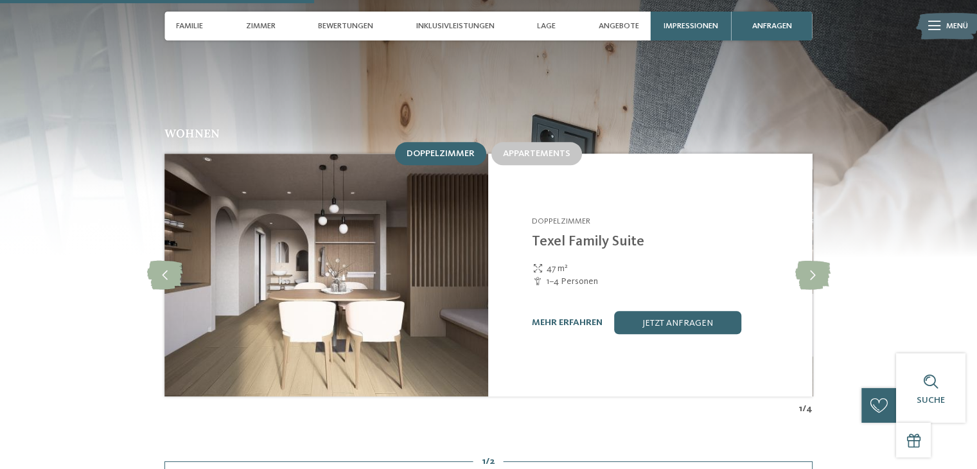
scroll to position [1295, 0]
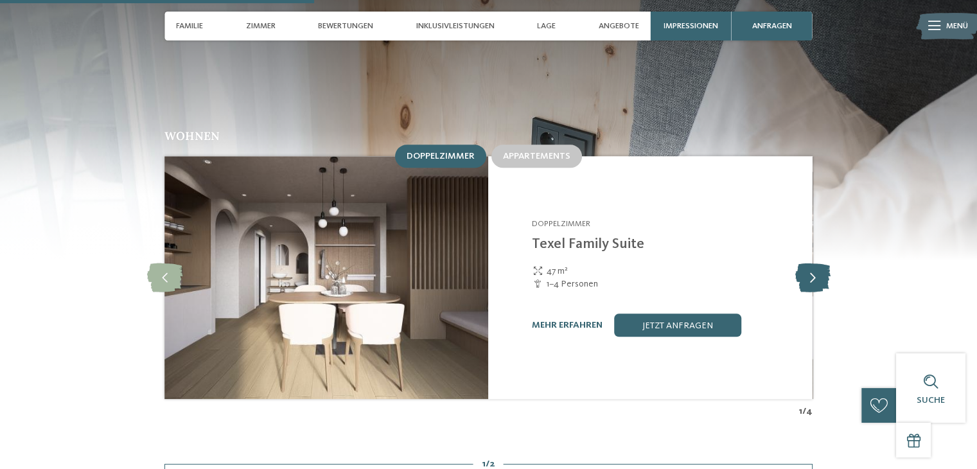
click at [810, 263] on icon at bounding box center [811, 277] width 35 height 29
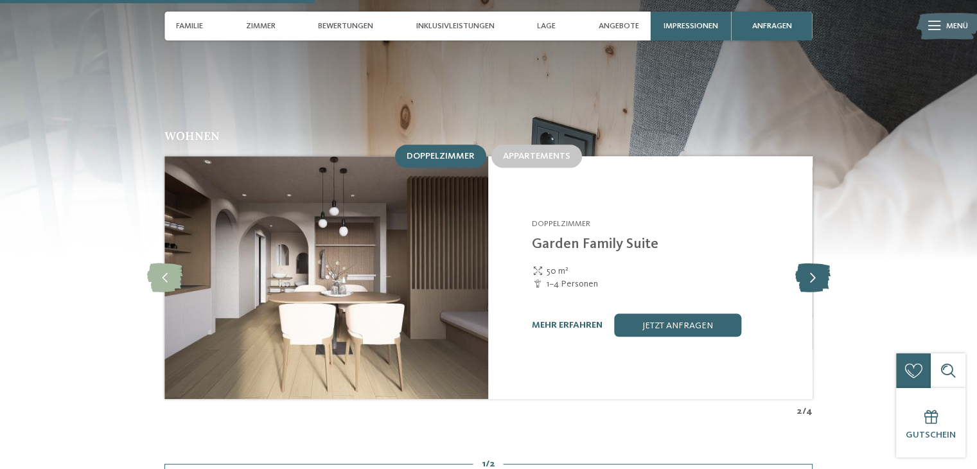
click at [810, 263] on icon at bounding box center [811, 277] width 35 height 29
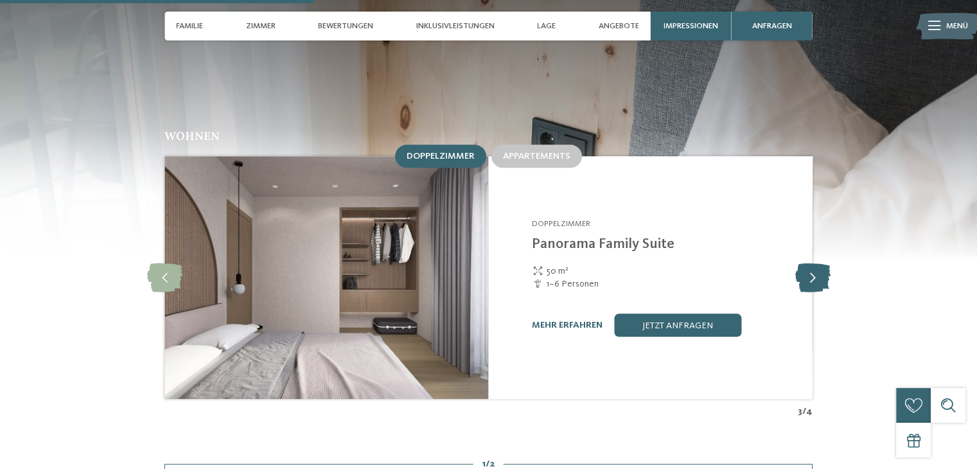
click at [810, 263] on icon at bounding box center [811, 277] width 35 height 29
click at [152, 263] on icon at bounding box center [164, 277] width 35 height 29
click at [164, 263] on icon at bounding box center [164, 277] width 35 height 29
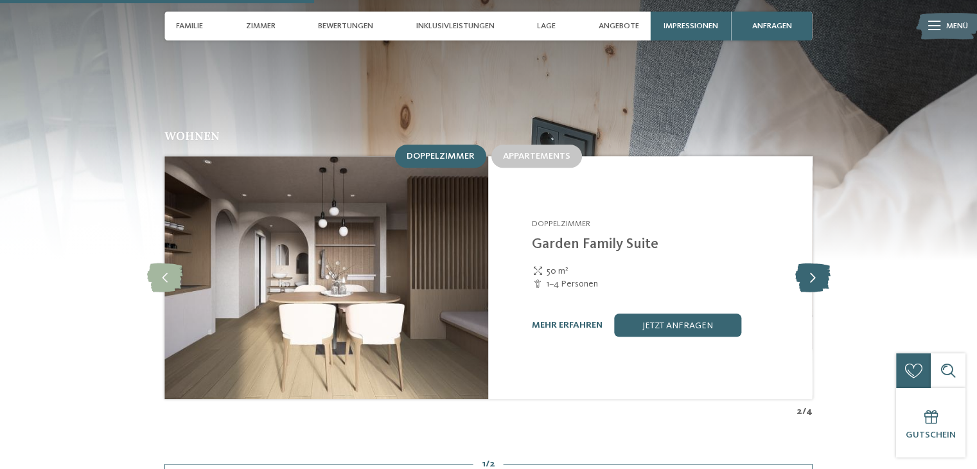
click at [809, 263] on icon at bounding box center [811, 277] width 35 height 29
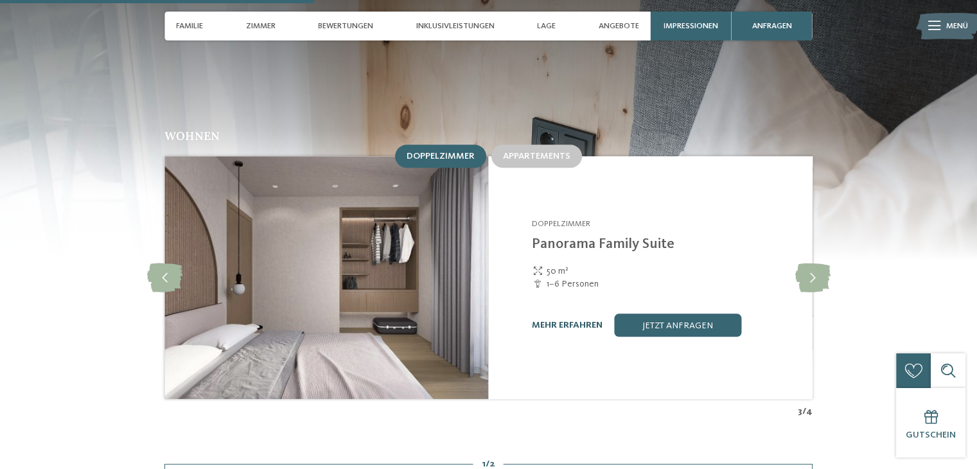
click at [558, 320] on link "mehr erfahren" at bounding box center [567, 324] width 71 height 9
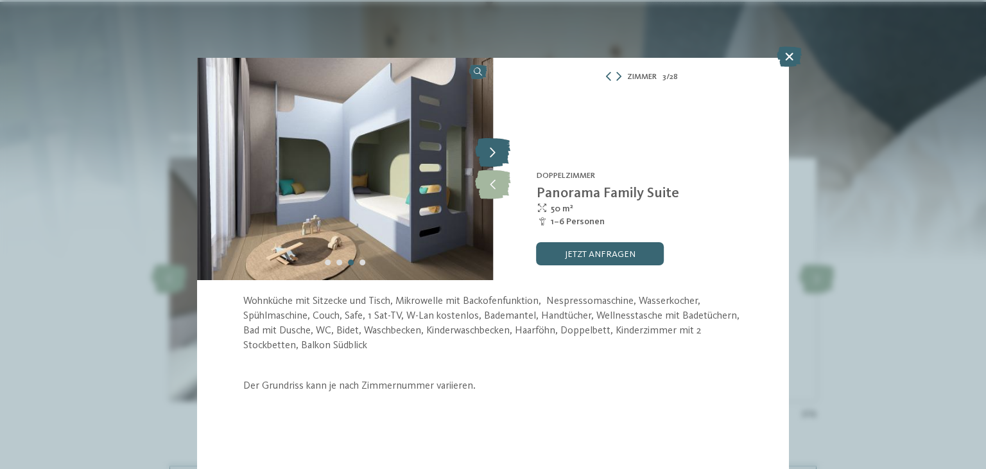
click at [495, 155] on icon at bounding box center [492, 153] width 35 height 29
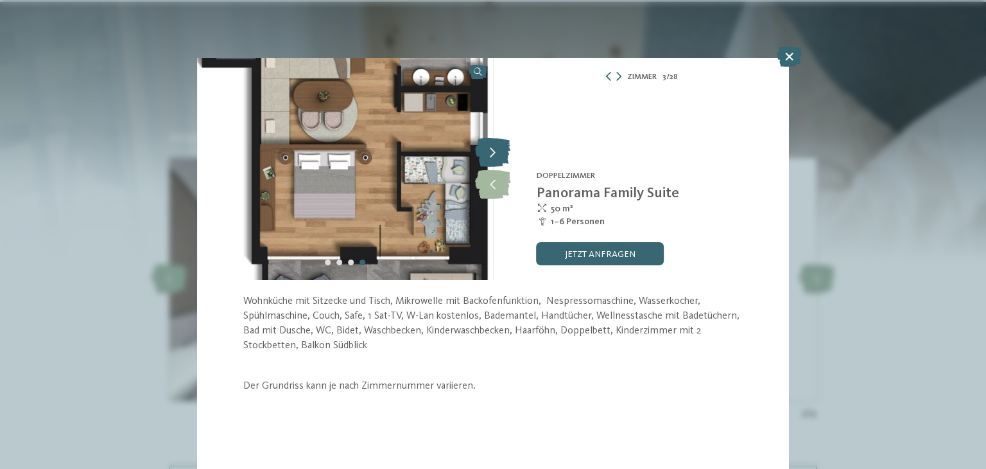
click at [501, 155] on icon at bounding box center [492, 153] width 35 height 29
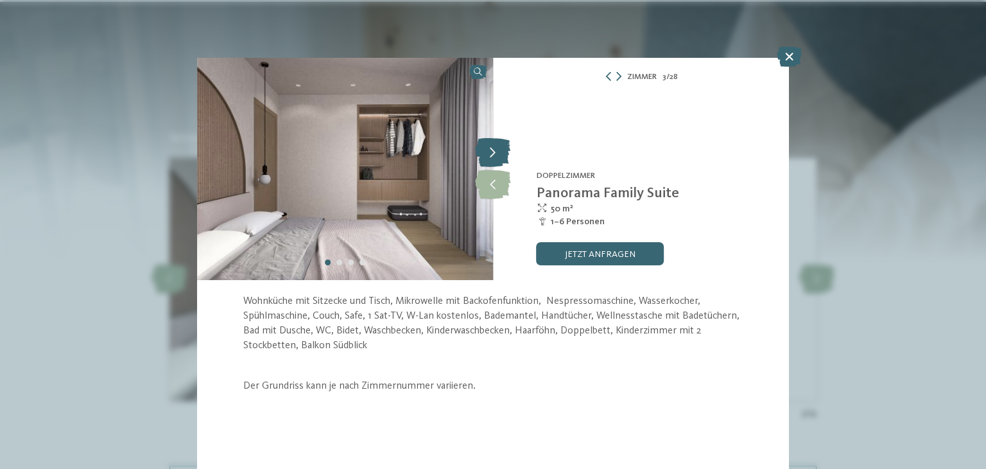
click at [501, 155] on icon at bounding box center [492, 153] width 35 height 29
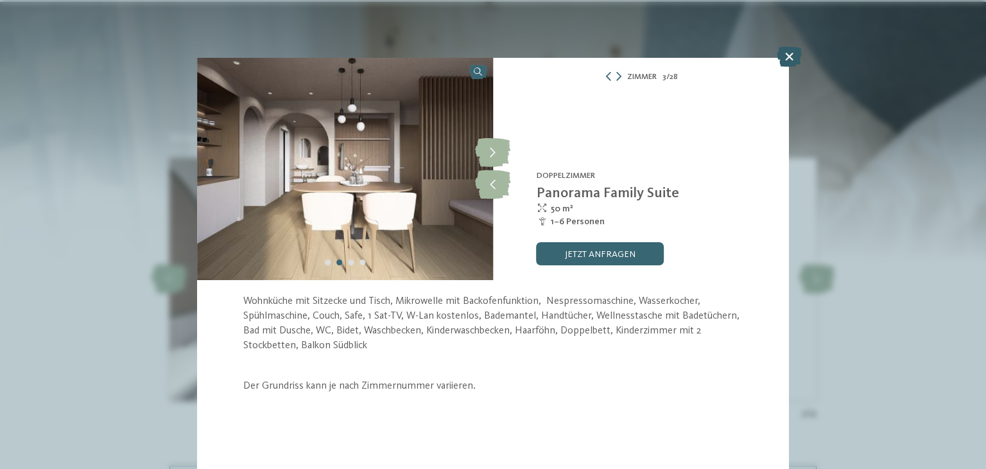
click at [796, 53] on icon at bounding box center [789, 56] width 25 height 21
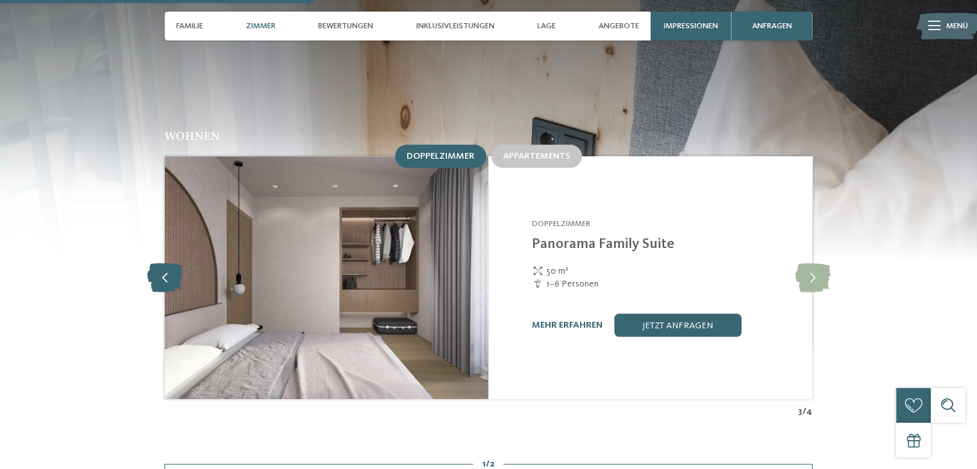
click at [164, 263] on icon at bounding box center [164, 277] width 35 height 29
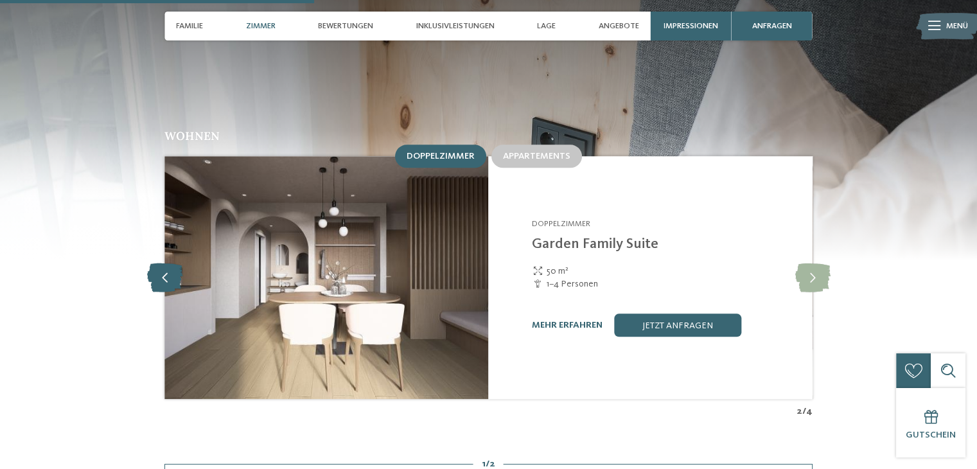
click at [164, 263] on icon at bounding box center [164, 277] width 35 height 29
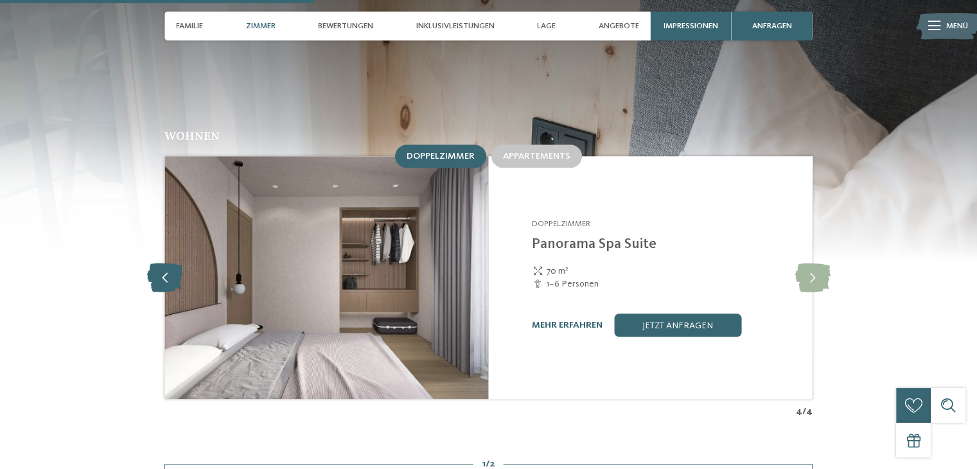
click at [164, 263] on icon at bounding box center [164, 277] width 35 height 29
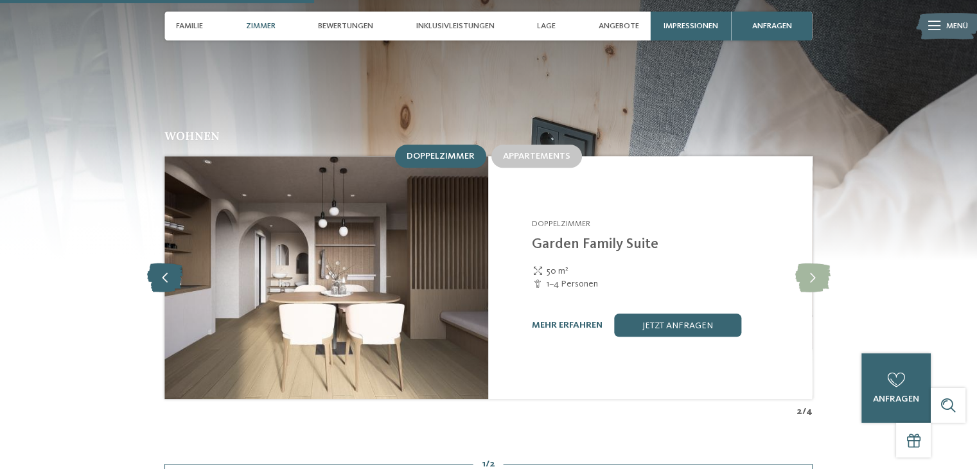
click at [164, 263] on icon at bounding box center [164, 277] width 35 height 29
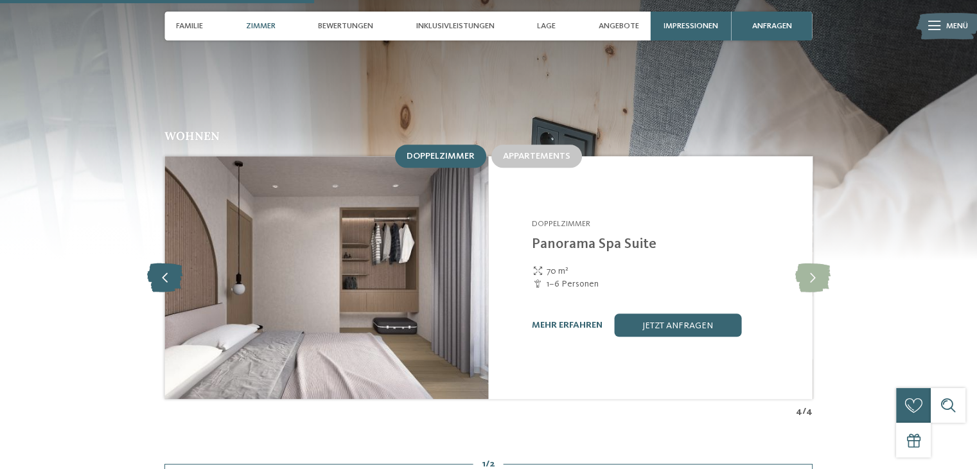
click at [164, 263] on icon at bounding box center [164, 277] width 35 height 29
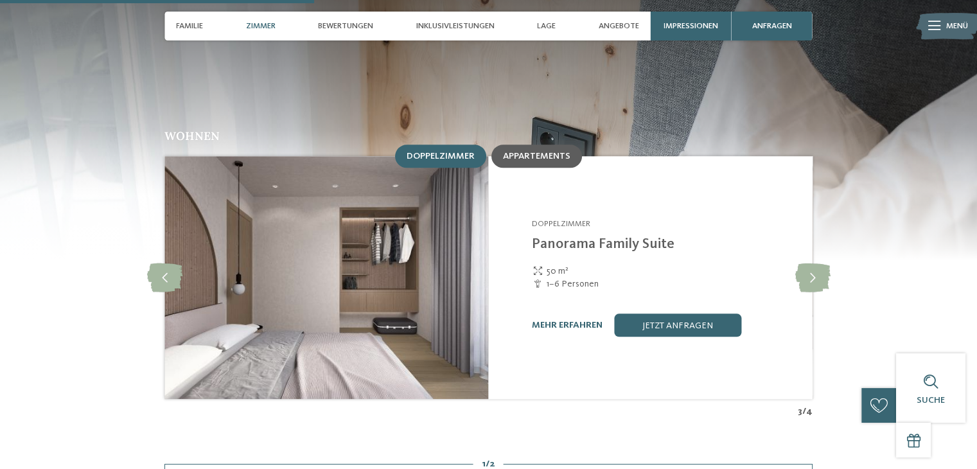
click at [537, 152] on span "Appartements" at bounding box center [536, 156] width 67 height 9
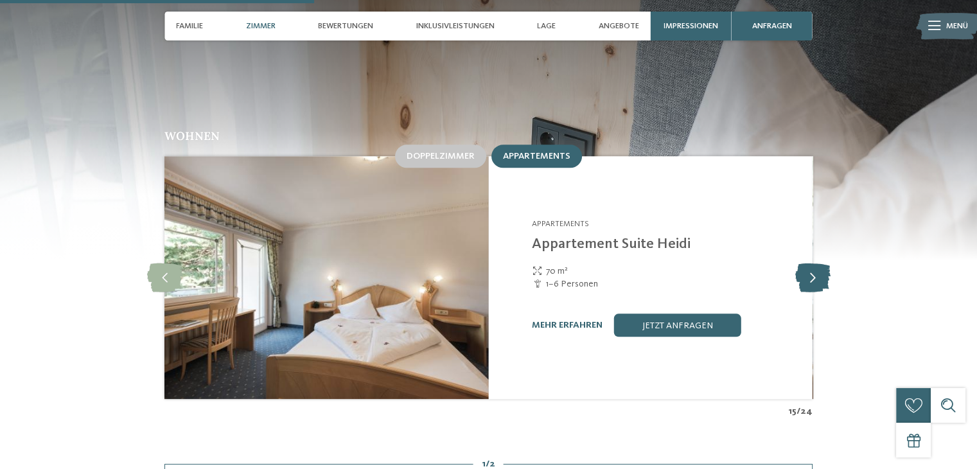
click at [823, 263] on icon at bounding box center [811, 277] width 35 height 29
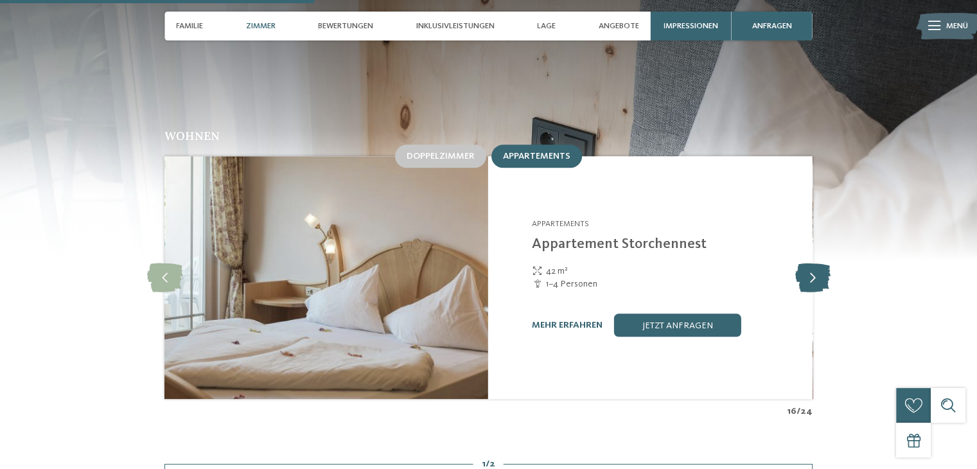
click at [823, 263] on icon at bounding box center [811, 277] width 35 height 29
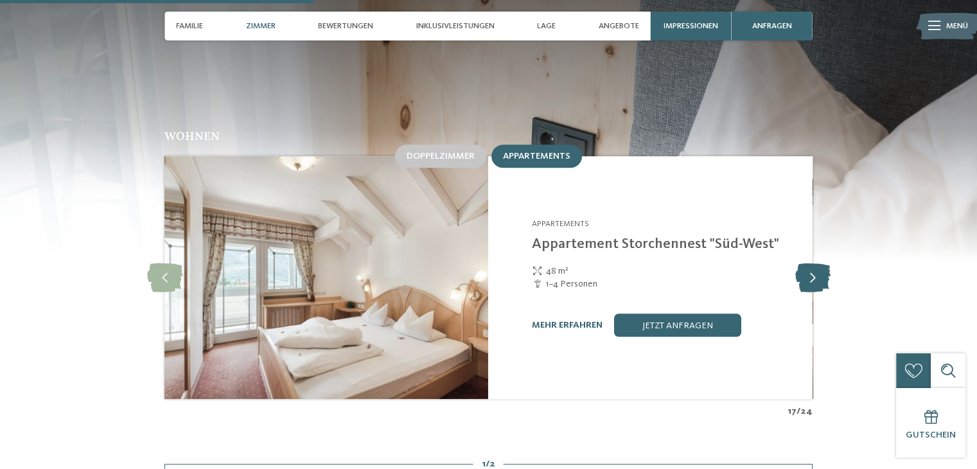
click at [823, 263] on icon at bounding box center [811, 277] width 35 height 29
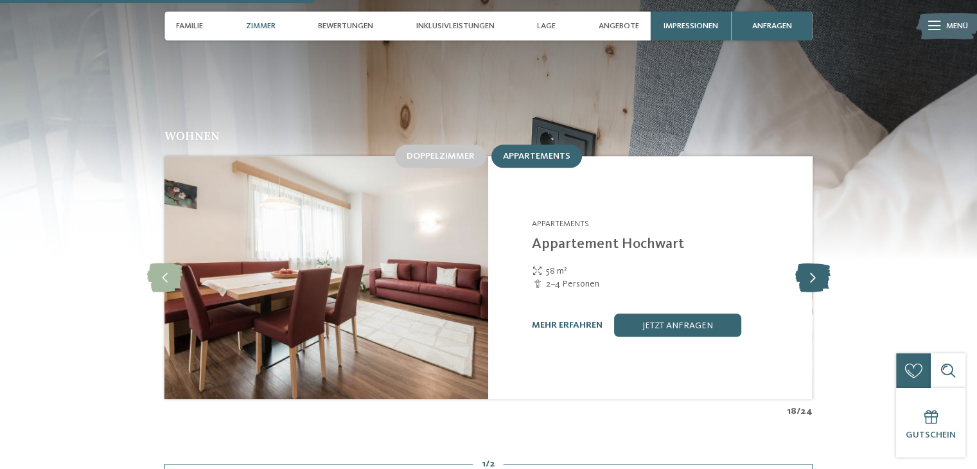
click at [823, 263] on icon at bounding box center [811, 277] width 35 height 29
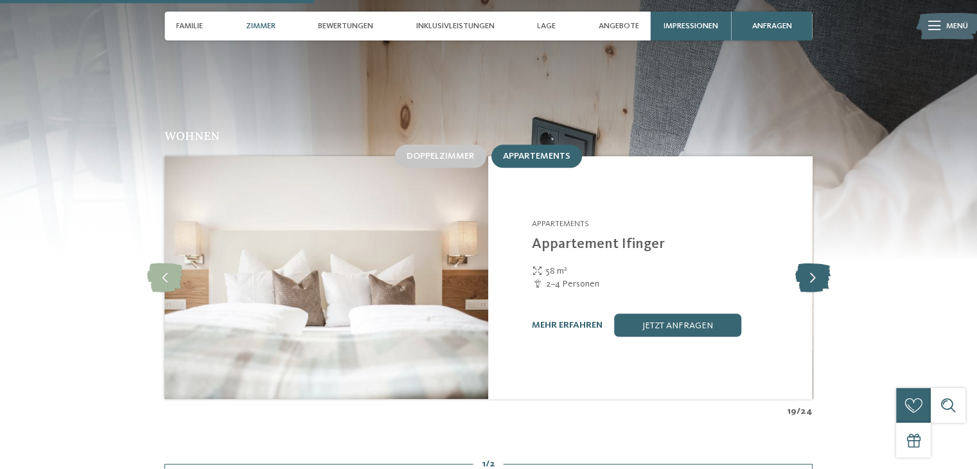
click at [823, 263] on icon at bounding box center [811, 277] width 35 height 29
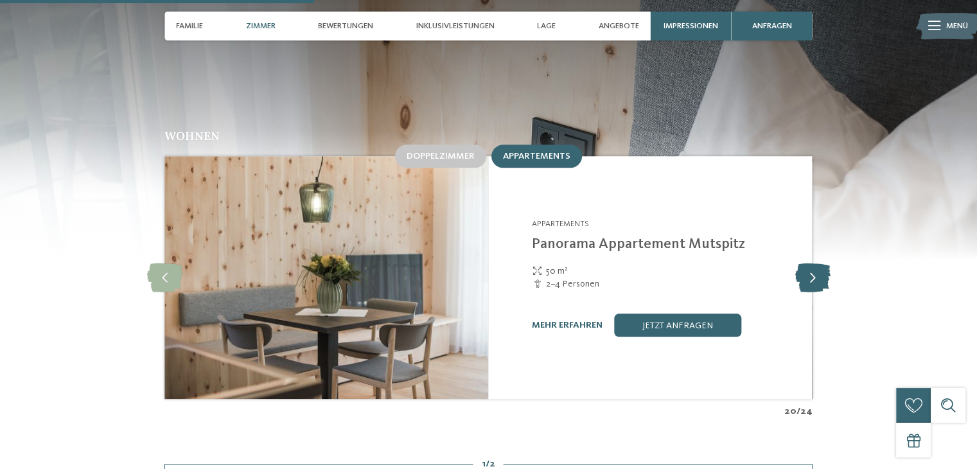
click at [823, 263] on icon at bounding box center [811, 277] width 35 height 29
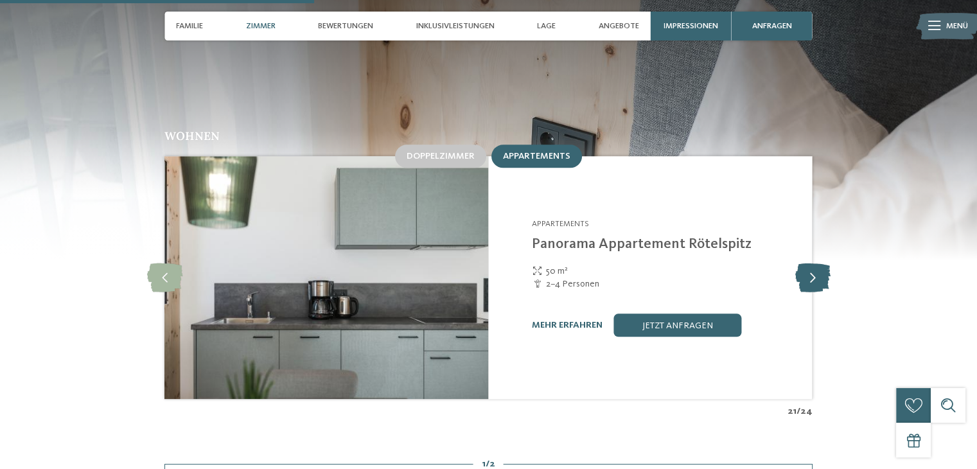
click at [809, 263] on icon at bounding box center [811, 277] width 35 height 29
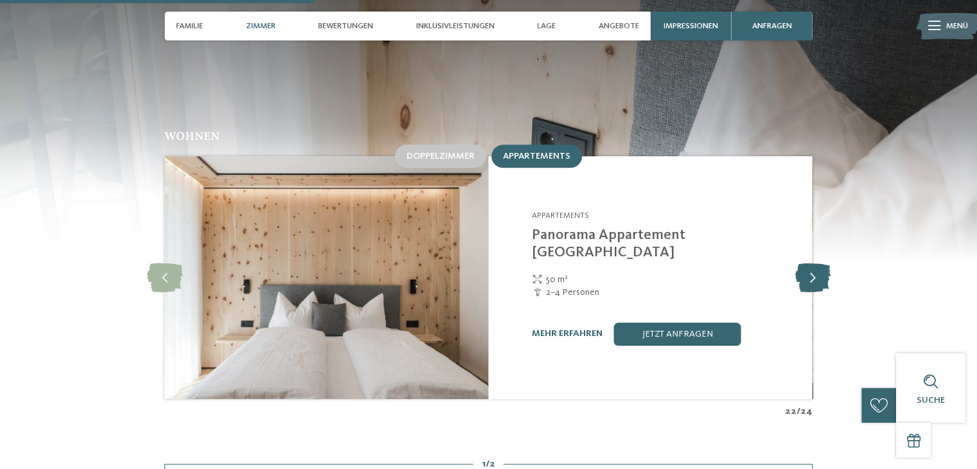
click at [809, 263] on icon at bounding box center [811, 277] width 35 height 29
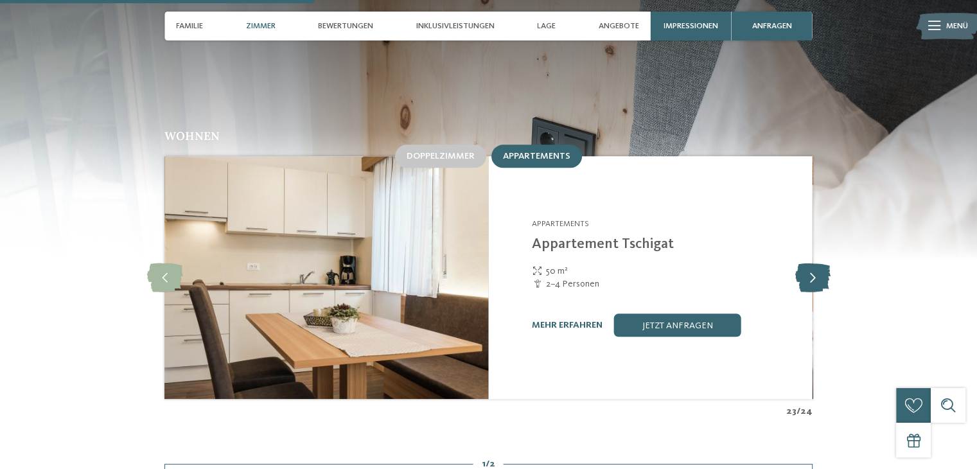
click at [809, 263] on icon at bounding box center [811, 277] width 35 height 29
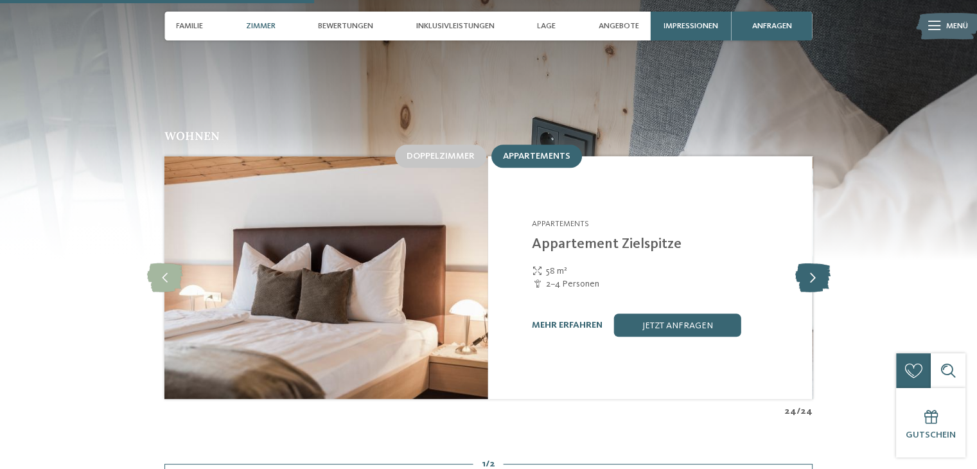
click at [809, 263] on icon at bounding box center [811, 277] width 35 height 29
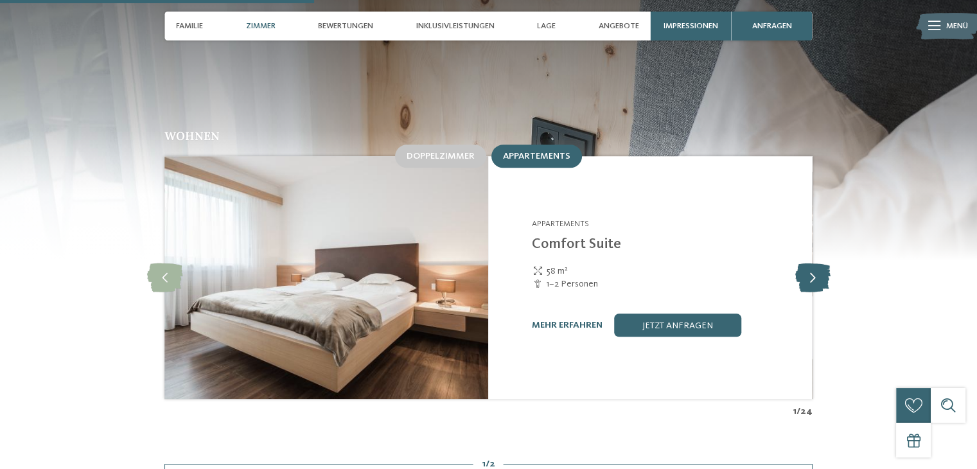
click at [809, 263] on icon at bounding box center [811, 277] width 35 height 29
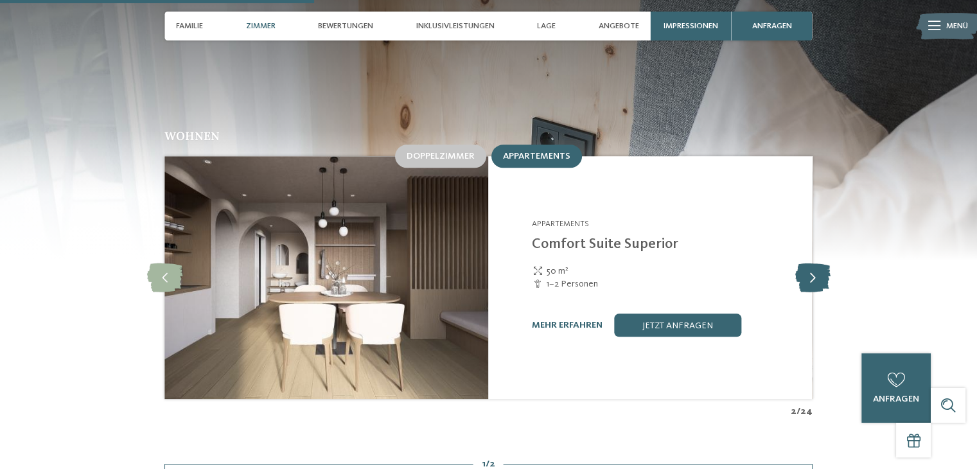
click at [809, 263] on icon at bounding box center [811, 277] width 35 height 29
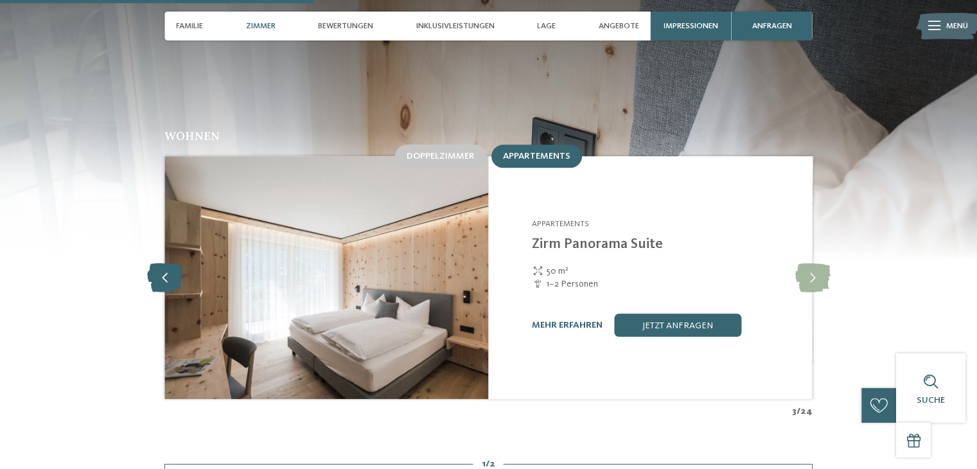
click at [154, 263] on icon at bounding box center [164, 277] width 35 height 29
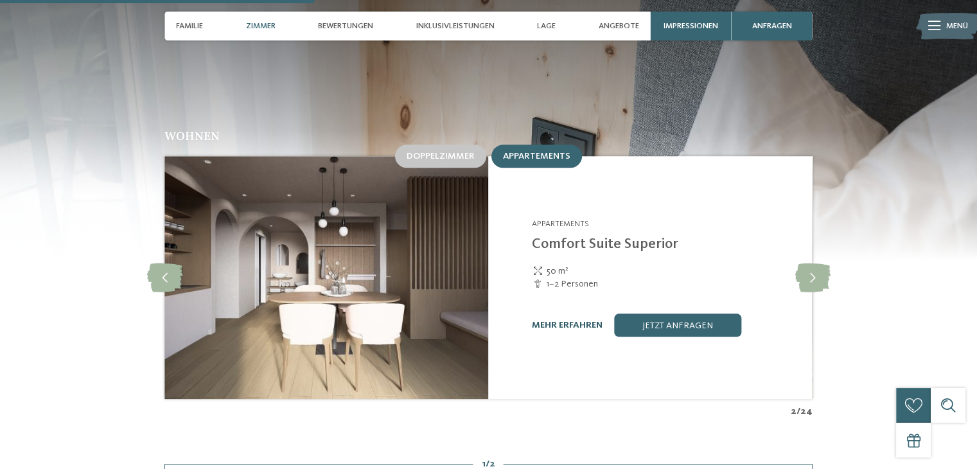
click at [550, 320] on link "mehr erfahren" at bounding box center [567, 324] width 71 height 9
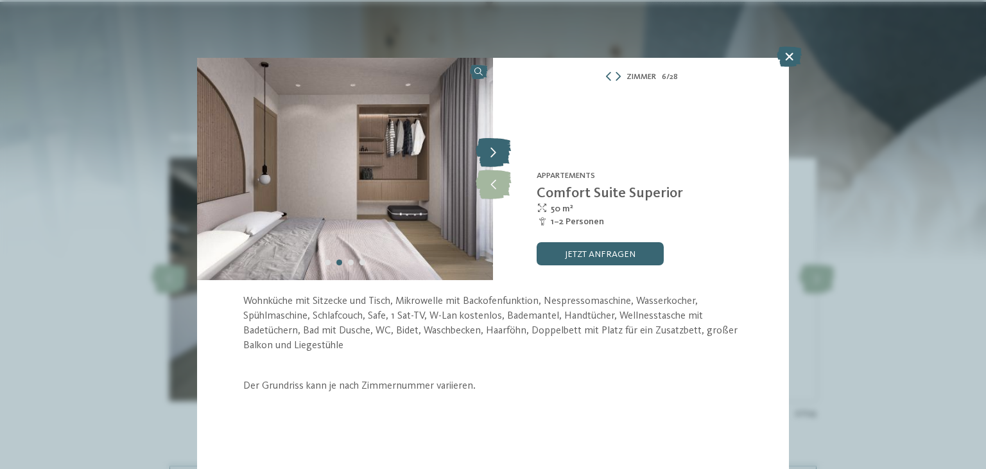
click at [493, 153] on icon at bounding box center [493, 153] width 35 height 29
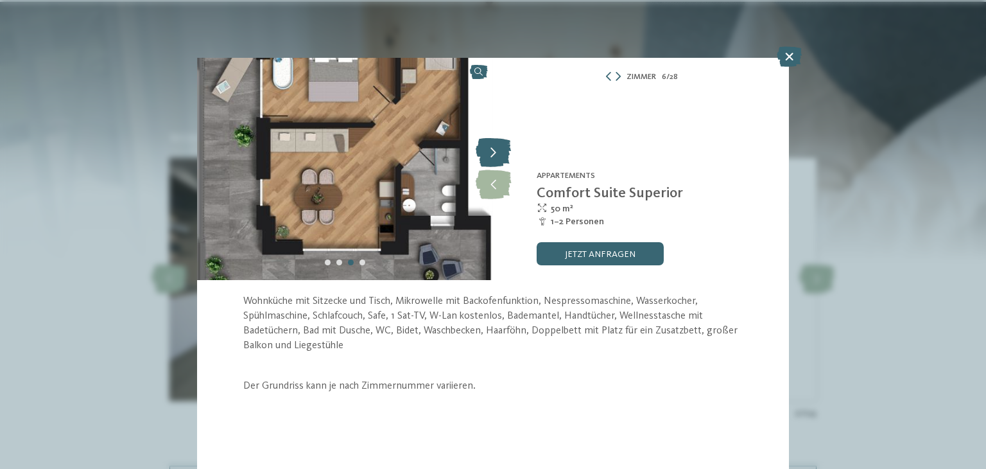
click at [498, 153] on icon at bounding box center [493, 153] width 35 height 29
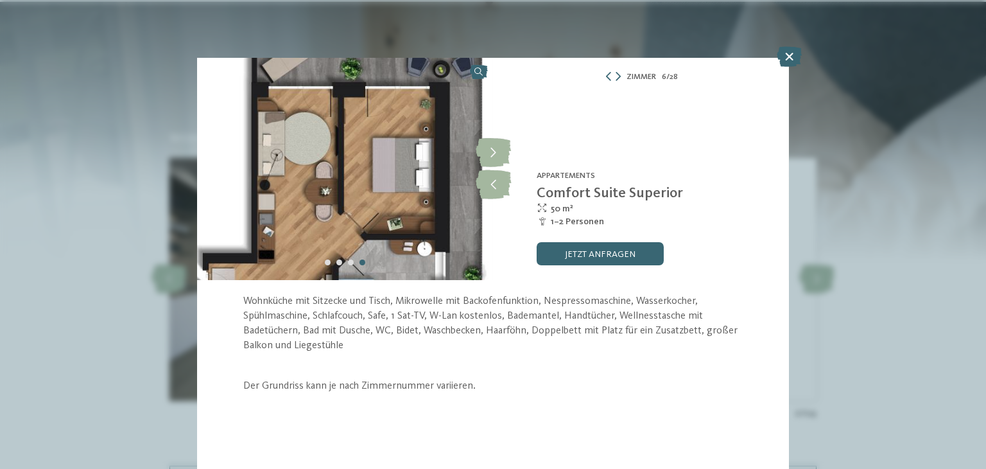
click at [354, 173] on img at bounding box center [345, 169] width 296 height 222
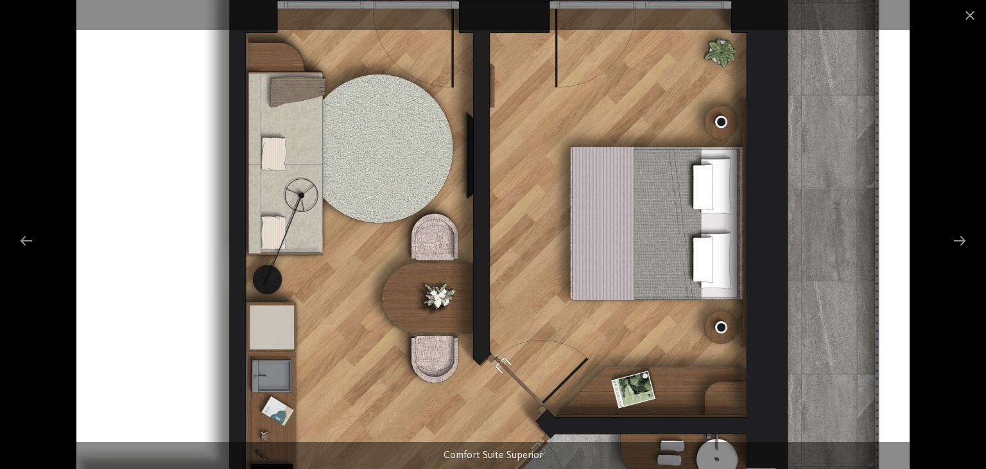
click at [783, 270] on img at bounding box center [493, 234] width 834 height 469
click at [958, 234] on div at bounding box center [960, 240] width 27 height 25
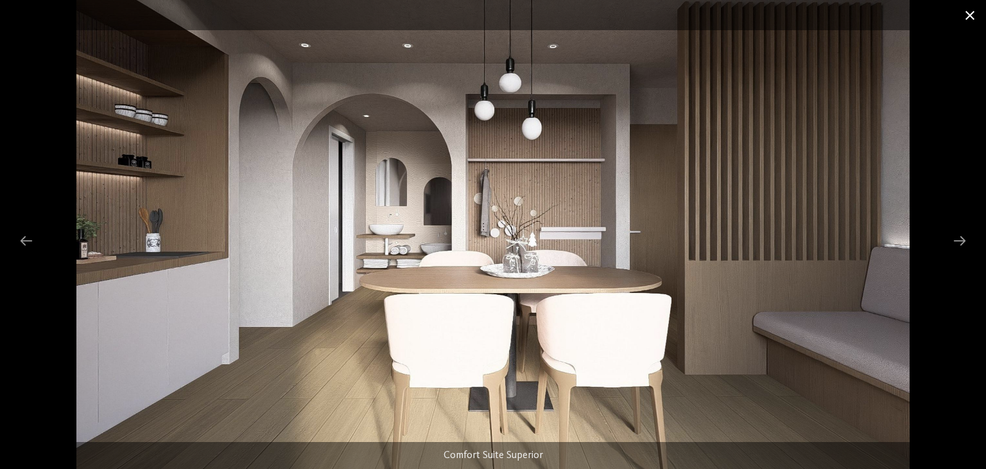
click at [972, 11] on span at bounding box center [970, 15] width 32 height 30
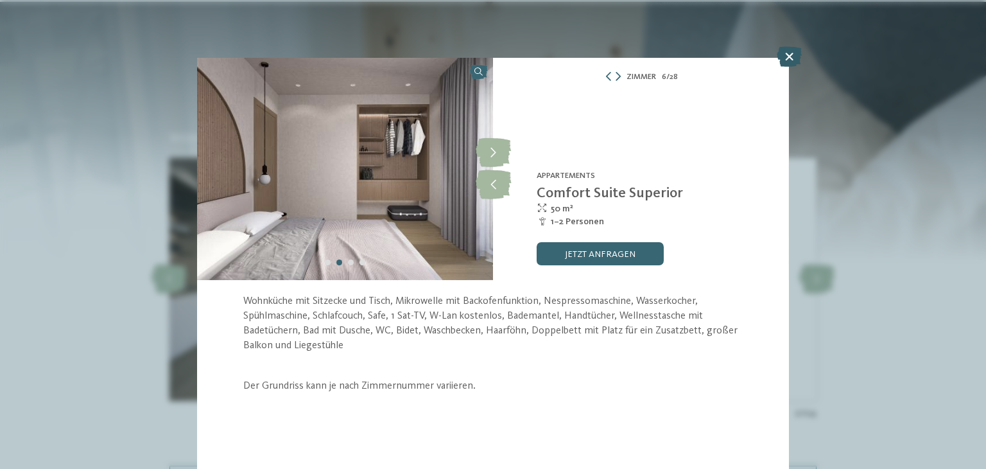
click at [790, 62] on icon at bounding box center [789, 56] width 25 height 21
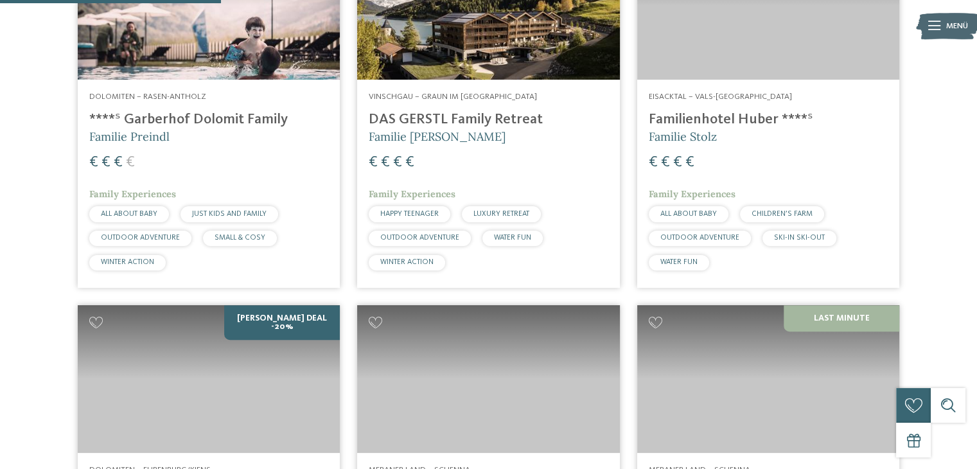
scroll to position [480, 0]
